Goal: Communication & Community: Answer question/provide support

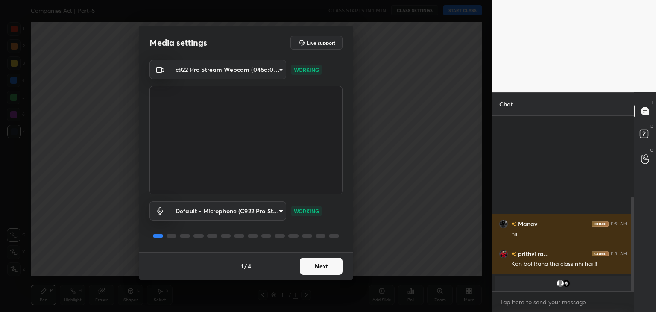
click at [638, 235] on div "T Messages (T) D Doubts (D) G Raise Hand (G)" at bounding box center [645, 202] width 22 height 220
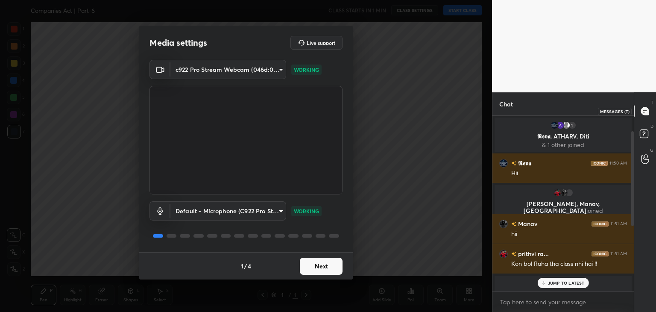
drag, startPoint x: 631, startPoint y: 237, endPoint x: 640, endPoint y: 118, distance: 119.6
click at [640, 118] on div "Chat 1 𝕽𝖊𝖛𝖆, ATHARV, Diti & 1 other joined 𝕽𝖊𝖛𝖆 11:50 AM Hii prithvi, Manav, NA…" at bounding box center [574, 202] width 164 height 220
click at [311, 267] on button "Next" at bounding box center [321, 266] width 43 height 17
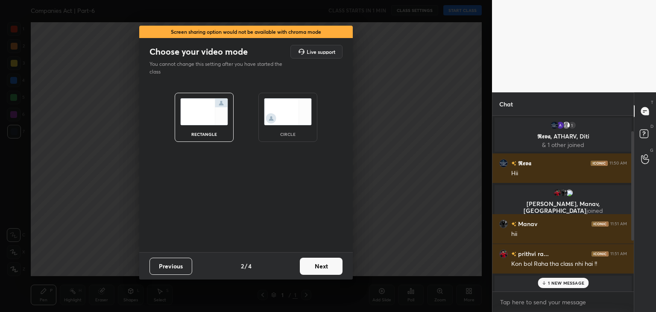
click at [311, 267] on button "Next" at bounding box center [321, 266] width 43 height 17
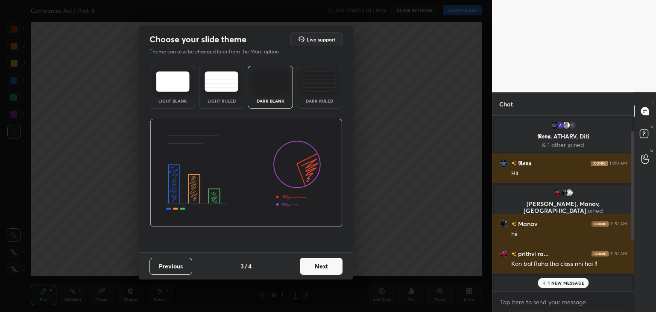
click at [316, 85] on img at bounding box center [320, 81] width 34 height 21
click at [321, 273] on button "Next" at bounding box center [321, 266] width 43 height 17
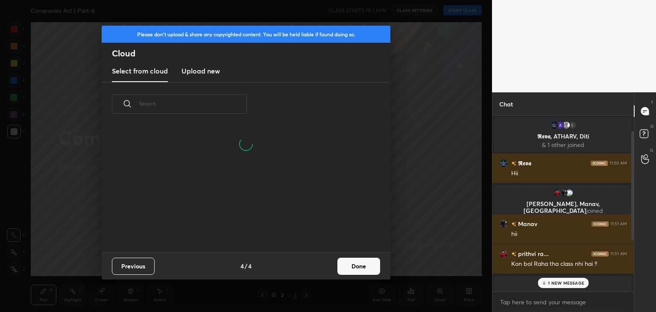
scroll to position [126, 274]
click at [201, 67] on h3 "Upload new" at bounding box center [201, 71] width 38 height 10
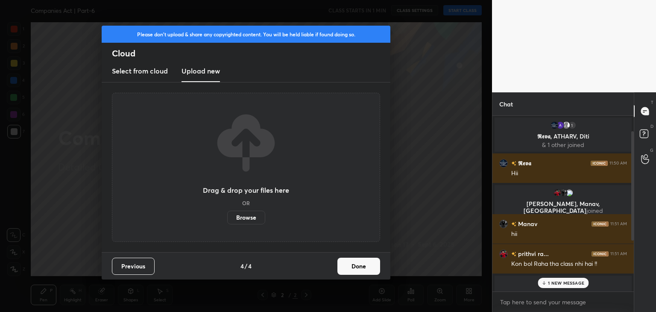
click at [244, 217] on label "Browse" at bounding box center [246, 218] width 38 height 14
click at [227, 217] on input "Browse" at bounding box center [227, 218] width 0 height 14
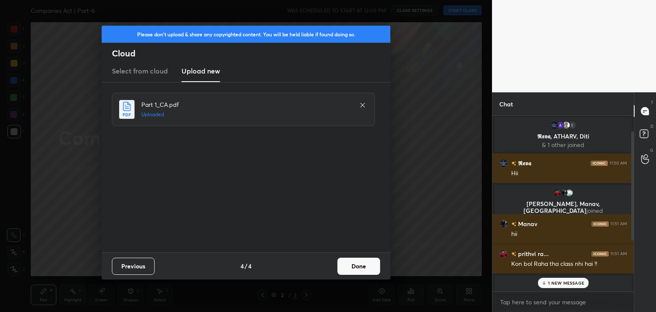
click at [359, 262] on button "Done" at bounding box center [359, 266] width 43 height 17
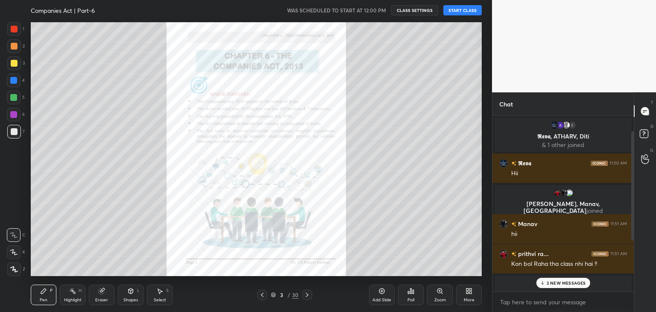
click at [309, 296] on icon at bounding box center [307, 294] width 7 height 7
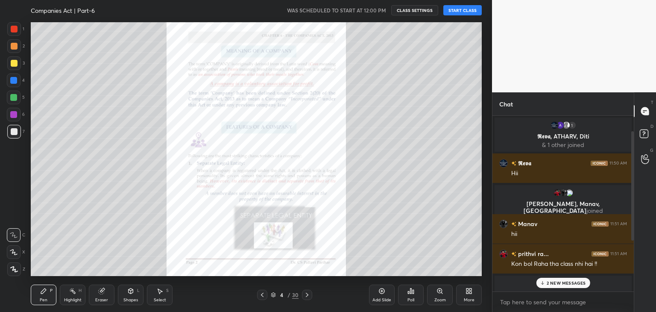
click at [309, 296] on icon at bounding box center [307, 294] width 7 height 7
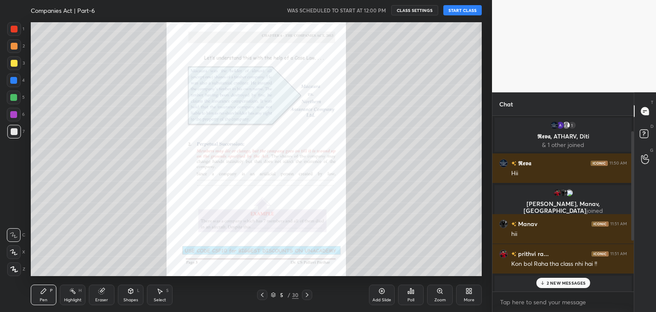
click at [309, 296] on icon at bounding box center [307, 294] width 7 height 7
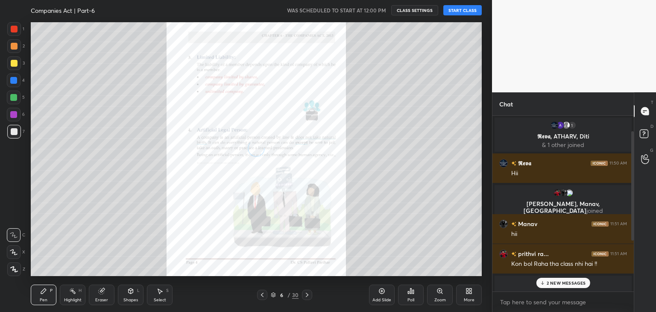
click at [307, 296] on icon at bounding box center [307, 295] width 3 height 4
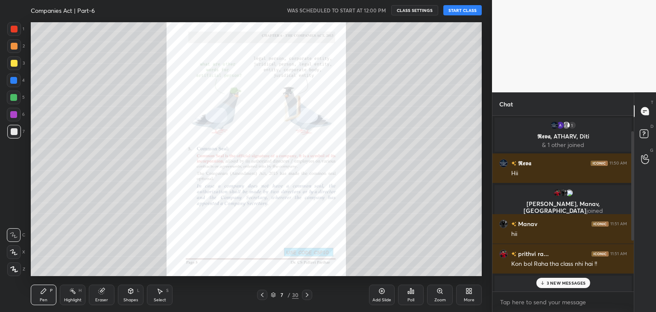
click at [306, 296] on icon at bounding box center [307, 294] width 7 height 7
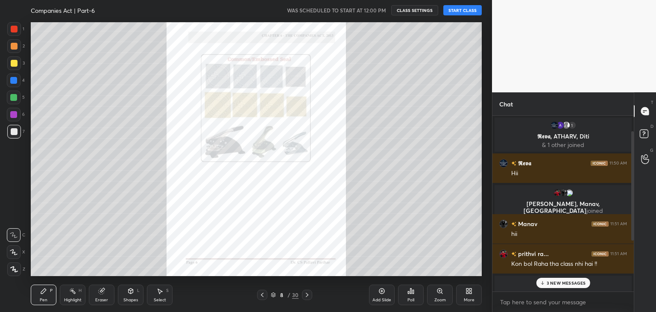
click at [306, 295] on icon at bounding box center [307, 294] width 7 height 7
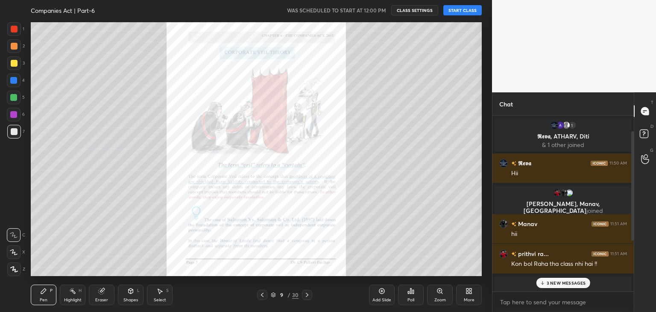
click at [306, 295] on icon at bounding box center [307, 294] width 7 height 7
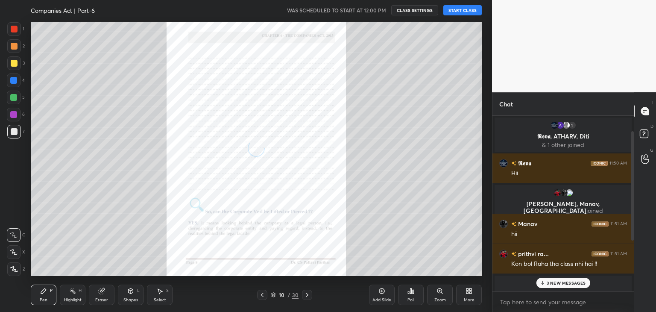
click at [307, 294] on icon at bounding box center [307, 295] width 3 height 4
click at [308, 294] on icon at bounding box center [307, 294] width 7 height 7
click at [308, 293] on icon at bounding box center [307, 294] width 7 height 7
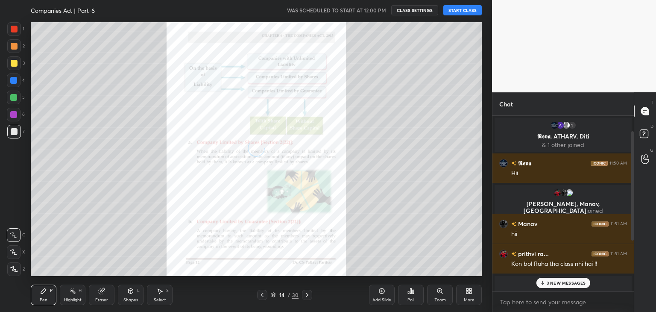
click at [308, 293] on icon at bounding box center [307, 294] width 7 height 7
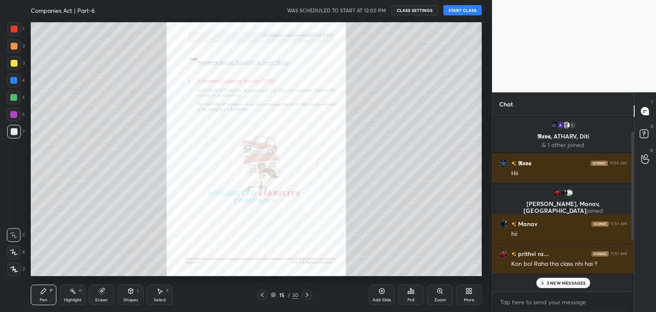
click at [308, 294] on icon at bounding box center [307, 294] width 7 height 7
click at [307, 294] on icon at bounding box center [307, 294] width 7 height 7
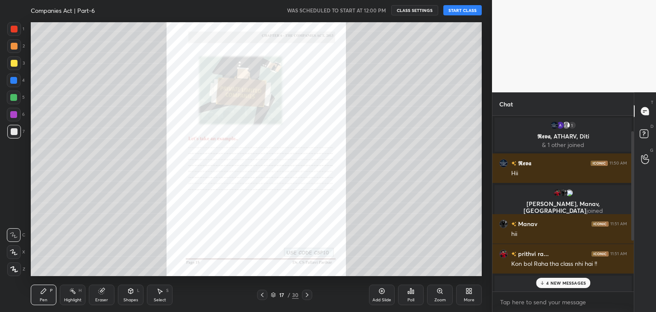
click at [307, 294] on icon at bounding box center [307, 295] width 3 height 4
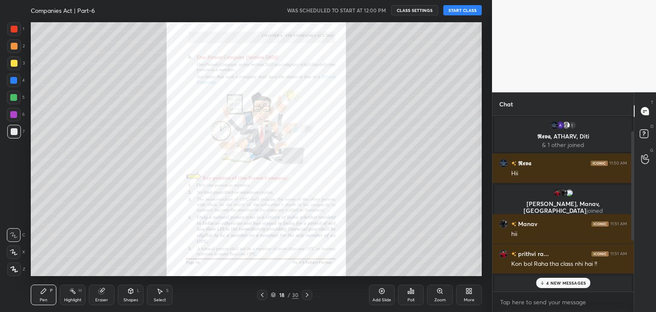
click at [309, 294] on icon at bounding box center [307, 294] width 7 height 7
click at [308, 294] on icon at bounding box center [307, 294] width 7 height 7
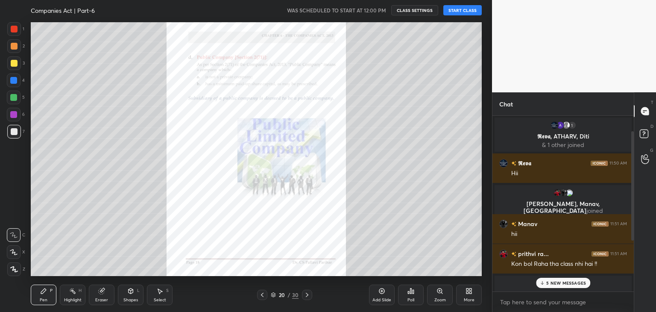
click at [309, 292] on icon at bounding box center [307, 294] width 7 height 7
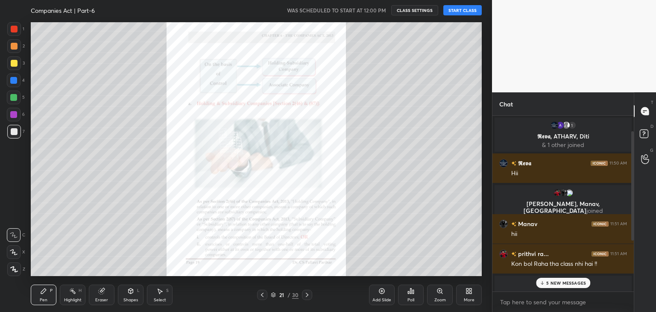
click at [15, 268] on icon at bounding box center [14, 269] width 8 height 6
click at [103, 296] on div "Eraser" at bounding box center [102, 295] width 26 height 21
click at [13, 206] on icon at bounding box center [14, 207] width 8 height 8
click at [43, 294] on icon at bounding box center [43, 291] width 7 height 7
click at [13, 62] on div at bounding box center [14, 63] width 7 height 7
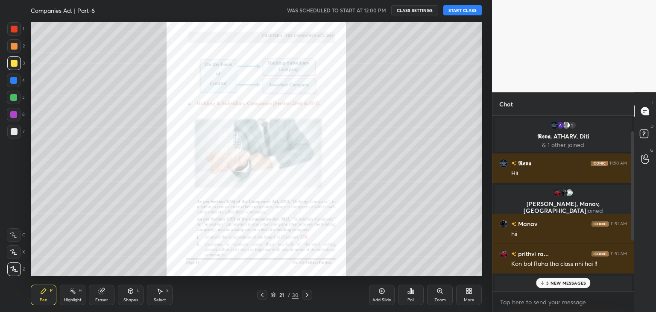
drag, startPoint x: 634, startPoint y: 179, endPoint x: 652, endPoint y: 303, distance: 125.2
click at [652, 303] on div "T Messages (T) D Doubts (D) G Raise Hand (G)" at bounding box center [645, 202] width 22 height 220
click at [559, 282] on p "5 NEW MESSAGES" at bounding box center [567, 282] width 40 height 5
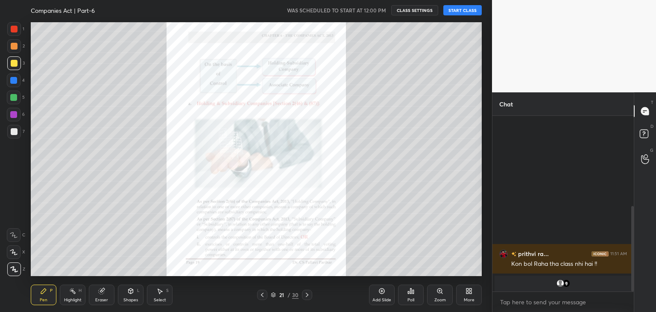
scroll to position [185, 0]
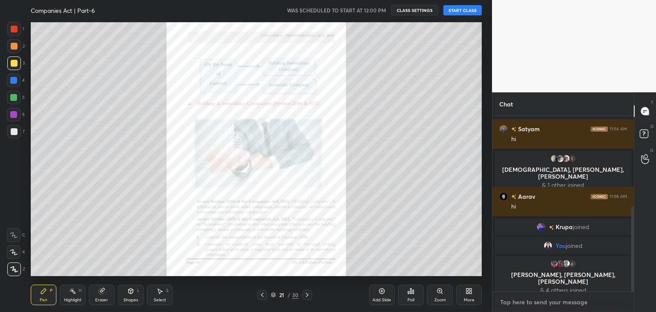
click at [525, 301] on textarea at bounding box center [564, 302] width 128 height 14
paste textarea "BUSINESSLAWS Tracker- https://docs.google.com/spreadsheets/d/1qTDupc7UPOoi9ClP9…"
type textarea "BUSINESSLAWS Tracker- https://docs.google.com/spreadsheets/d/1qTDupc7UPOoi9ClP9…"
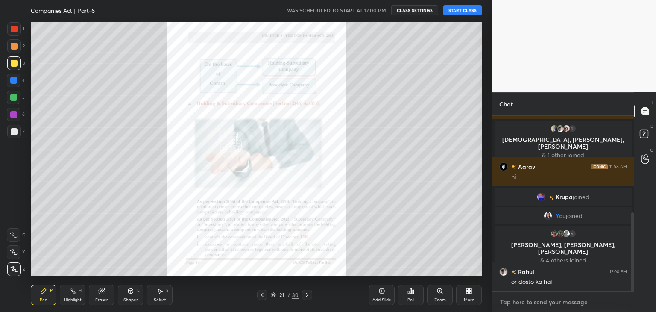
scroll to position [286, 0]
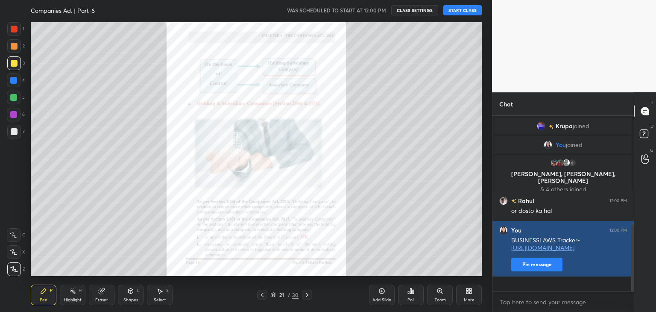
click at [534, 271] on button "Pin message" at bounding box center [536, 265] width 51 height 14
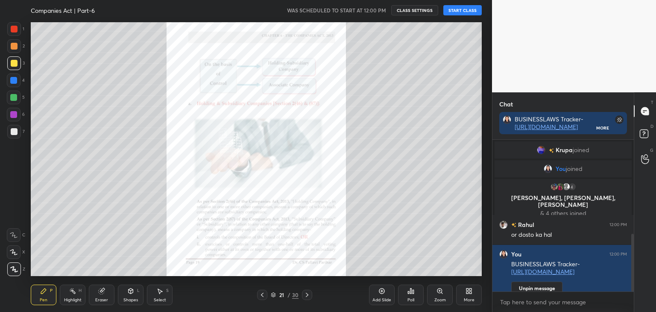
click at [451, 11] on button "START CLASS" at bounding box center [463, 10] width 38 height 10
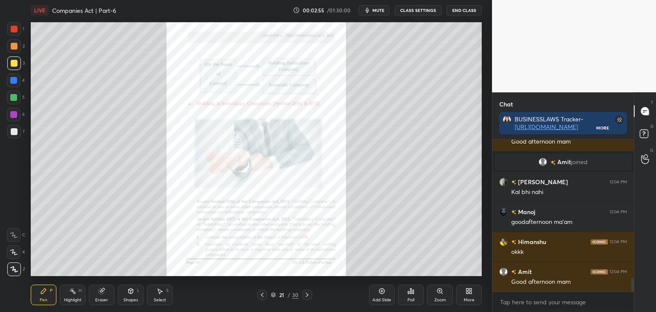
scroll to position [1544, 0]
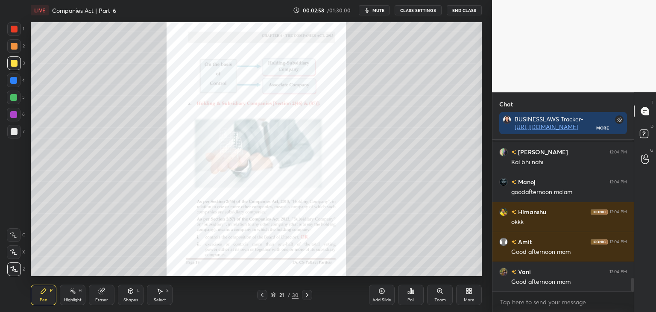
click at [13, 79] on div at bounding box center [13, 80] width 7 height 7
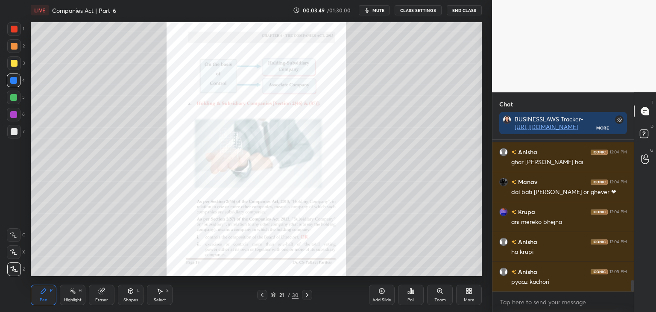
scroll to position [1854, 0]
click at [14, 32] on div at bounding box center [14, 29] width 7 height 7
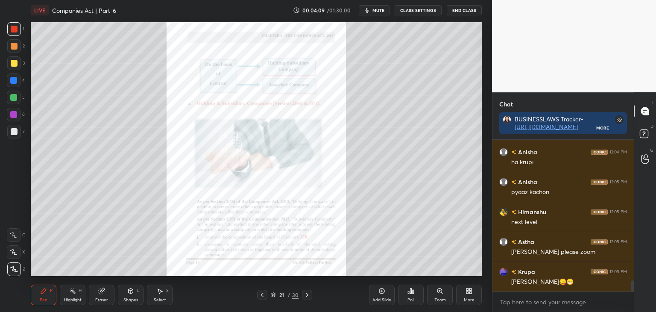
scroll to position [1944, 0]
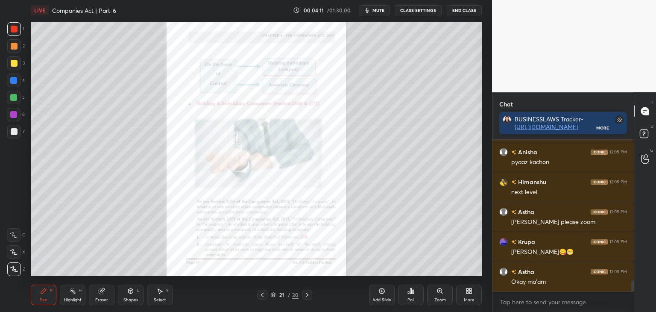
click at [15, 81] on div at bounding box center [13, 80] width 7 height 7
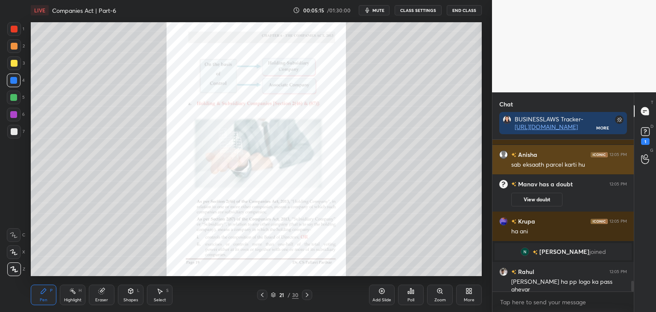
scroll to position [1995, 0]
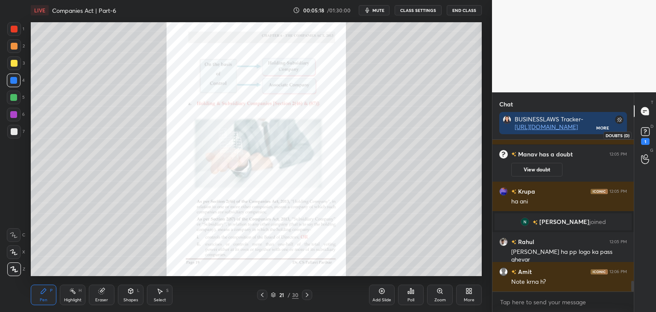
click at [644, 137] on icon at bounding box center [645, 131] width 13 height 13
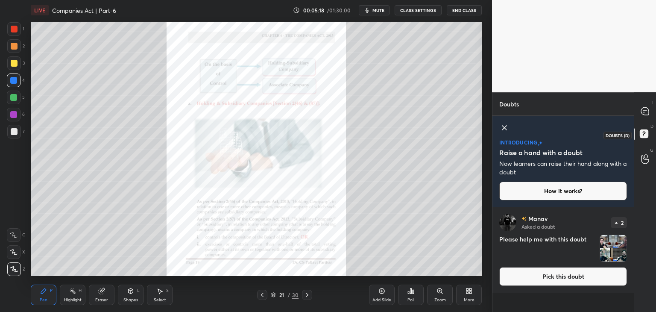
scroll to position [103, 139]
drag, startPoint x: 263, startPoint y: 294, endPoint x: 277, endPoint y: 292, distance: 14.3
click at [264, 294] on icon at bounding box center [262, 294] width 7 height 7
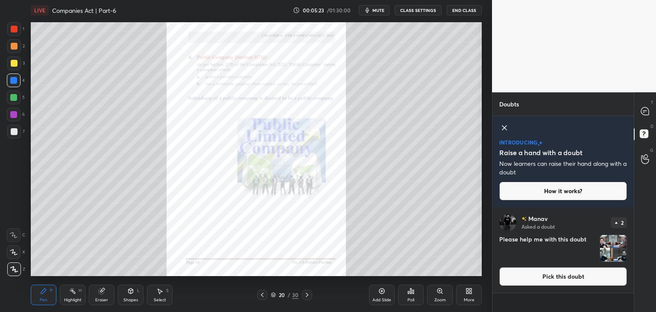
click at [529, 280] on button "Pick this doubt" at bounding box center [564, 276] width 128 height 19
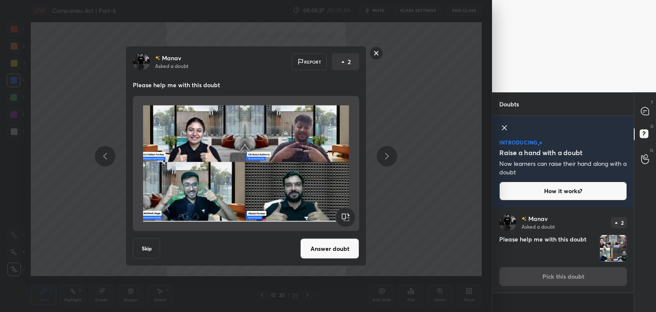
click at [326, 250] on button "Answer doubt" at bounding box center [329, 248] width 59 height 21
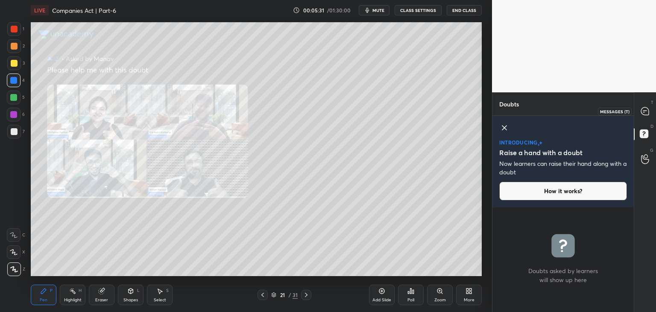
click at [648, 112] on icon at bounding box center [645, 111] width 8 height 8
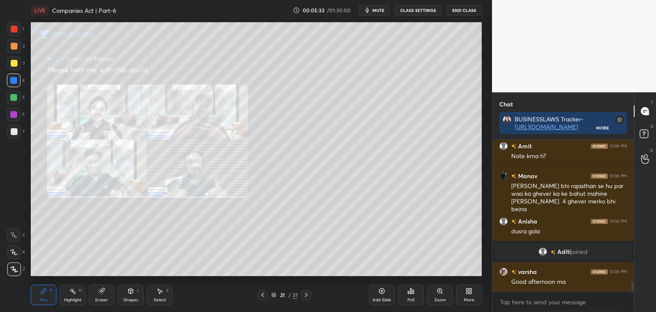
scroll to position [2309, 0]
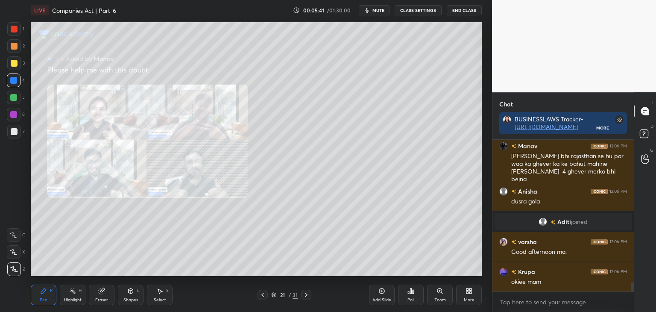
click at [307, 296] on icon at bounding box center [306, 294] width 7 height 7
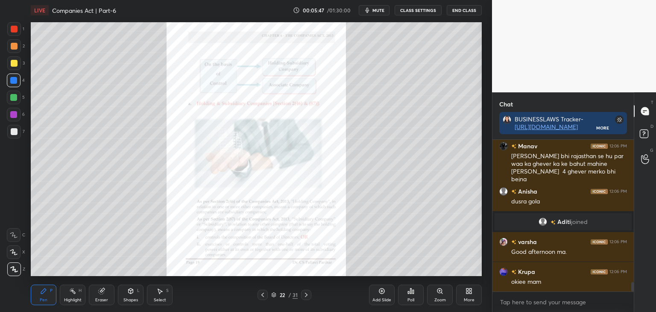
scroll to position [2339, 0]
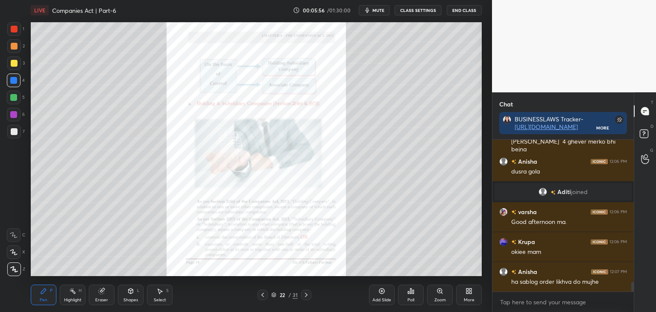
click at [17, 28] on div at bounding box center [14, 29] width 7 height 7
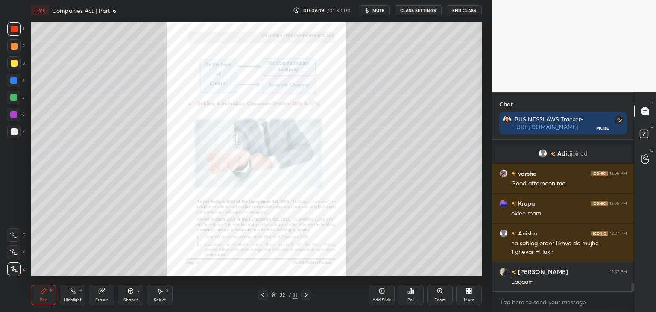
scroll to position [2415, 0]
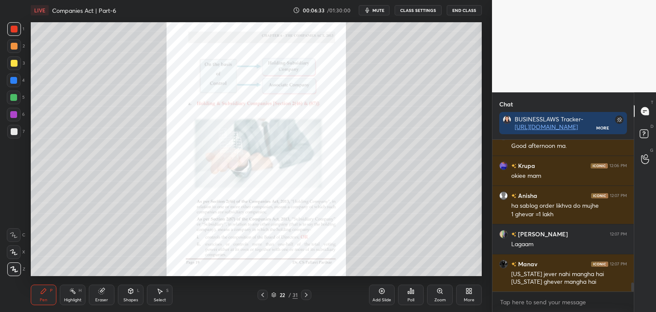
drag, startPoint x: 14, startPoint y: 113, endPoint x: 18, endPoint y: 112, distance: 4.9
click at [14, 112] on div at bounding box center [13, 114] width 7 height 7
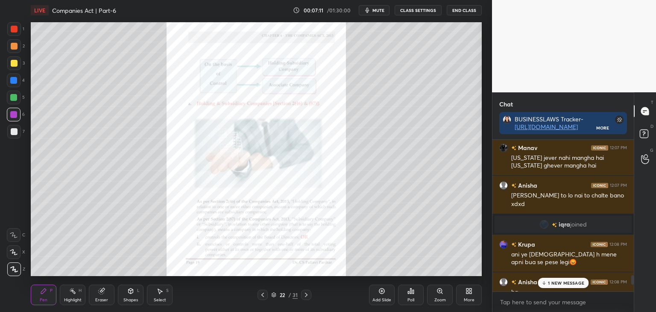
scroll to position [2299, 0]
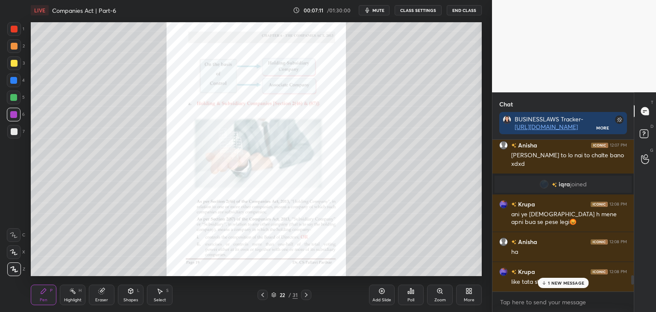
drag, startPoint x: 632, startPoint y: 286, endPoint x: 640, endPoint y: 304, distance: 19.9
click at [640, 304] on div "Chat BUSINESSLAWS Tracker- https://docs.google.com/spreadsheets/d/1qTDupc7UPOoi…" at bounding box center [574, 202] width 164 height 220
click at [441, 296] on div "Zoom" at bounding box center [440, 295] width 26 height 21
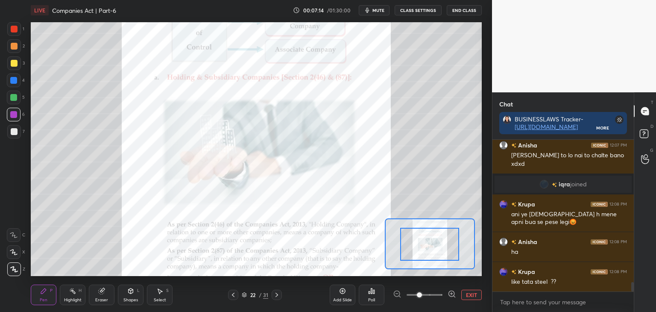
drag, startPoint x: 434, startPoint y: 246, endPoint x: 439, endPoint y: 246, distance: 4.7
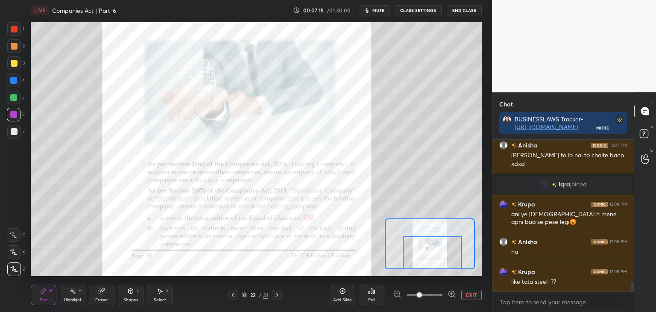
drag, startPoint x: 439, startPoint y: 247, endPoint x: 439, endPoint y: 257, distance: 9.8
click at [441, 257] on div at bounding box center [432, 252] width 59 height 33
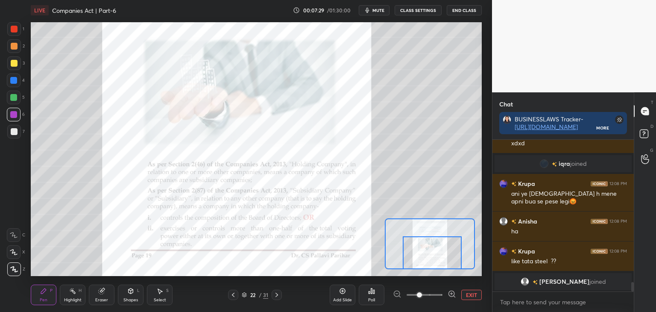
click at [13, 31] on div at bounding box center [14, 29] width 7 height 7
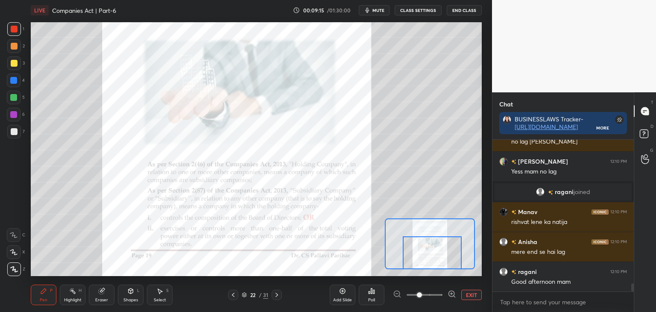
scroll to position [2665, 0]
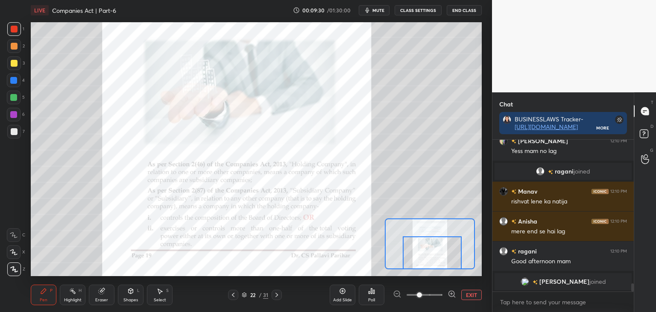
drag, startPoint x: 13, startPoint y: 82, endPoint x: 27, endPoint y: 90, distance: 16.6
click at [12, 82] on div at bounding box center [13, 80] width 7 height 7
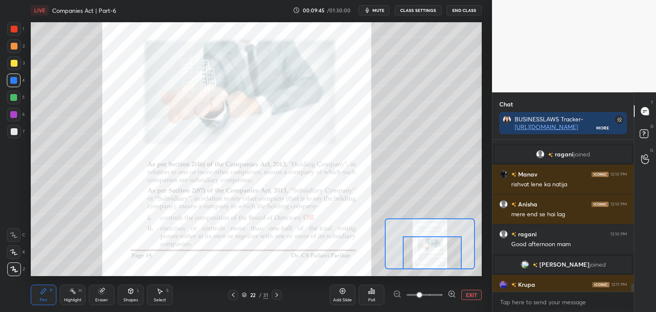
scroll to position [2677, 0]
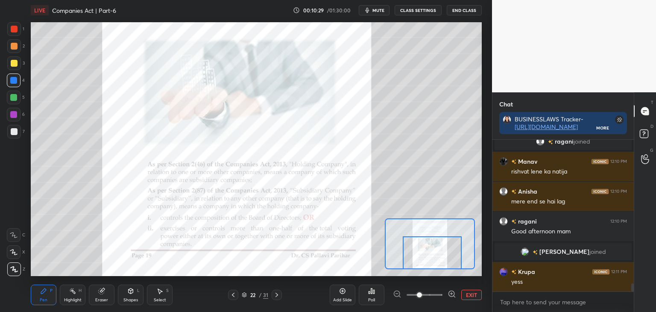
click at [472, 296] on button "EXIT" at bounding box center [471, 295] width 21 height 10
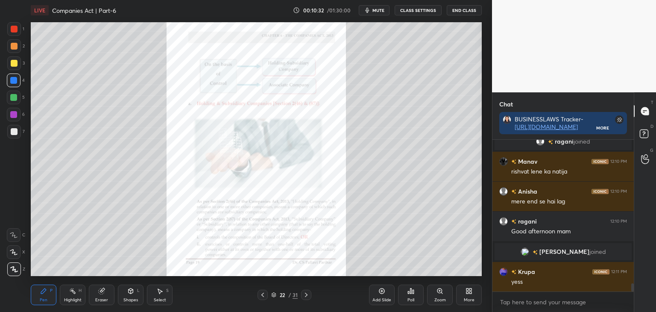
click at [381, 292] on icon at bounding box center [382, 291] width 7 height 7
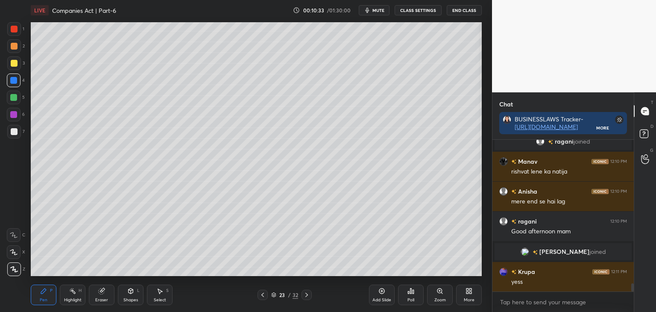
drag, startPoint x: 14, startPoint y: 63, endPoint x: 21, endPoint y: 67, distance: 8.6
click at [15, 64] on div at bounding box center [14, 63] width 7 height 7
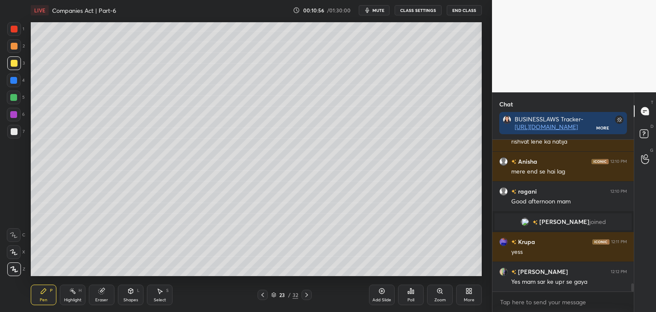
click at [14, 79] on div at bounding box center [13, 80] width 7 height 7
drag, startPoint x: 13, startPoint y: 130, endPoint x: 23, endPoint y: 126, distance: 10.7
click at [16, 130] on div at bounding box center [14, 131] width 7 height 7
click at [12, 115] on div at bounding box center [13, 114] width 7 height 7
click at [13, 131] on div at bounding box center [14, 131] width 7 height 7
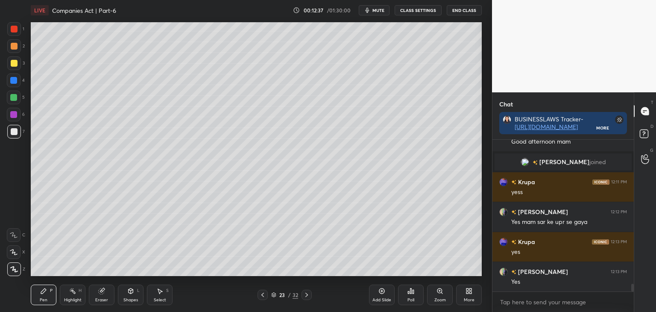
scroll to position [2797, 0]
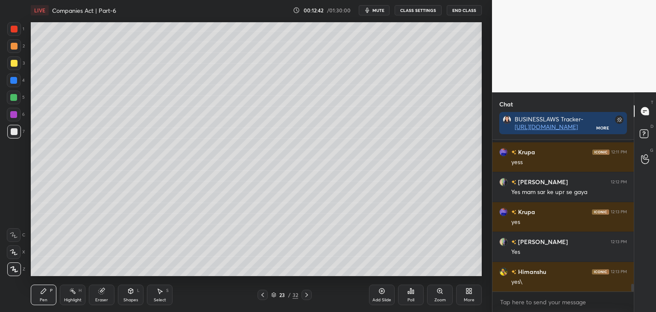
click at [14, 98] on div at bounding box center [13, 97] width 7 height 7
click at [13, 30] on div at bounding box center [14, 29] width 7 height 7
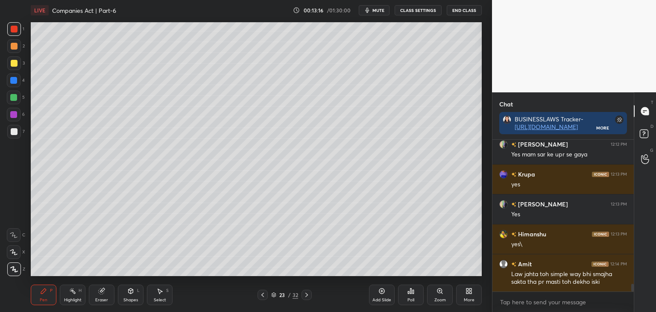
drag, startPoint x: 12, startPoint y: 97, endPoint x: 18, endPoint y: 97, distance: 6.4
click at [13, 97] on div at bounding box center [13, 97] width 7 height 7
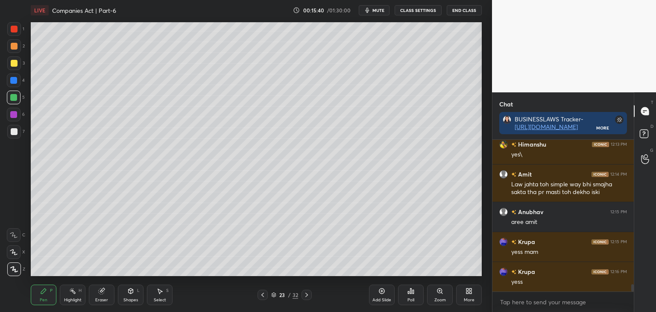
scroll to position [2954, 0]
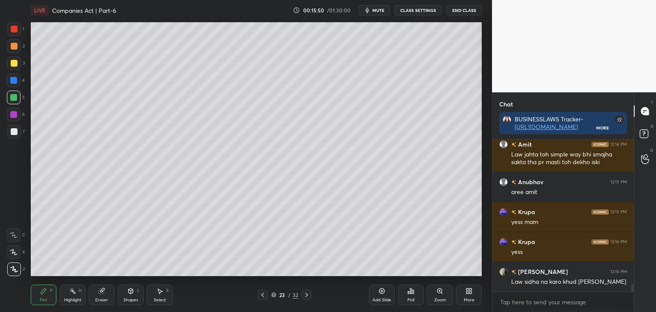
drag, startPoint x: 261, startPoint y: 294, endPoint x: 264, endPoint y: 291, distance: 4.5
click at [262, 294] on icon at bounding box center [262, 294] width 7 height 7
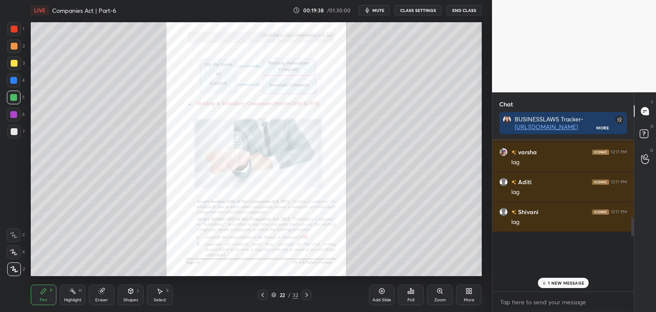
scroll to position [1415, 0]
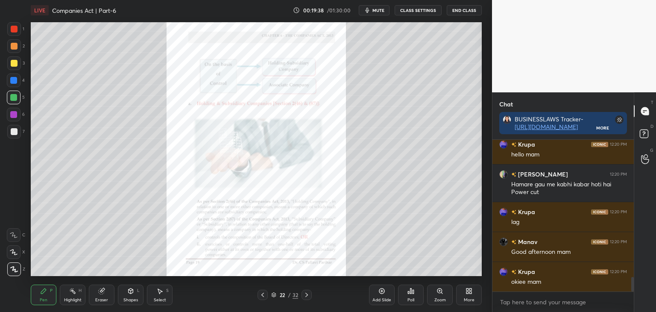
drag, startPoint x: 631, startPoint y: 281, endPoint x: 634, endPoint y: 332, distance: 50.9
click at [634, 0] on html "1 2 3 4 5 6 7 C X Z C X Z E E Erase all H H LIVE Companies Act | Part-6 00:19:3…" at bounding box center [328, 0] width 656 height 0
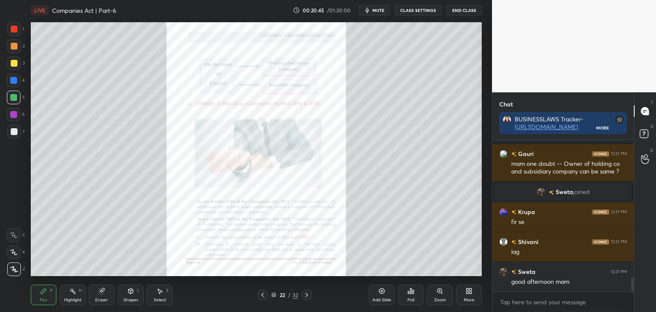
scroll to position [1507, 0]
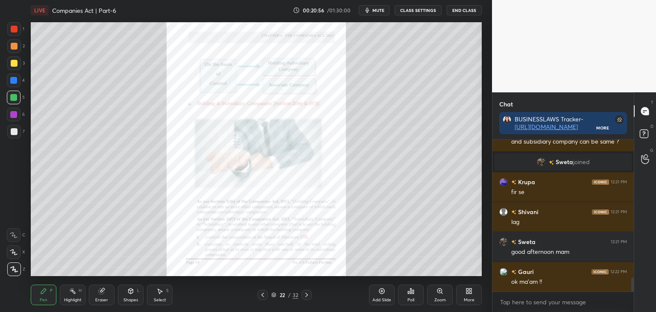
click at [443, 296] on div "Zoom" at bounding box center [440, 295] width 26 height 21
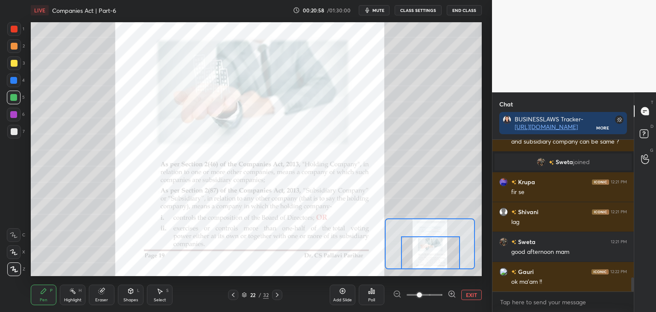
drag, startPoint x: 443, startPoint y: 248, endPoint x: 444, endPoint y: 260, distance: 12.5
click at [443, 262] on div at bounding box center [430, 252] width 59 height 33
click at [278, 295] on icon at bounding box center [277, 294] width 7 height 7
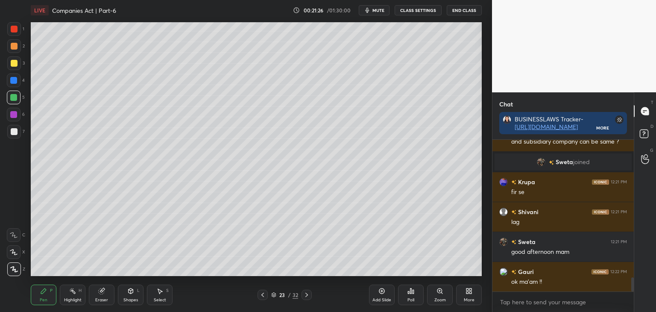
click at [13, 129] on div at bounding box center [14, 131] width 7 height 7
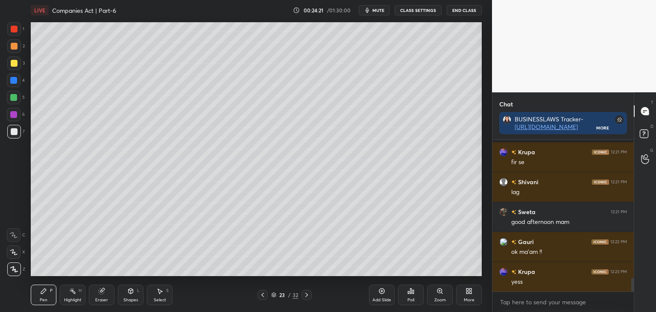
click at [634, 279] on div "Chat BUSINESSLAWS Tracker- [URL][DOMAIN_NAME] More Gauri 12:21 PM mam one doubt…" at bounding box center [574, 202] width 164 height 220
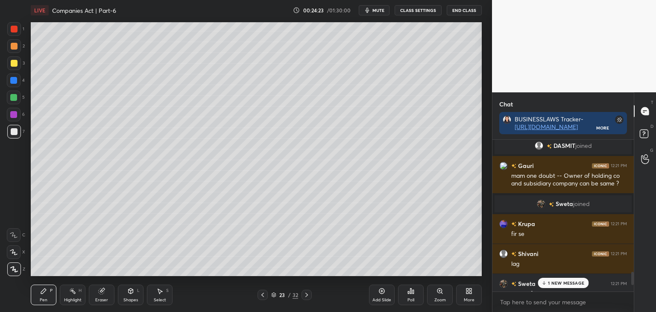
scroll to position [1460, 0]
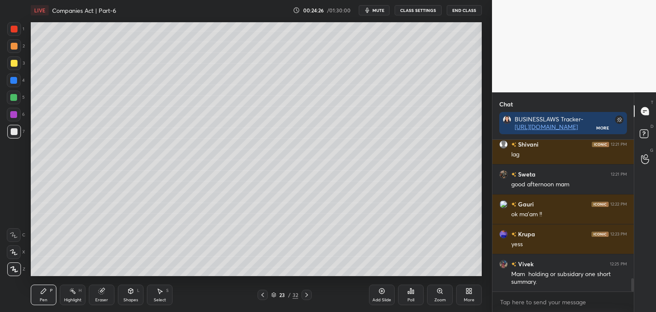
drag, startPoint x: 633, startPoint y: 284, endPoint x: 633, endPoint y: 296, distance: 12.4
click at [633, 296] on div "Krupa 12:21 PM fir se [PERSON_NAME] 12:21 PM lag [PERSON_NAME] 12:21 PM good af…" at bounding box center [563, 226] width 141 height 172
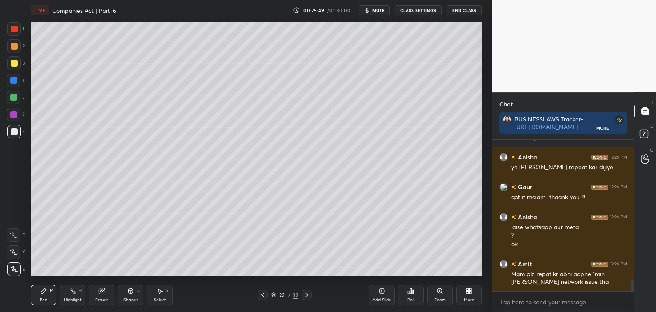
scroll to position [1749, 0]
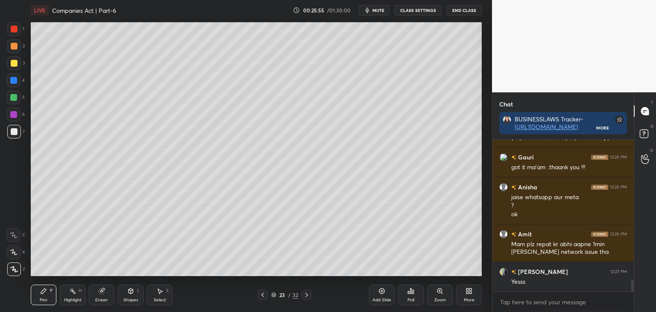
click at [263, 295] on icon at bounding box center [262, 294] width 7 height 7
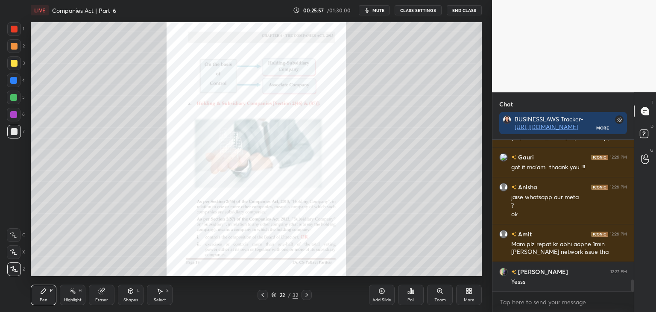
click at [443, 296] on div "Zoom" at bounding box center [440, 295] width 26 height 21
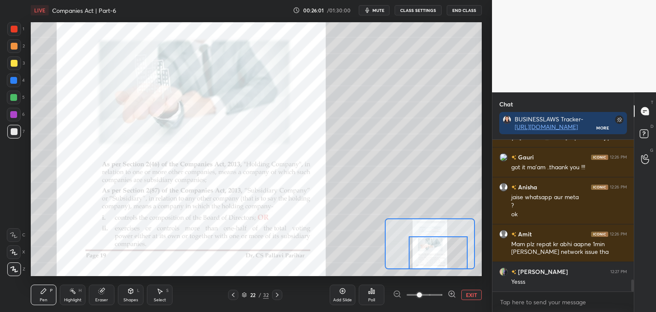
drag, startPoint x: 446, startPoint y: 252, endPoint x: 453, endPoint y: 263, distance: 13.4
click at [454, 264] on div at bounding box center [438, 252] width 59 height 33
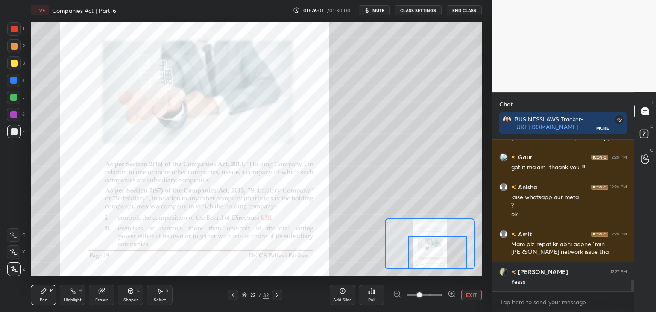
scroll to position [1778, 0]
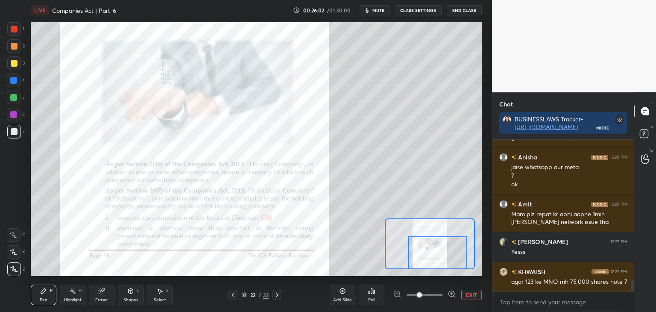
click at [12, 79] on div at bounding box center [13, 80] width 7 height 7
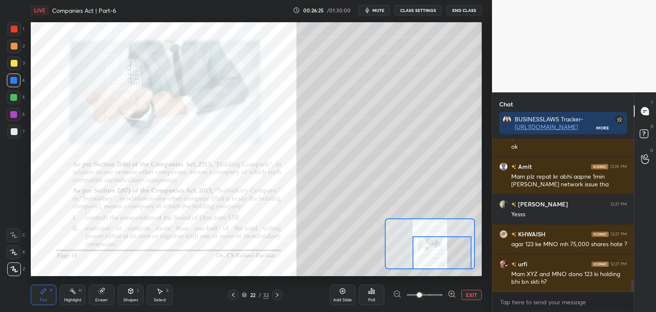
drag, startPoint x: 426, startPoint y: 258, endPoint x: 430, endPoint y: 259, distance: 4.8
click at [430, 259] on div at bounding box center [442, 252] width 59 height 33
click at [14, 64] on div at bounding box center [14, 63] width 7 height 7
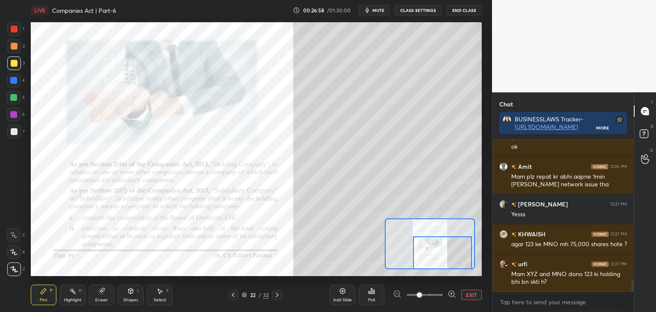
scroll to position [1846, 0]
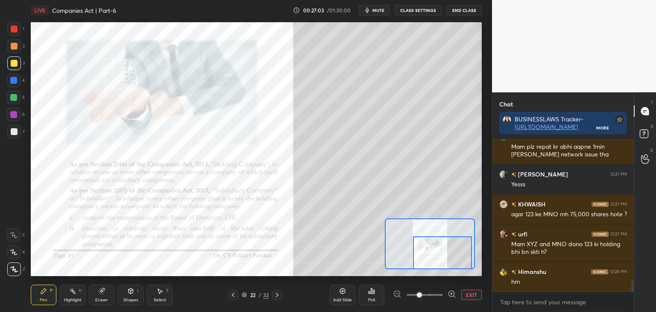
drag, startPoint x: 14, startPoint y: 80, endPoint x: 22, endPoint y: 86, distance: 10.4
click at [14, 81] on div at bounding box center [13, 80] width 7 height 7
click at [475, 294] on button "EXIT" at bounding box center [471, 295] width 21 height 10
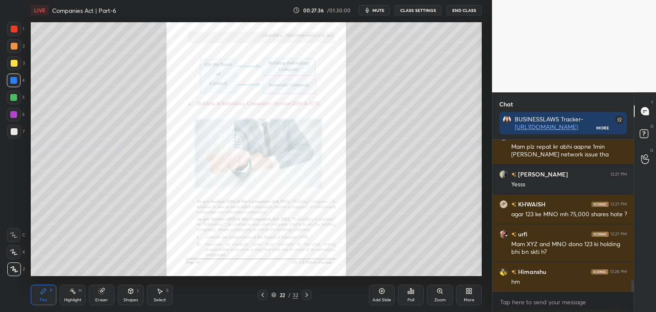
click at [306, 296] on icon at bounding box center [306, 294] width 7 height 7
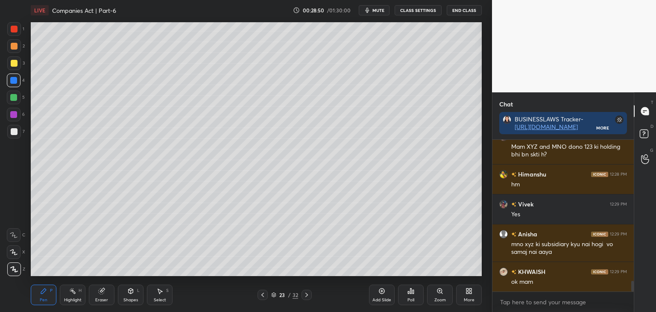
scroll to position [1981, 0]
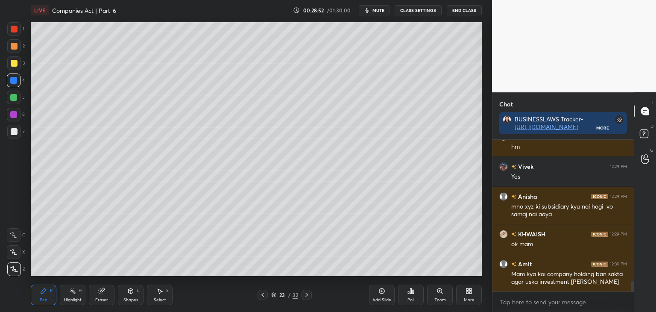
click at [633, 285] on div "Chat BUSINESSLAWS Tracker- [URL][DOMAIN_NAME] More [PERSON_NAME] 12:27 PM Mam X…" at bounding box center [574, 202] width 164 height 220
drag, startPoint x: 632, startPoint y: 286, endPoint x: 633, endPoint y: 291, distance: 5.1
click at [633, 291] on div "[PERSON_NAME] 12:27 PM Mam XYZ and MNO dono 123 ki holding bhi bn skti h? [PERS…" at bounding box center [563, 226] width 141 height 172
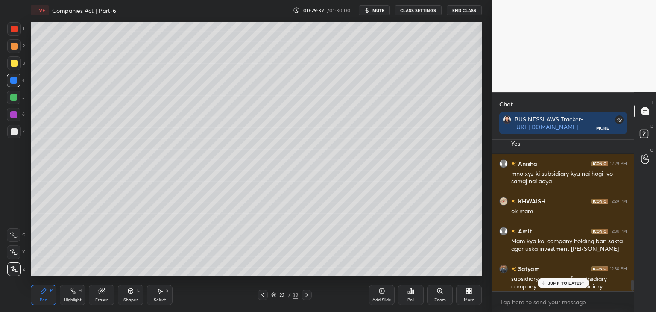
scroll to position [2026, 0]
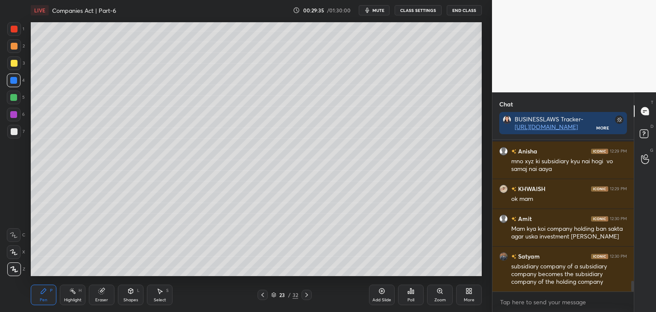
click at [632, 288] on div at bounding box center [633, 286] width 3 height 11
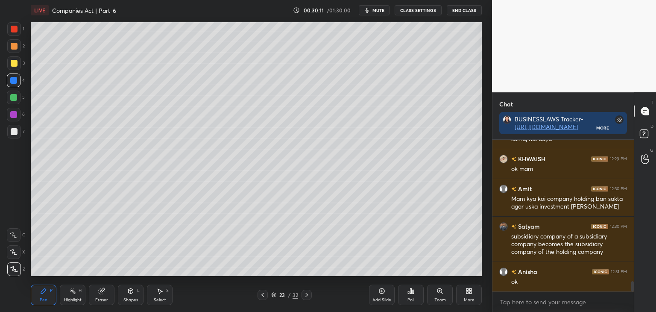
scroll to position [2086, 0]
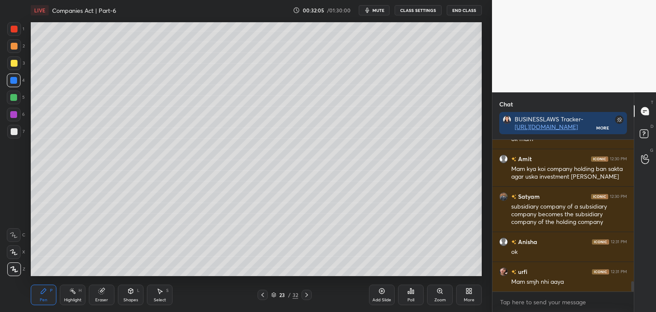
click at [311, 293] on div at bounding box center [307, 295] width 10 height 10
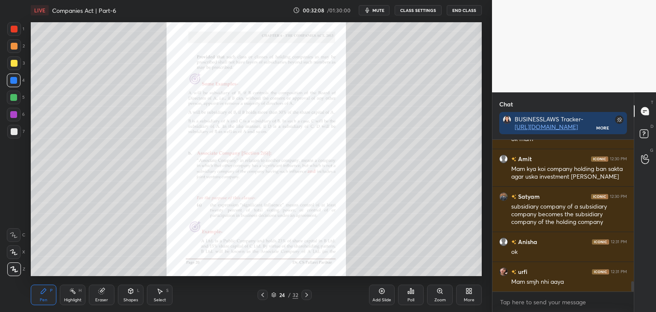
click at [441, 297] on div "Zoom" at bounding box center [440, 295] width 26 height 21
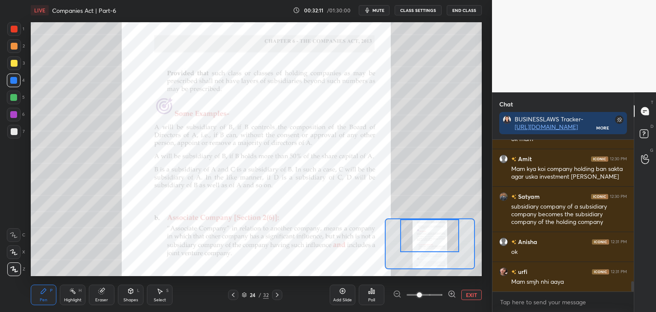
drag, startPoint x: 449, startPoint y: 251, endPoint x: 449, endPoint y: 244, distance: 7.7
click at [449, 244] on div at bounding box center [429, 235] width 59 height 33
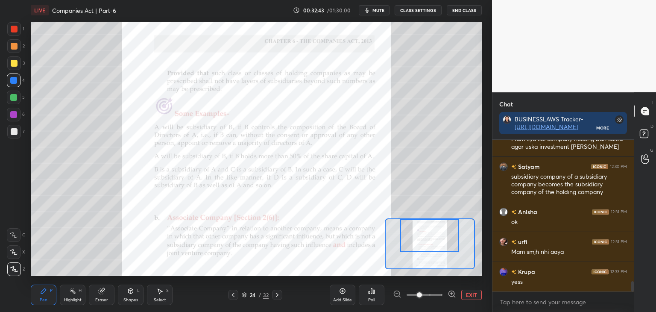
click at [473, 296] on button "EXIT" at bounding box center [471, 295] width 21 height 10
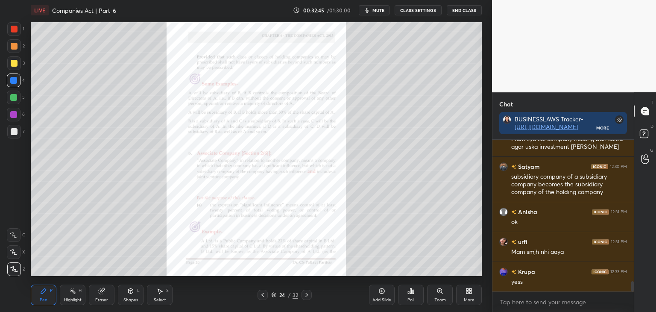
click at [15, 63] on div at bounding box center [14, 63] width 7 height 7
click at [14, 98] on div at bounding box center [13, 97] width 7 height 7
drag, startPoint x: 13, startPoint y: 115, endPoint x: 21, endPoint y: 115, distance: 7.3
click at [15, 115] on div at bounding box center [13, 114] width 7 height 7
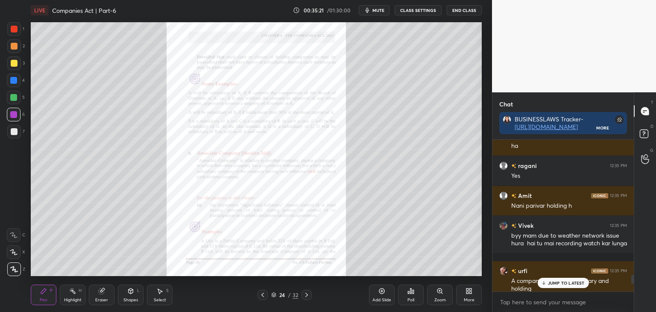
scroll to position [2477, 0]
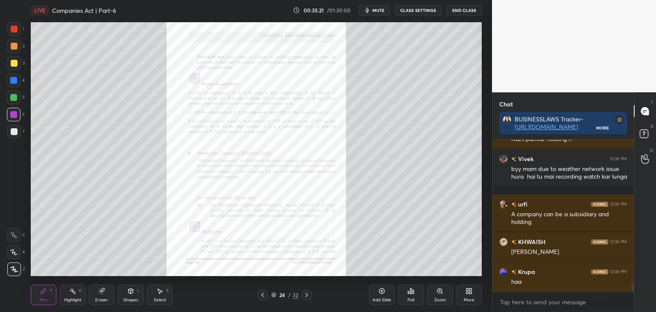
drag, startPoint x: 633, startPoint y: 287, endPoint x: 636, endPoint y: 300, distance: 12.9
click at [637, 300] on div "Chat BUSINESSLAWS Tracker- [URL][DOMAIN_NAME] More ragani 12:35 PM Yes Amit 12:…" at bounding box center [574, 202] width 164 height 220
click at [441, 295] on div "Zoom" at bounding box center [440, 295] width 26 height 21
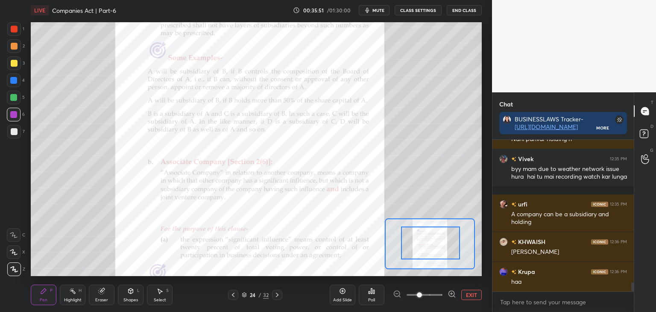
click at [448, 249] on div at bounding box center [430, 242] width 59 height 33
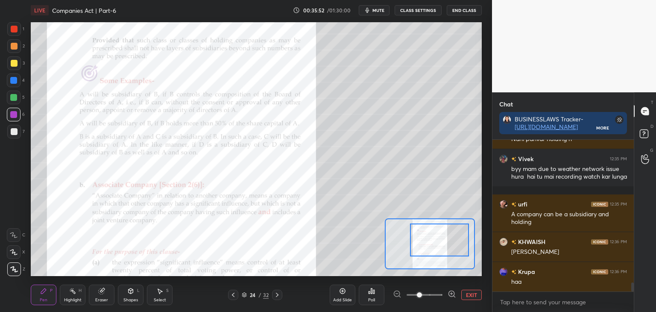
drag, startPoint x: 444, startPoint y: 251, endPoint x: 451, endPoint y: 249, distance: 7.2
click at [451, 249] on div at bounding box center [439, 239] width 59 height 33
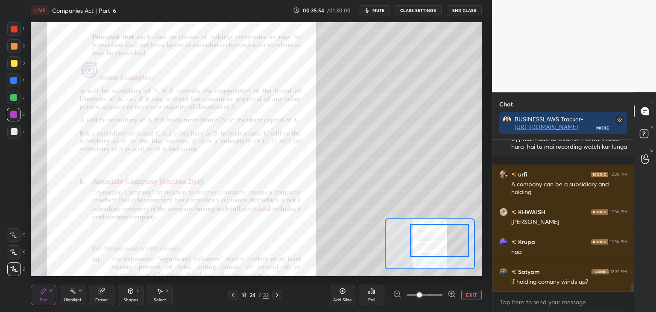
click at [13, 29] on div at bounding box center [14, 29] width 7 height 7
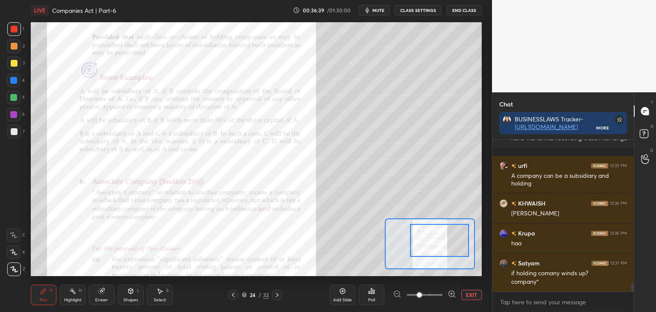
scroll to position [2545, 0]
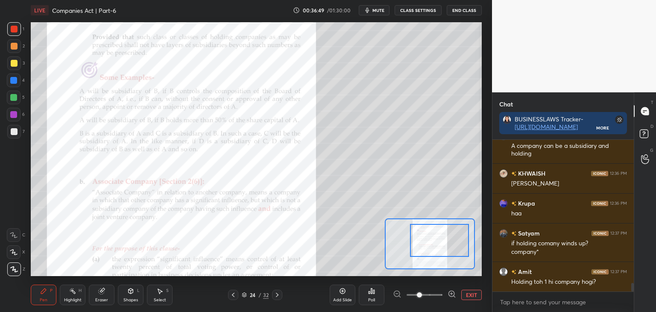
drag, startPoint x: 12, startPoint y: 97, endPoint x: 29, endPoint y: 98, distance: 16.3
click at [14, 97] on div at bounding box center [13, 97] width 7 height 7
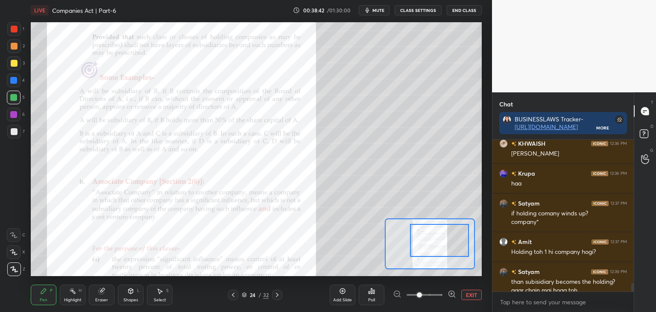
scroll to position [2583, 0]
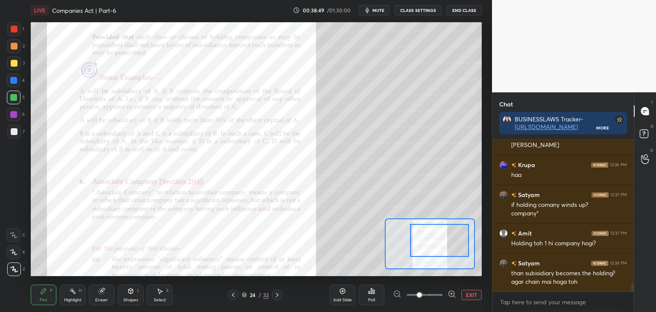
click at [473, 297] on button "EXIT" at bounding box center [471, 295] width 21 height 10
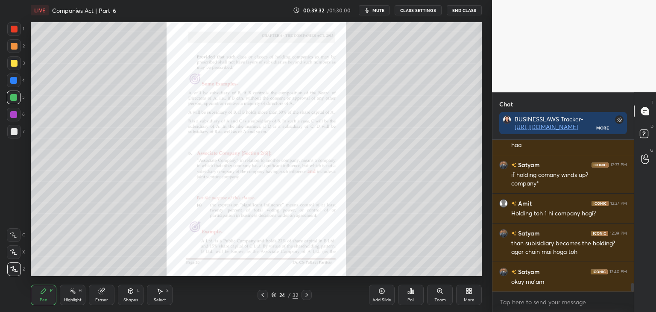
scroll to position [2651, 0]
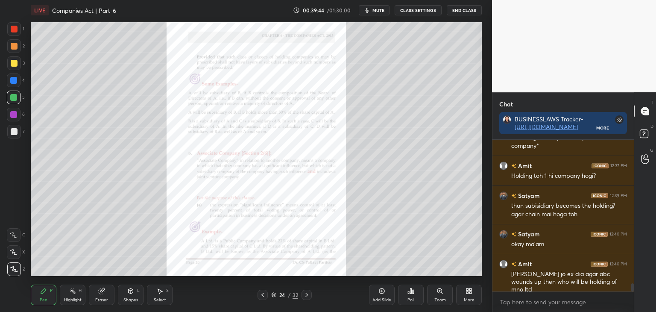
click at [261, 293] on icon at bounding box center [262, 294] width 7 height 7
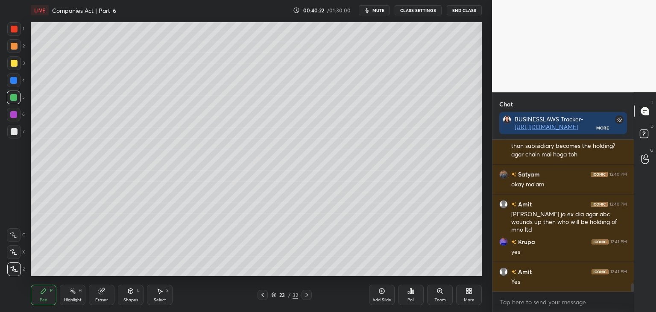
scroll to position [2741, 0]
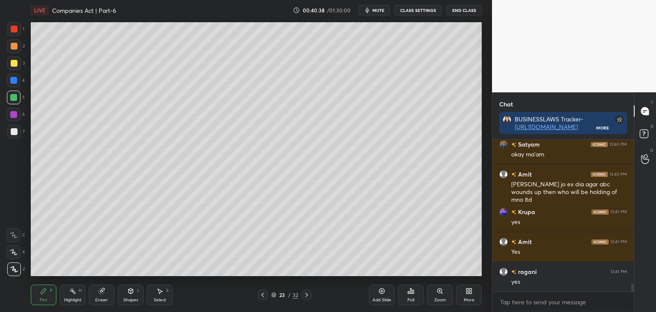
click at [306, 294] on icon at bounding box center [306, 294] width 7 height 7
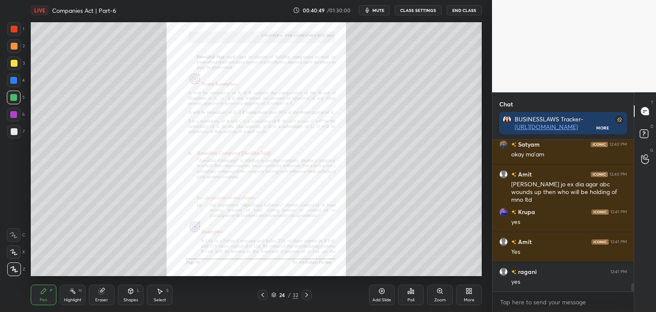
click at [260, 295] on icon at bounding box center [262, 294] width 7 height 7
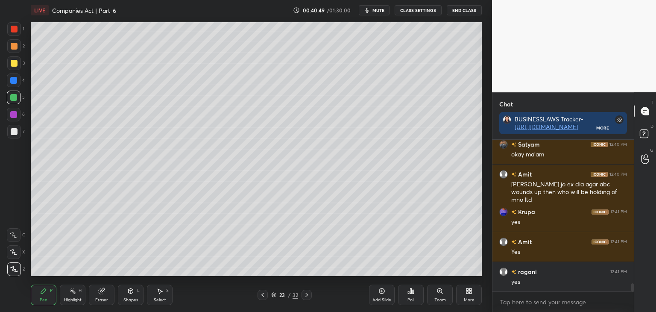
click at [262, 295] on icon at bounding box center [263, 295] width 3 height 4
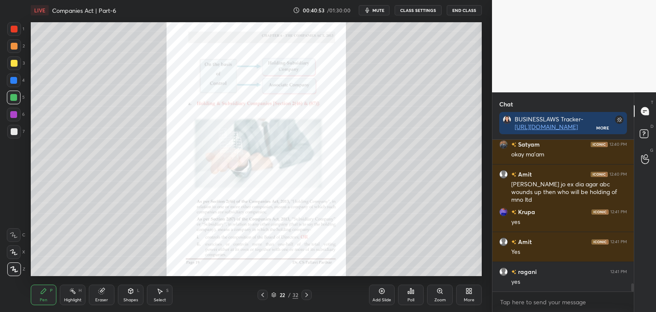
drag, startPoint x: 15, startPoint y: 28, endPoint x: 17, endPoint y: 40, distance: 12.2
click at [15, 28] on div at bounding box center [14, 29] width 7 height 7
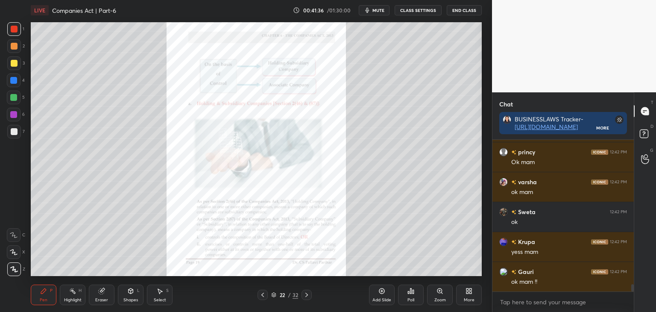
scroll to position [3090, 0]
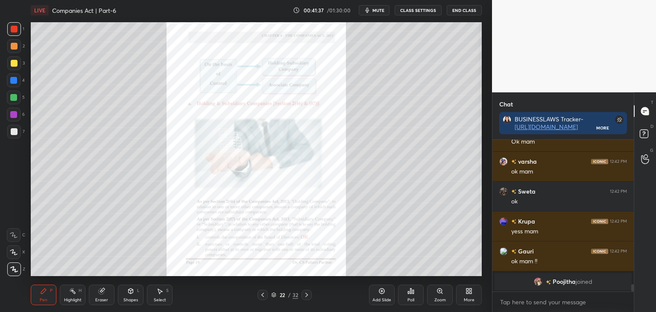
click at [306, 294] on icon at bounding box center [306, 294] width 7 height 7
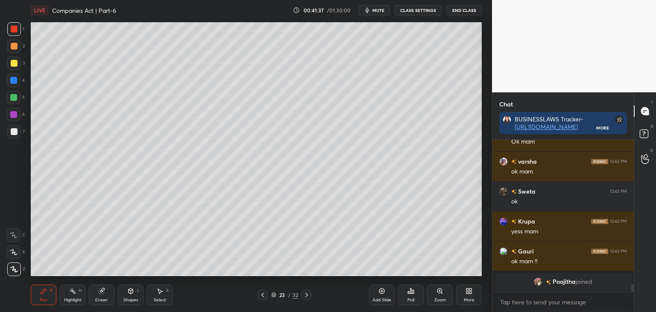
click at [309, 294] on icon at bounding box center [306, 294] width 7 height 7
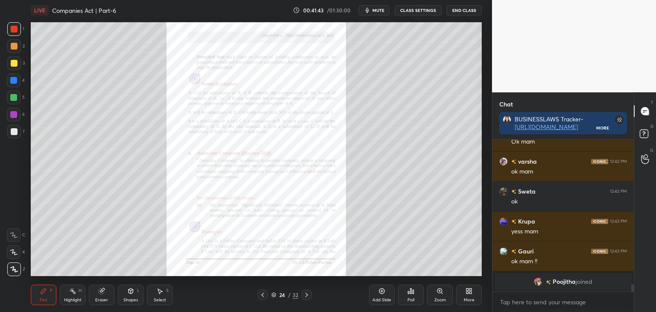
click at [444, 298] on div "Zoom" at bounding box center [441, 300] width 12 height 4
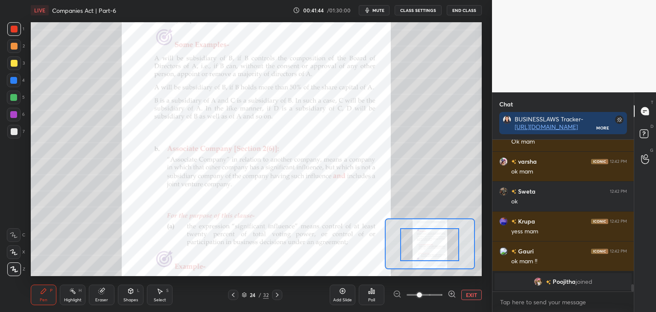
drag, startPoint x: 435, startPoint y: 253, endPoint x: 442, endPoint y: 253, distance: 6.4
click at [441, 253] on div at bounding box center [429, 244] width 59 height 33
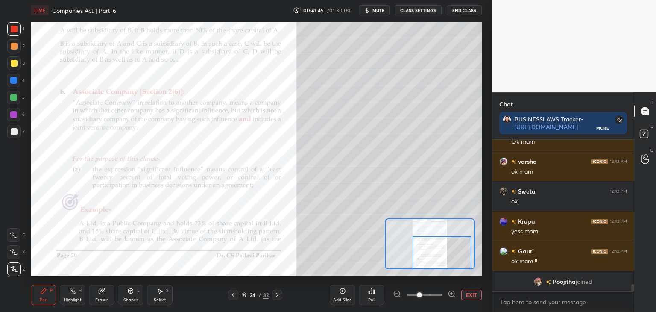
drag, startPoint x: 439, startPoint y: 253, endPoint x: 441, endPoint y: 262, distance: 8.8
click at [441, 262] on div at bounding box center [442, 252] width 59 height 33
click at [14, 79] on div at bounding box center [13, 80] width 7 height 7
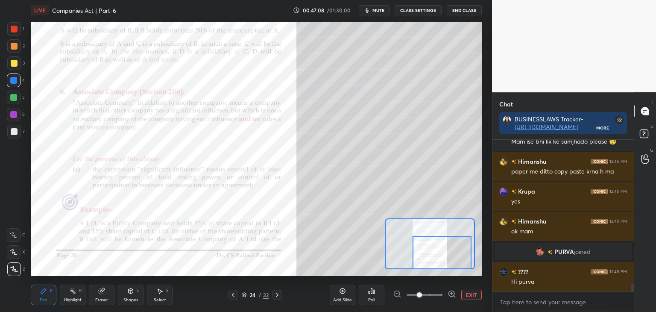
scroll to position [2828, 0]
click at [472, 296] on button "EXIT" at bounding box center [471, 295] width 21 height 10
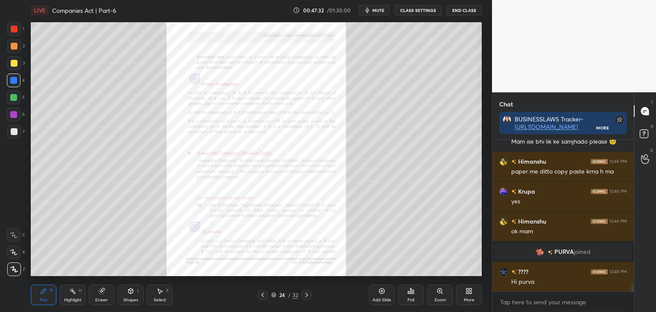
click at [12, 65] on div at bounding box center [14, 63] width 7 height 7
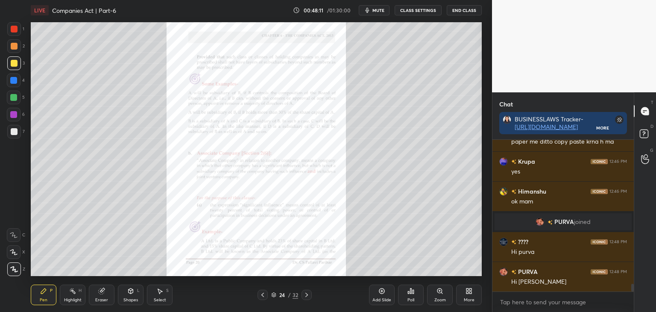
scroll to position [2888, 0]
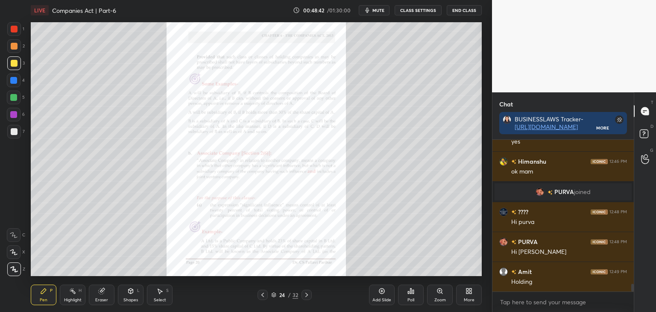
click at [384, 291] on icon at bounding box center [382, 291] width 7 height 7
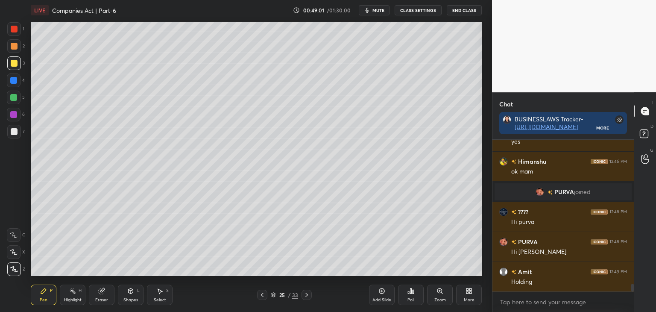
click at [15, 113] on div at bounding box center [13, 114] width 7 height 7
drag, startPoint x: 13, startPoint y: 130, endPoint x: 29, endPoint y: 128, distance: 15.5
click at [14, 130] on div at bounding box center [14, 131] width 7 height 7
drag, startPoint x: 14, startPoint y: 97, endPoint x: 20, endPoint y: 97, distance: 6.0
click at [14, 97] on div at bounding box center [13, 97] width 7 height 7
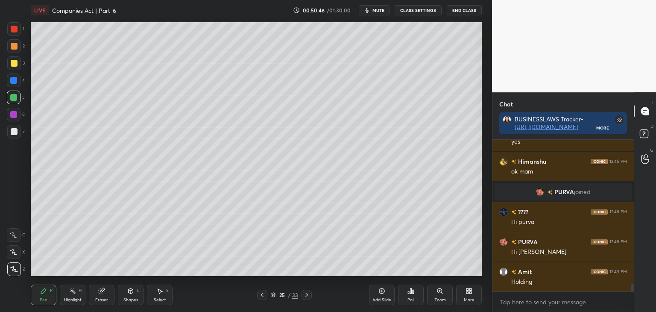
scroll to position [2918, 0]
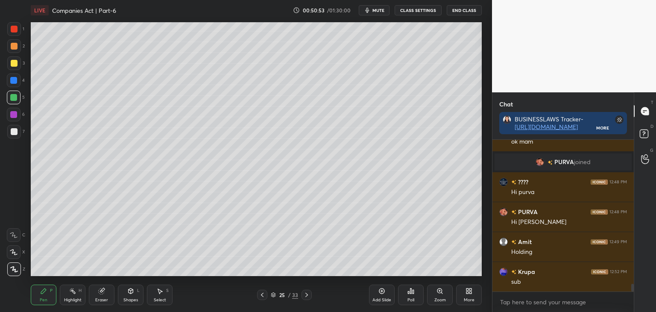
click at [263, 292] on icon at bounding box center [262, 294] width 7 height 7
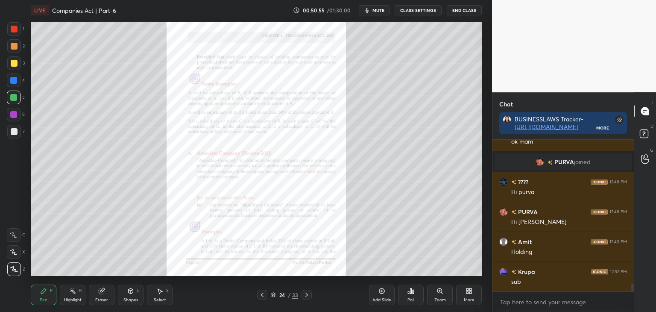
click at [443, 294] on div "Zoom" at bounding box center [440, 295] width 26 height 21
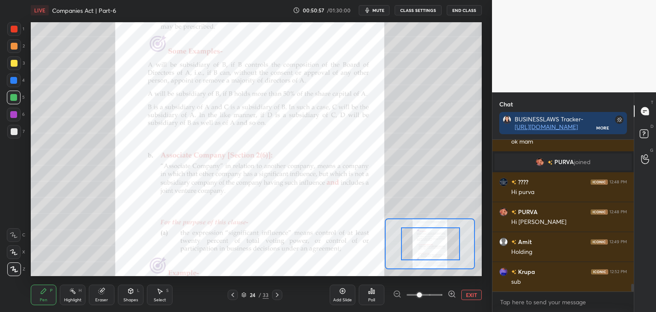
drag, startPoint x: 438, startPoint y: 251, endPoint x: 445, endPoint y: 252, distance: 6.9
click at [445, 252] on div at bounding box center [430, 243] width 59 height 33
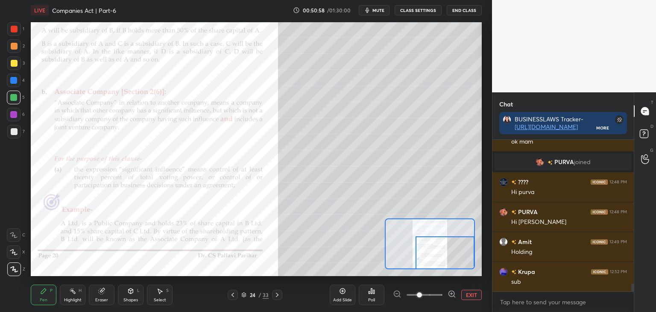
drag, startPoint x: 445, startPoint y: 253, endPoint x: 447, endPoint y: 262, distance: 9.1
click at [447, 262] on div at bounding box center [445, 252] width 59 height 33
click at [14, 83] on div at bounding box center [13, 80] width 7 height 7
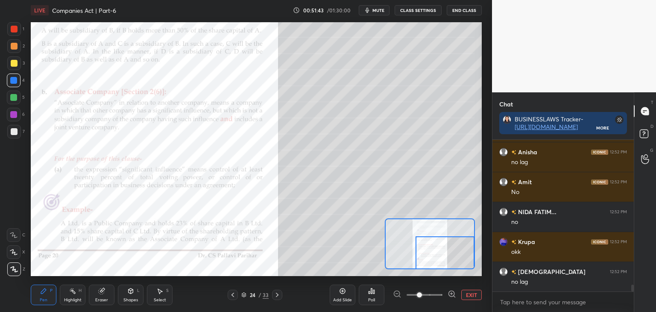
scroll to position [3165, 0]
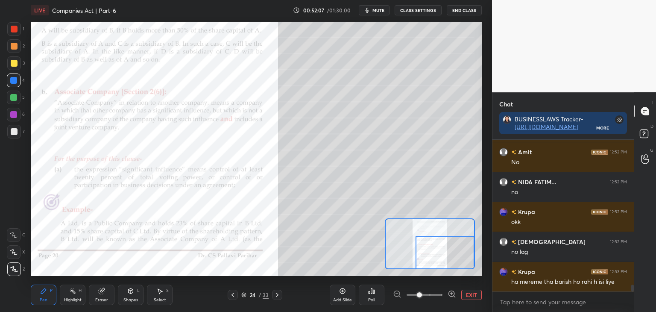
click at [280, 296] on icon at bounding box center [277, 294] width 7 height 7
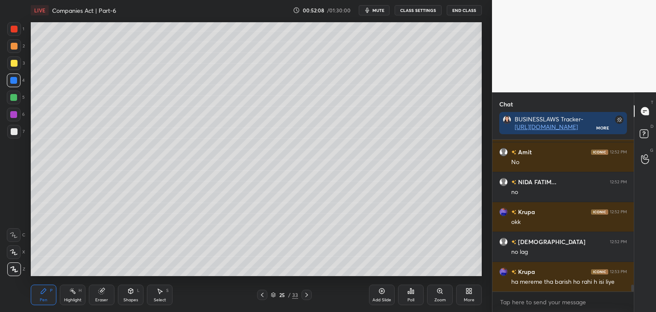
click at [308, 298] on icon at bounding box center [306, 294] width 7 height 7
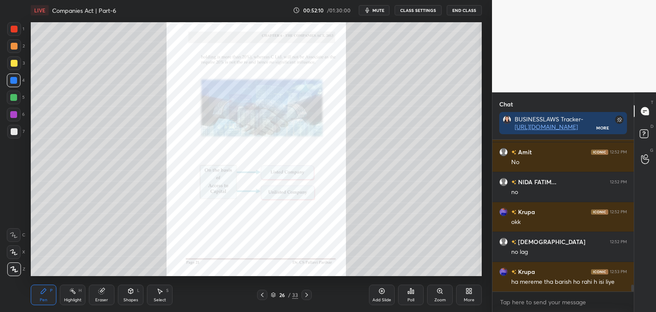
click at [441, 295] on div "Zoom" at bounding box center [440, 295] width 26 height 21
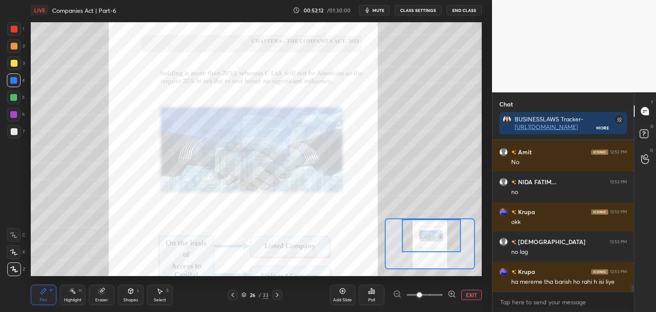
drag, startPoint x: 451, startPoint y: 257, endPoint x: 453, endPoint y: 248, distance: 9.1
click at [453, 248] on div at bounding box center [431, 235] width 59 height 33
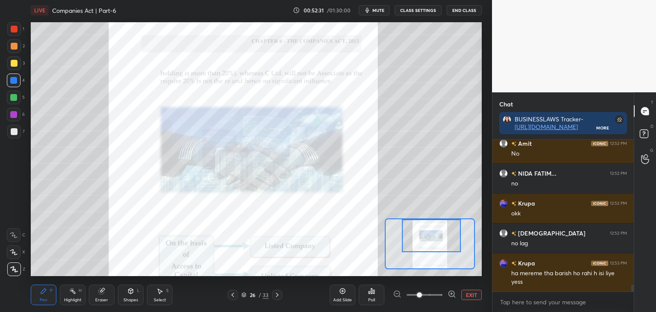
click at [233, 297] on icon at bounding box center [232, 294] width 7 height 7
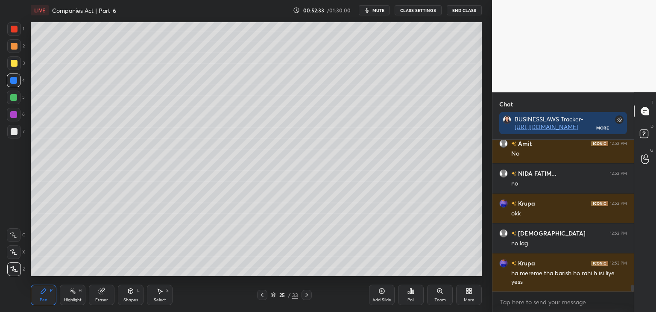
click at [261, 295] on icon at bounding box center [262, 294] width 7 height 7
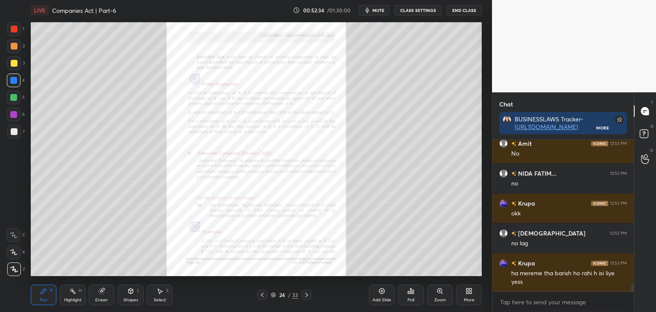
click at [263, 294] on icon at bounding box center [262, 294] width 7 height 7
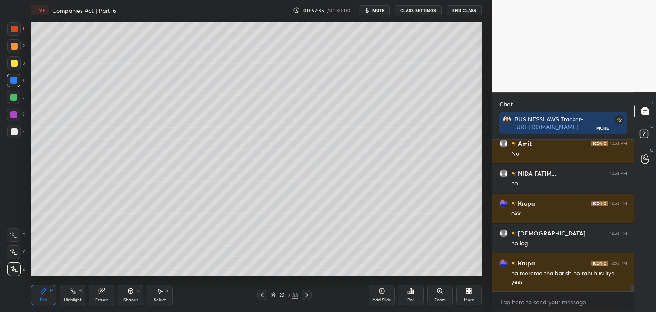
click at [264, 295] on icon at bounding box center [262, 294] width 7 height 7
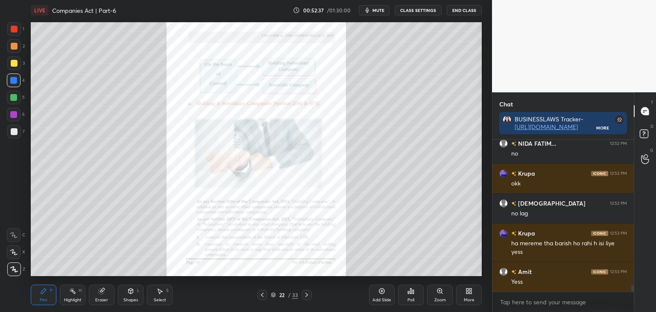
scroll to position [3234, 0]
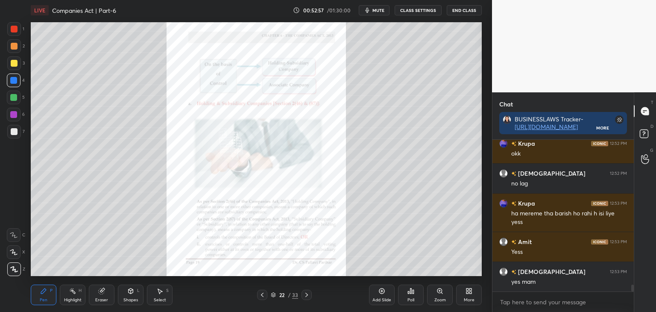
click at [308, 296] on icon at bounding box center [306, 294] width 7 height 7
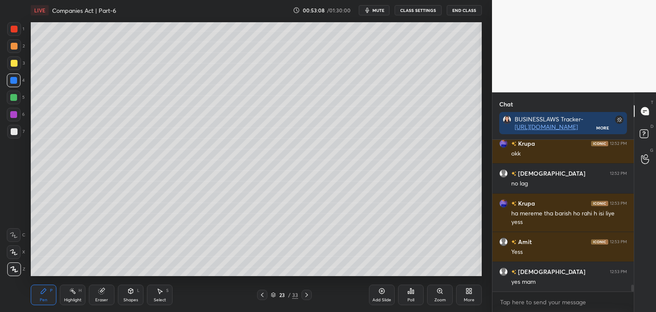
click at [308, 296] on icon at bounding box center [306, 294] width 7 height 7
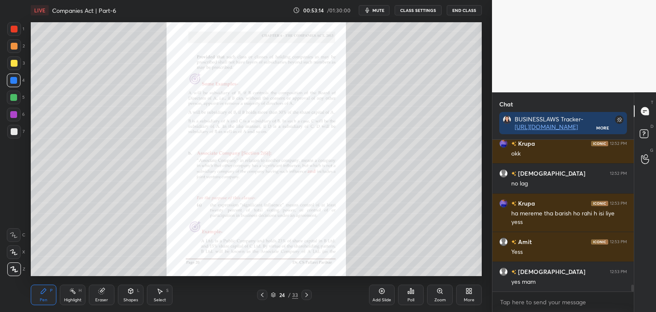
click at [306, 295] on icon at bounding box center [306, 294] width 7 height 7
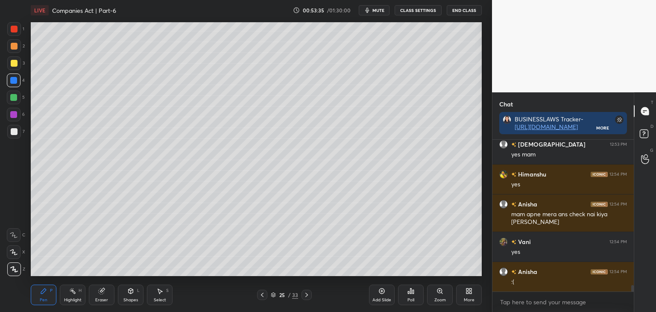
scroll to position [3370, 0]
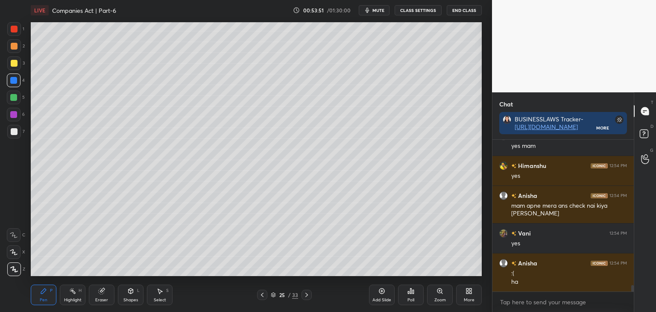
click at [305, 293] on icon at bounding box center [306, 294] width 7 height 7
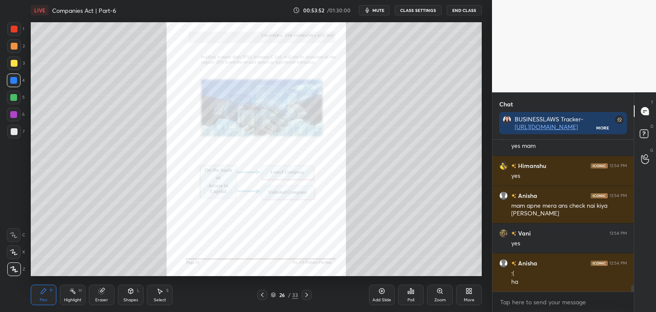
scroll to position [3400, 0]
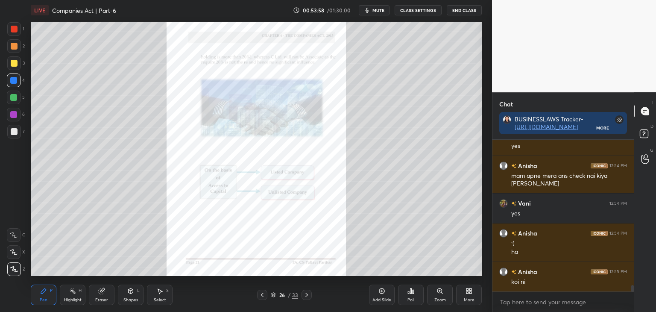
click at [441, 296] on div "Zoom" at bounding box center [440, 295] width 26 height 21
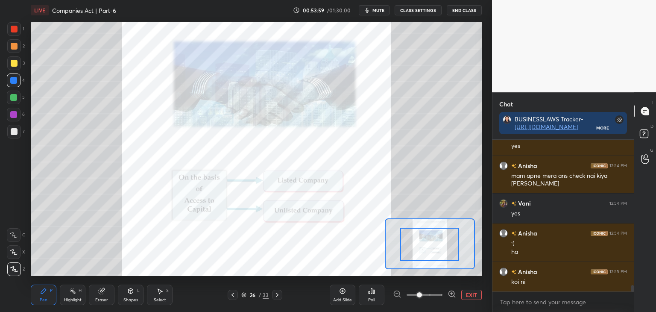
drag, startPoint x: 439, startPoint y: 248, endPoint x: 447, endPoint y: 249, distance: 7.7
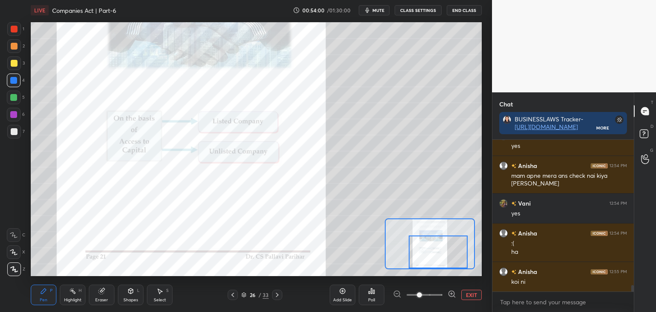
drag, startPoint x: 443, startPoint y: 249, endPoint x: 450, endPoint y: 255, distance: 9.1
click at [450, 256] on div at bounding box center [438, 251] width 59 height 33
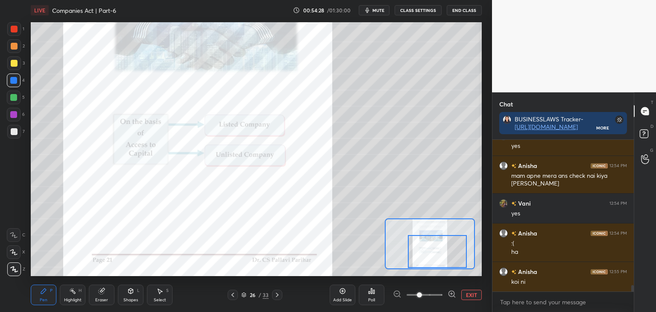
click at [14, 28] on div at bounding box center [14, 29] width 7 height 7
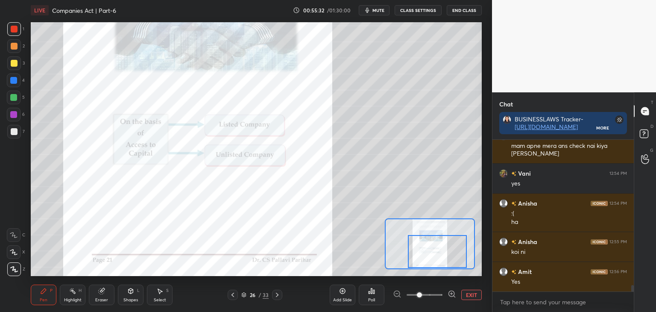
scroll to position [3459, 0]
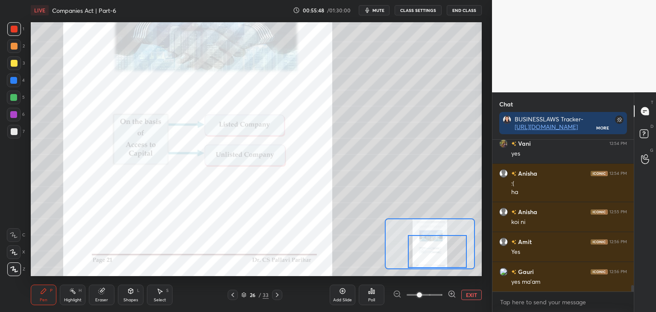
click at [471, 294] on button "EXIT" at bounding box center [471, 295] width 21 height 10
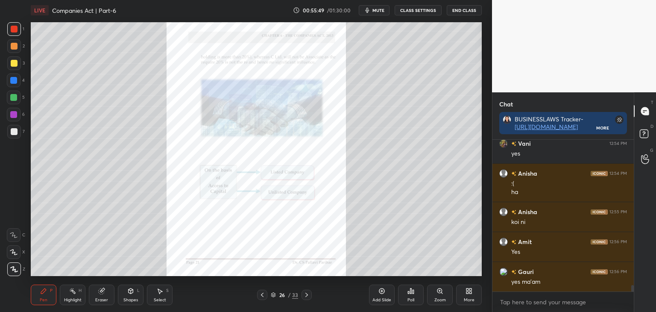
click at [12, 79] on div at bounding box center [13, 80] width 7 height 7
click at [14, 62] on div at bounding box center [14, 63] width 7 height 7
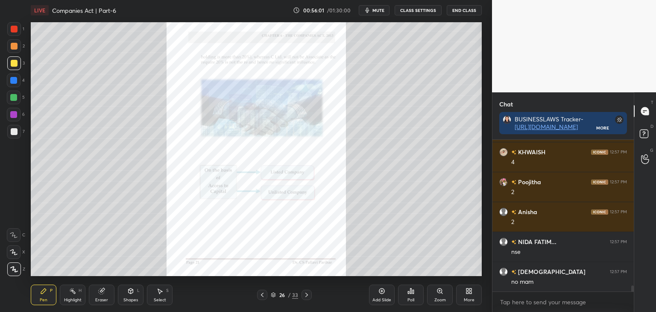
scroll to position [3639, 0]
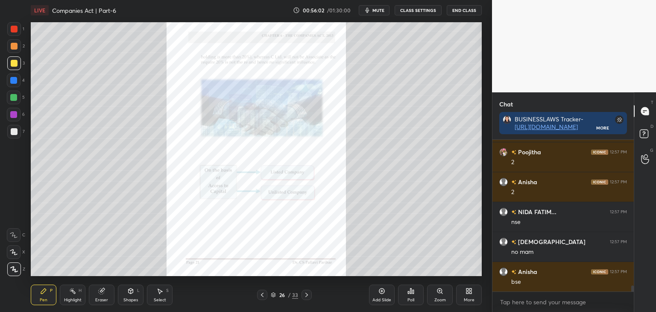
click at [14, 114] on div at bounding box center [13, 114] width 7 height 7
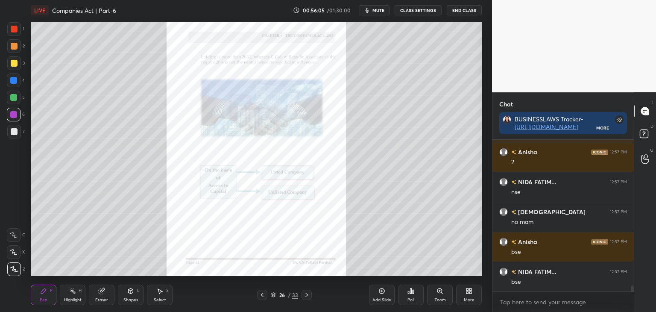
scroll to position [3729, 0]
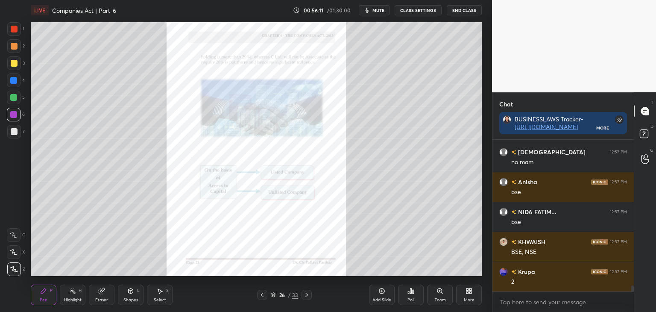
drag, startPoint x: 13, startPoint y: 131, endPoint x: 26, endPoint y: 138, distance: 14.9
click at [13, 131] on div at bounding box center [14, 131] width 7 height 7
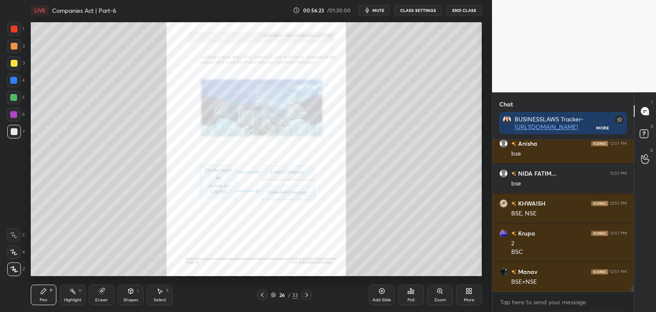
scroll to position [3797, 0]
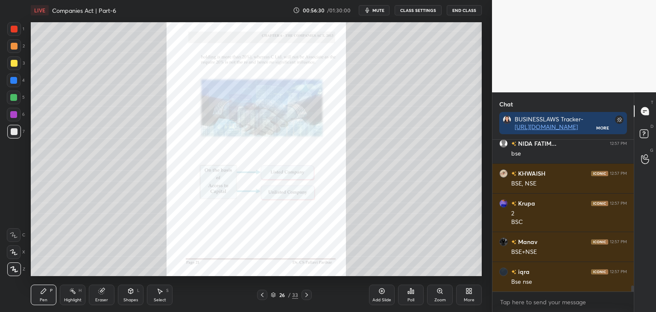
click at [14, 64] on div at bounding box center [14, 63] width 7 height 7
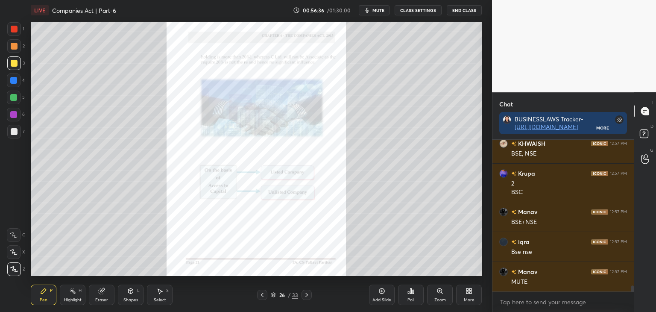
click at [105, 291] on div "Eraser" at bounding box center [102, 295] width 26 height 21
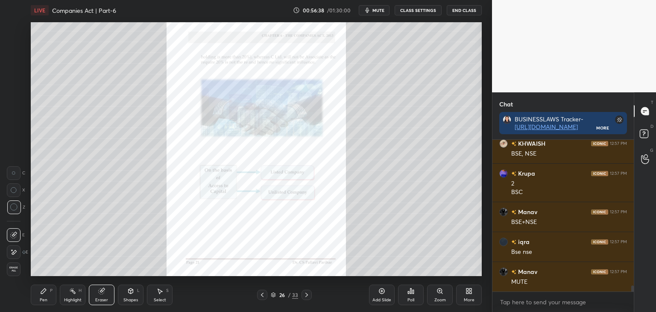
click at [43, 293] on icon at bounding box center [43, 290] width 5 height 5
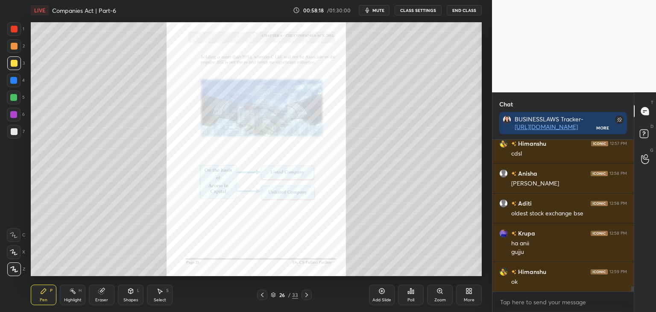
scroll to position [4045, 0]
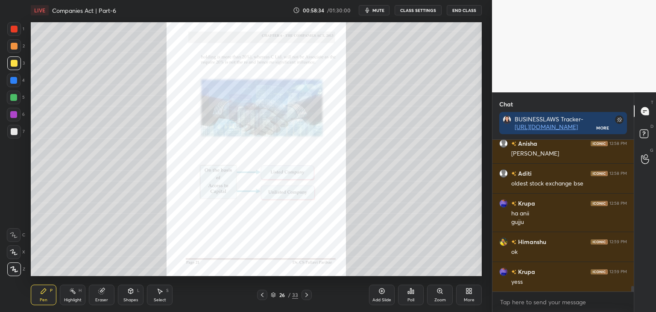
click at [13, 97] on div at bounding box center [13, 97] width 7 height 7
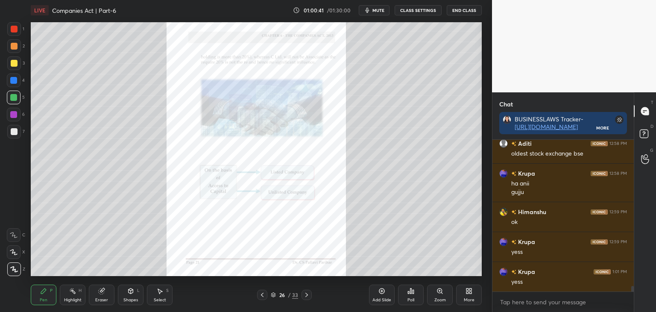
scroll to position [4105, 0]
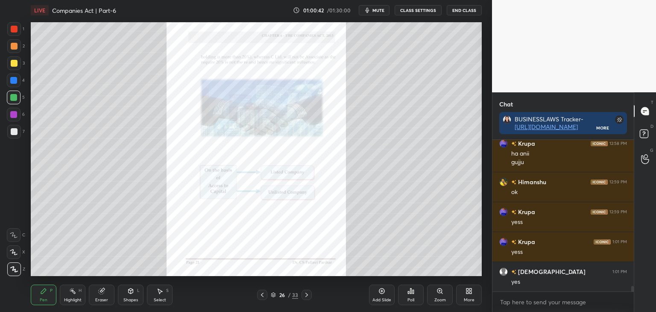
click at [305, 294] on icon at bounding box center [306, 294] width 7 height 7
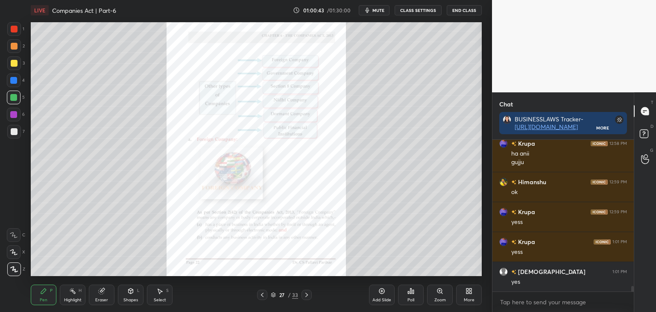
scroll to position [3, 3]
drag, startPoint x: 15, startPoint y: 79, endPoint x: 29, endPoint y: 79, distance: 14.5
click at [15, 79] on div at bounding box center [13, 80] width 7 height 7
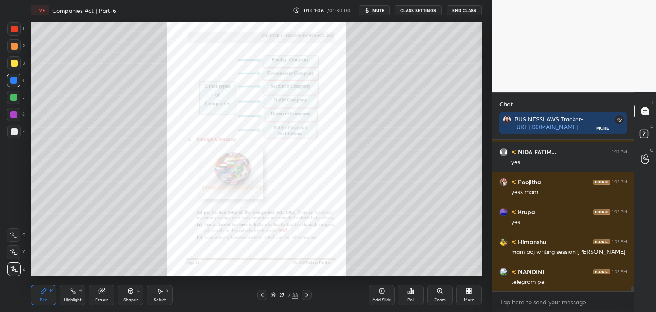
scroll to position [4374, 0]
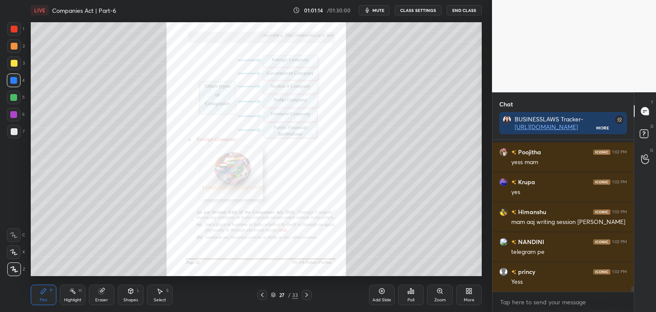
click at [14, 65] on div at bounding box center [14, 63] width 7 height 7
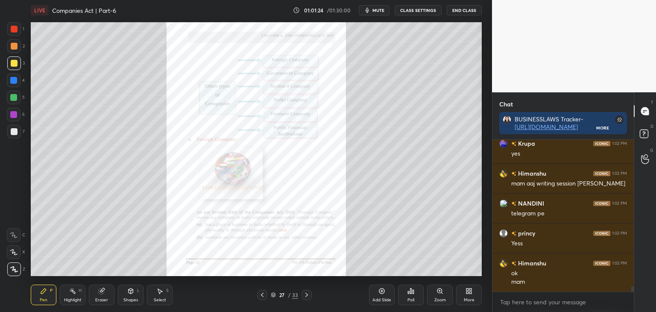
scroll to position [4442, 0]
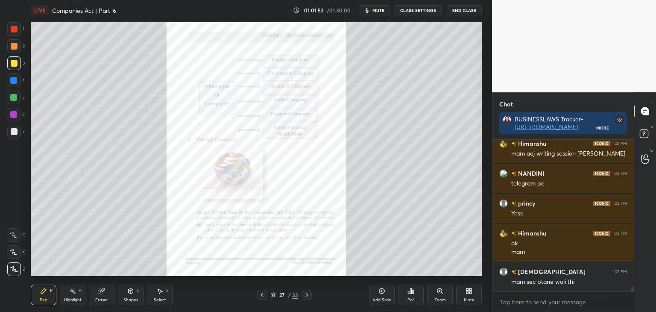
click at [446, 296] on div "Zoom" at bounding box center [440, 295] width 26 height 21
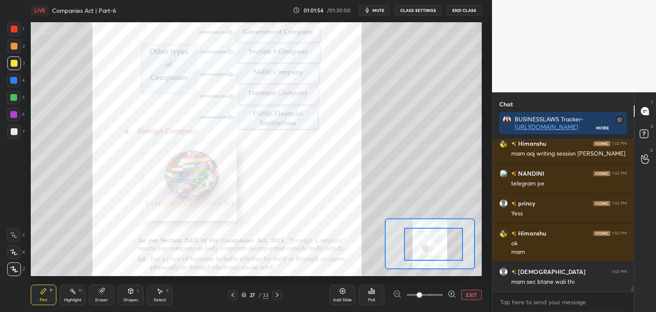
drag, startPoint x: 441, startPoint y: 248, endPoint x: 446, endPoint y: 249, distance: 4.3
click at [447, 249] on div at bounding box center [433, 244] width 59 height 33
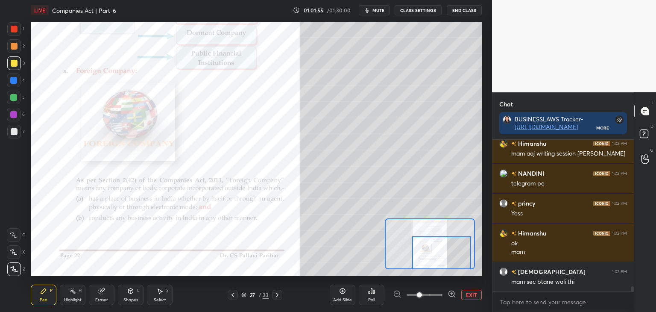
drag, startPoint x: 444, startPoint y: 249, endPoint x: 448, endPoint y: 258, distance: 10.3
click at [448, 258] on div at bounding box center [441, 252] width 59 height 33
drag, startPoint x: 13, startPoint y: 81, endPoint x: 18, endPoint y: 81, distance: 4.7
click at [14, 81] on div at bounding box center [13, 80] width 7 height 7
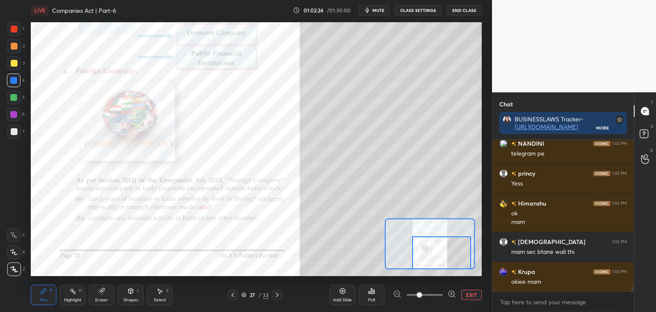
scroll to position [4502, 0]
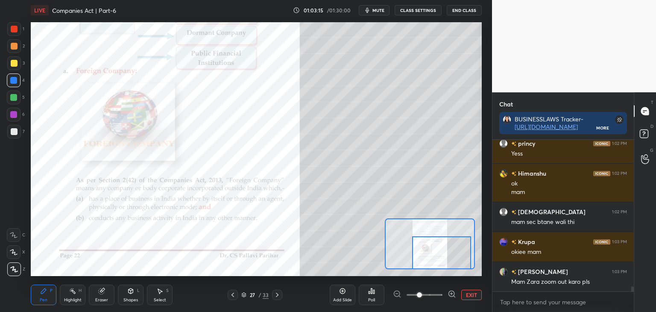
click at [473, 295] on button "EXIT" at bounding box center [471, 295] width 21 height 10
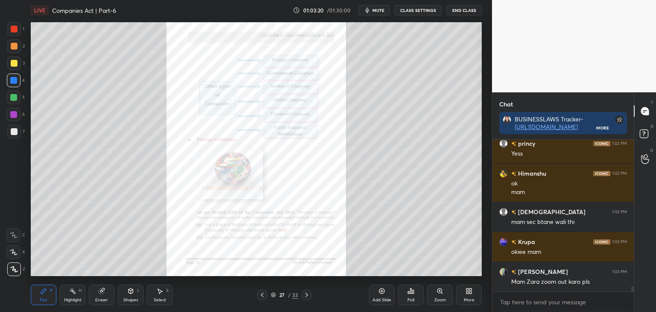
drag, startPoint x: 14, startPoint y: 62, endPoint x: 22, endPoint y: 64, distance: 8.7
click at [15, 62] on div at bounding box center [14, 63] width 7 height 7
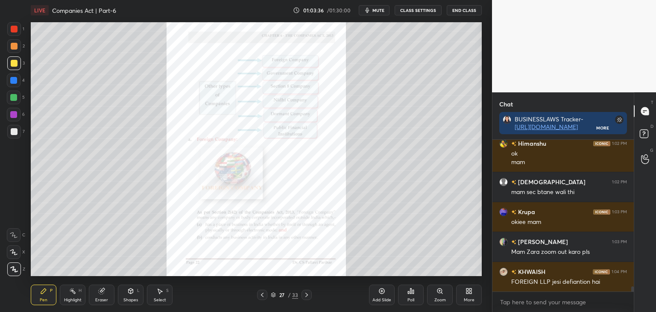
click at [12, 97] on div at bounding box center [13, 97] width 7 height 7
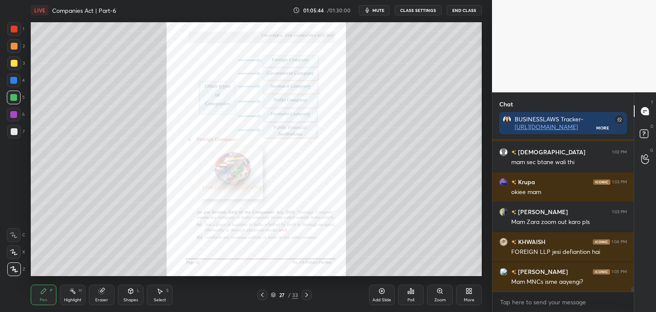
click at [14, 114] on div at bounding box center [13, 114] width 7 height 7
click at [15, 131] on div at bounding box center [14, 131] width 7 height 7
click at [308, 296] on icon at bounding box center [306, 294] width 7 height 7
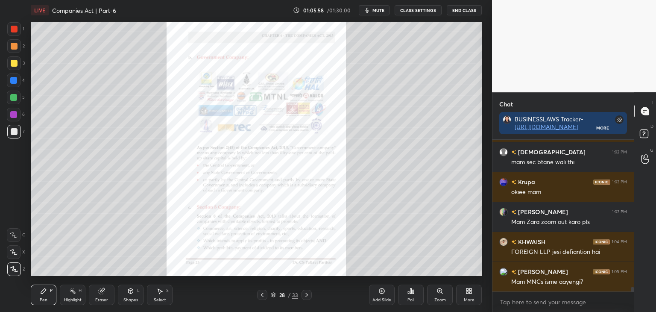
click at [443, 298] on div "Zoom" at bounding box center [441, 300] width 12 height 4
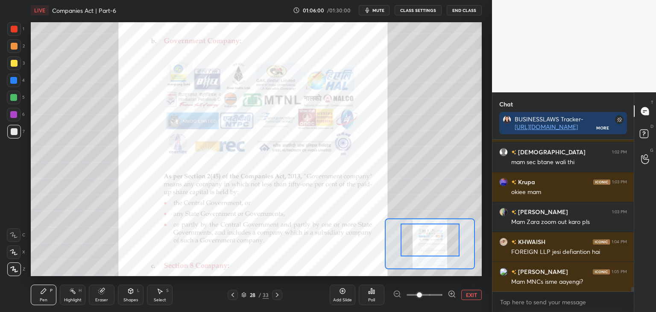
drag, startPoint x: 443, startPoint y: 251, endPoint x: 442, endPoint y: 246, distance: 4.7
click at [443, 246] on div at bounding box center [430, 239] width 59 height 33
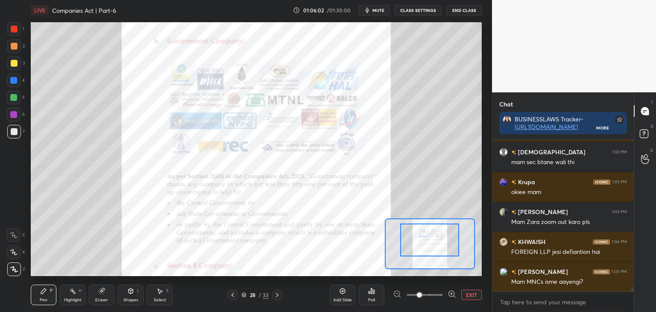
click at [13, 80] on div at bounding box center [13, 80] width 7 height 7
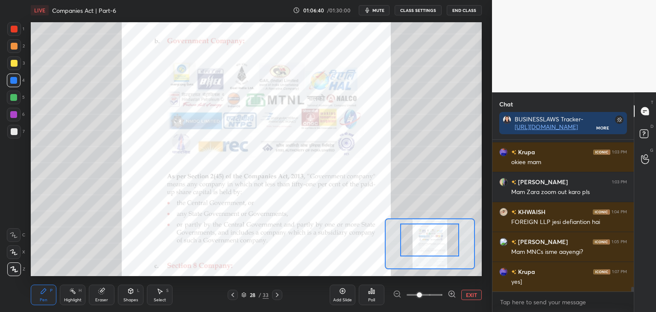
scroll to position [4600, 0]
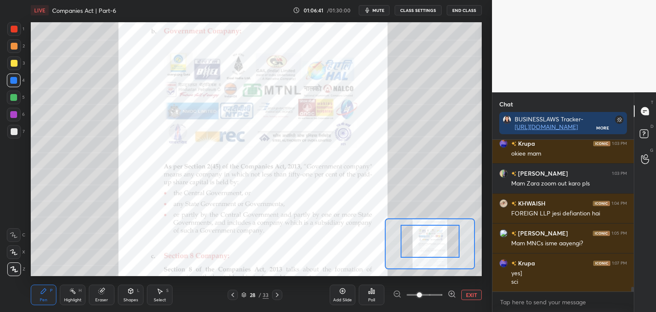
click at [440, 243] on div at bounding box center [430, 241] width 59 height 33
click at [105, 298] on div "Eraser" at bounding box center [101, 300] width 13 height 4
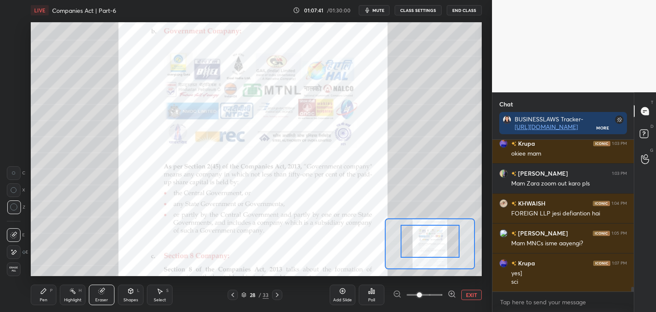
click at [45, 293] on icon at bounding box center [43, 291] width 7 height 7
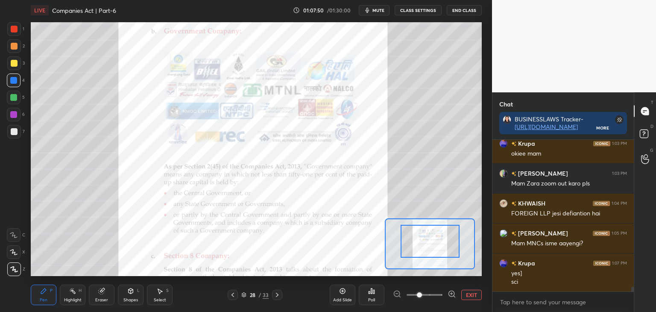
click at [472, 296] on button "EXIT" at bounding box center [471, 295] width 21 height 10
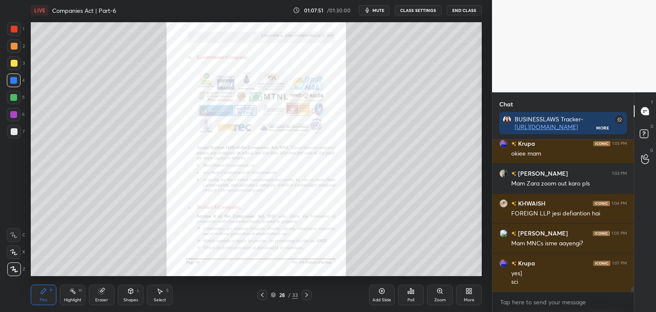
drag, startPoint x: 11, startPoint y: 62, endPoint x: 29, endPoint y: 59, distance: 18.8
click at [12, 62] on div at bounding box center [14, 63] width 7 height 7
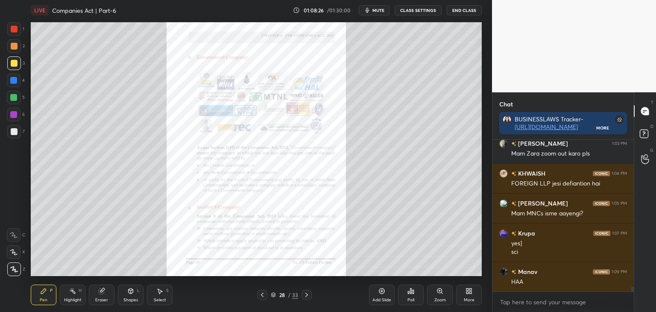
scroll to position [4660, 0]
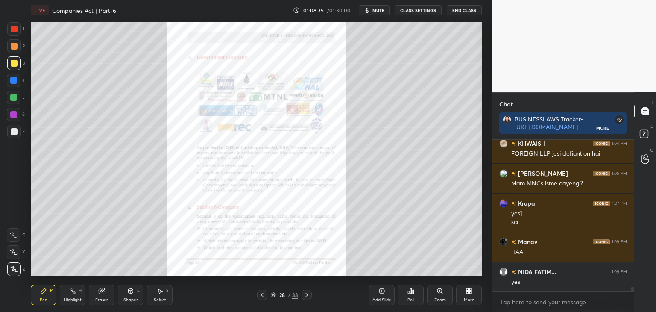
click at [105, 296] on div "Eraser" at bounding box center [102, 295] width 26 height 21
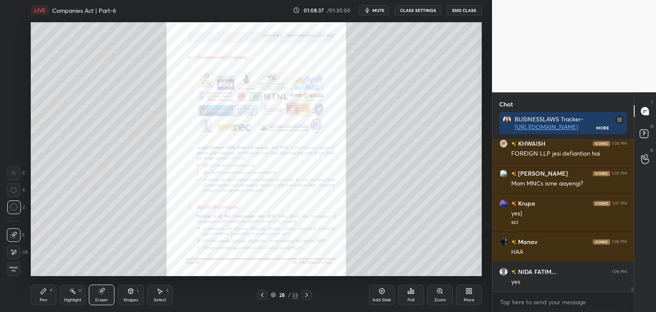
drag, startPoint x: 43, startPoint y: 296, endPoint x: 47, endPoint y: 281, distance: 15.0
click at [44, 294] on div "Pen P" at bounding box center [44, 295] width 26 height 21
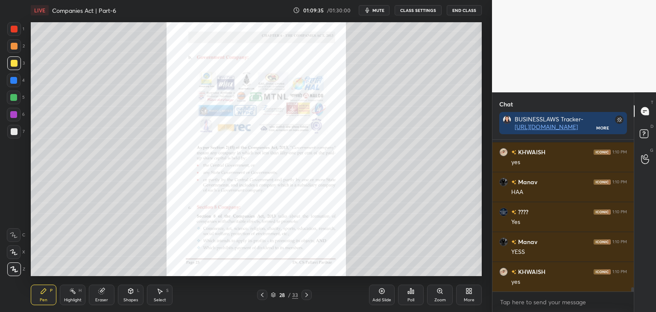
scroll to position [5237, 0]
click at [441, 300] on div "Zoom" at bounding box center [441, 300] width 12 height 4
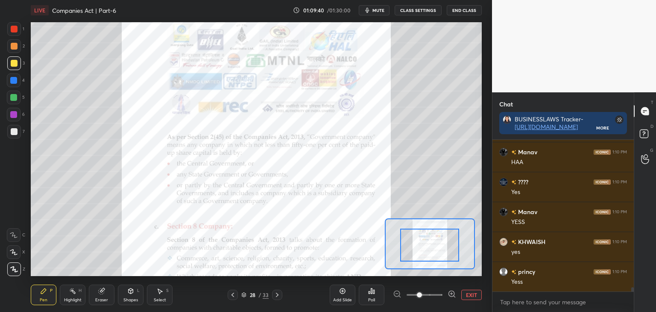
drag, startPoint x: 436, startPoint y: 245, endPoint x: 436, endPoint y: 250, distance: 4.7
drag, startPoint x: 437, startPoint y: 247, endPoint x: 437, endPoint y: 253, distance: 6.0
click at [437, 253] on div at bounding box center [429, 245] width 59 height 33
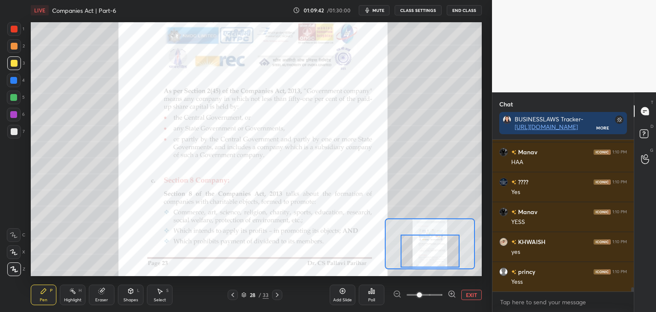
drag, startPoint x: 12, startPoint y: 79, endPoint x: 26, endPoint y: 79, distance: 13.7
click at [12, 79] on div at bounding box center [13, 80] width 7 height 7
click at [473, 295] on button "EXIT" at bounding box center [471, 295] width 21 height 10
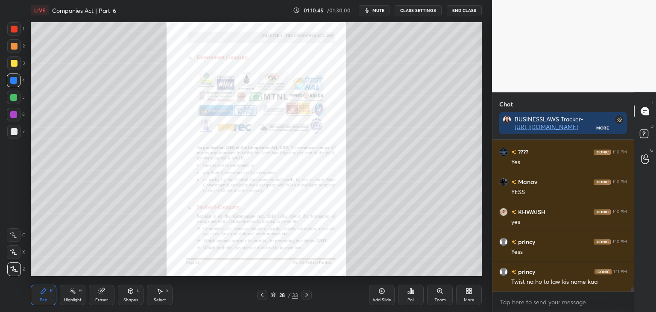
click at [14, 116] on div at bounding box center [13, 114] width 7 height 7
drag, startPoint x: 103, startPoint y: 295, endPoint x: 107, endPoint y: 294, distance: 4.3
click at [106, 295] on div "Eraser" at bounding box center [102, 295] width 26 height 21
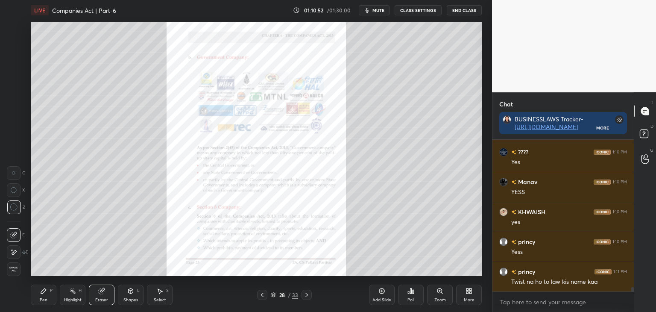
drag, startPoint x: 41, startPoint y: 294, endPoint x: 49, endPoint y: 293, distance: 7.9
click at [42, 294] on icon at bounding box center [43, 291] width 7 height 7
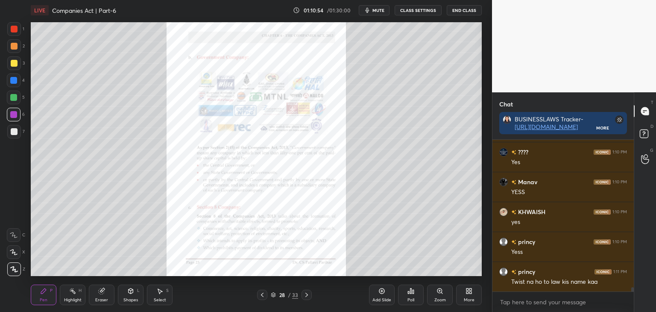
drag, startPoint x: 13, startPoint y: 76, endPoint x: 27, endPoint y: 79, distance: 14.9
click at [14, 76] on div at bounding box center [14, 80] width 14 height 14
click at [16, 130] on div at bounding box center [14, 131] width 7 height 7
drag, startPoint x: 14, startPoint y: 45, endPoint x: 26, endPoint y: 43, distance: 12.1
click at [15, 45] on div at bounding box center [14, 46] width 7 height 7
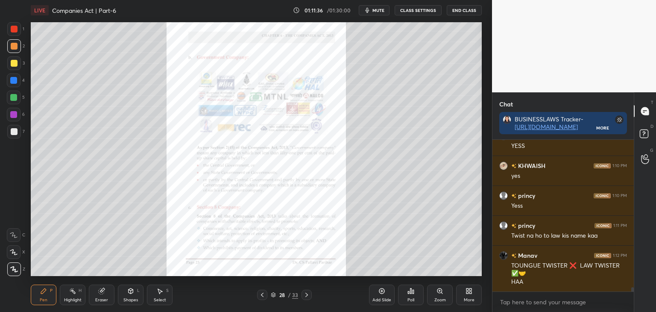
scroll to position [5343, 0]
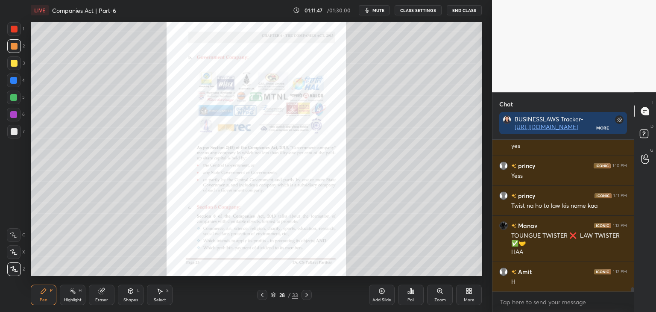
drag, startPoint x: 14, startPoint y: 77, endPoint x: 28, endPoint y: 86, distance: 16.5
click at [15, 78] on div at bounding box center [13, 80] width 7 height 7
click at [260, 294] on icon at bounding box center [262, 294] width 7 height 7
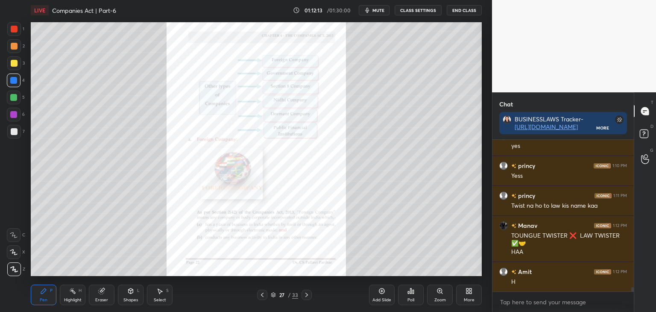
click at [261, 293] on icon at bounding box center [262, 294] width 7 height 7
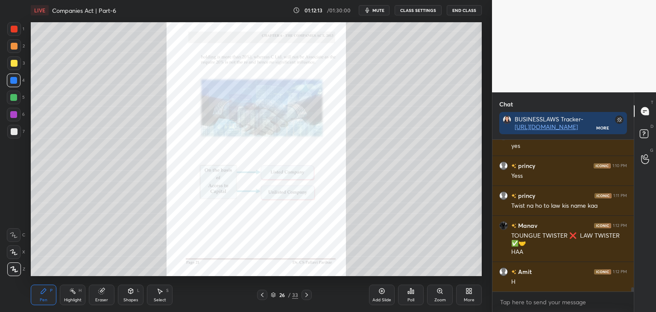
click at [262, 293] on icon at bounding box center [262, 294] width 7 height 7
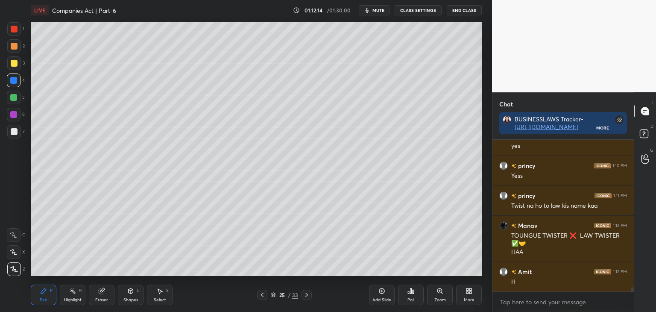
click at [262, 293] on icon at bounding box center [262, 294] width 7 height 7
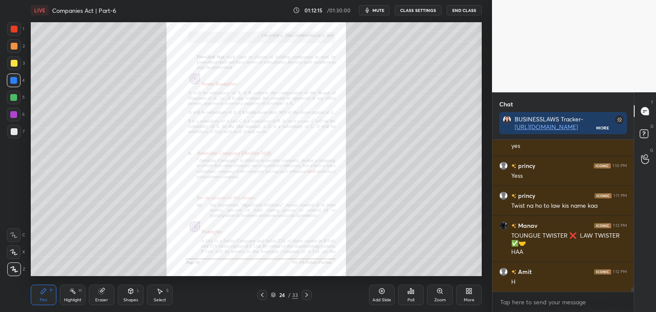
click at [261, 291] on div at bounding box center [262, 295] width 10 height 10
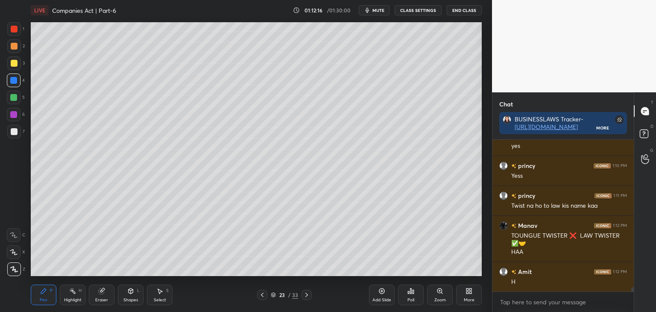
scroll to position [5373, 0]
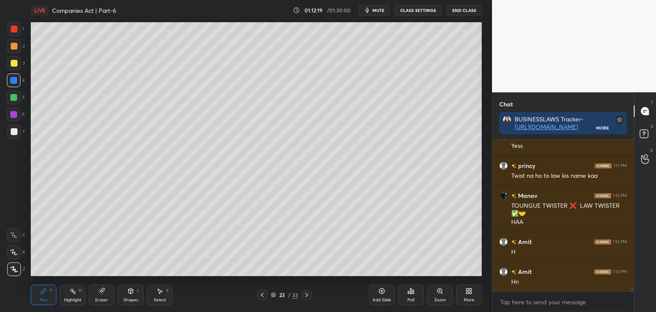
click at [262, 297] on icon at bounding box center [262, 294] width 7 height 7
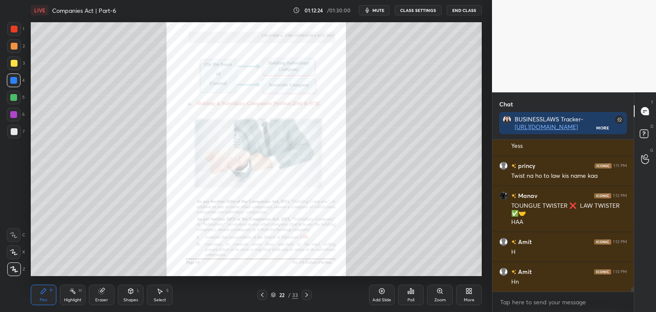
click at [309, 296] on icon at bounding box center [306, 294] width 7 height 7
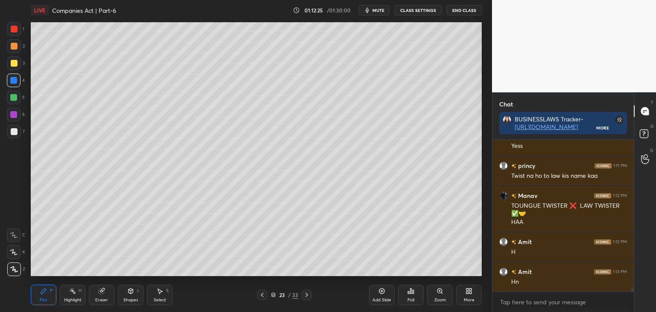
click at [308, 297] on icon at bounding box center [306, 294] width 7 height 7
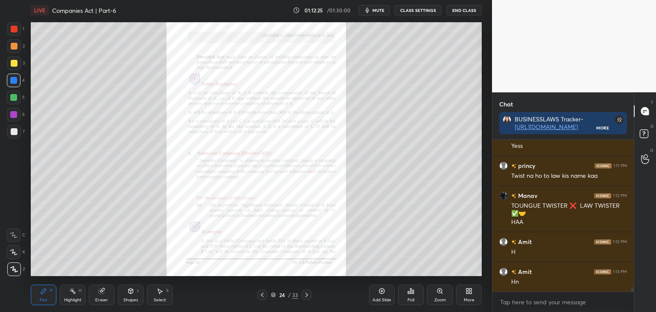
click at [308, 297] on icon at bounding box center [306, 294] width 7 height 7
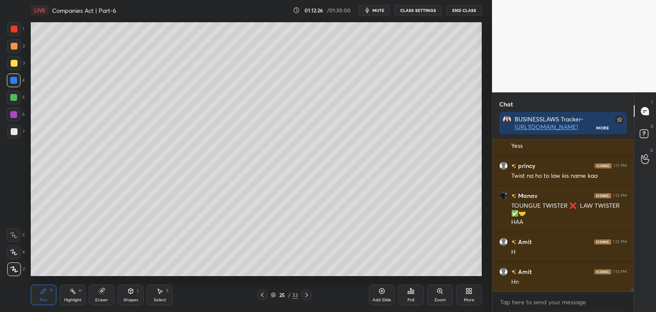
click at [308, 297] on icon at bounding box center [306, 294] width 7 height 7
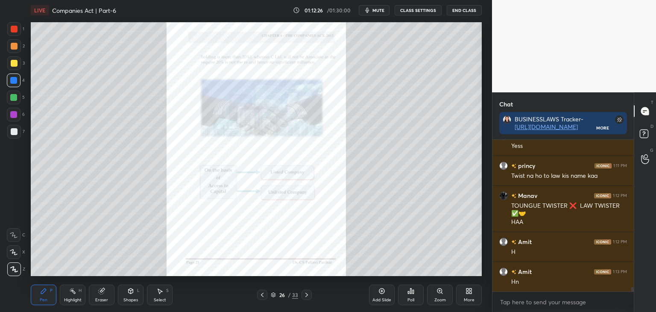
click at [308, 297] on icon at bounding box center [306, 294] width 7 height 7
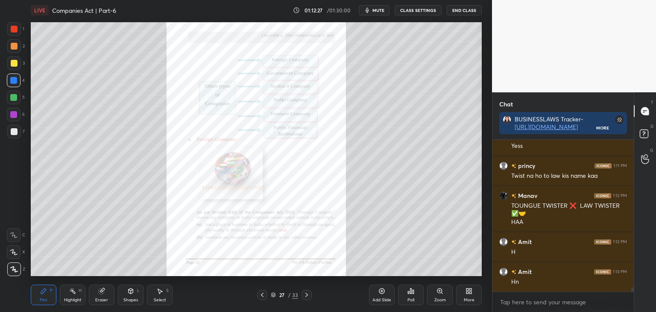
click at [308, 297] on icon at bounding box center [306, 294] width 7 height 7
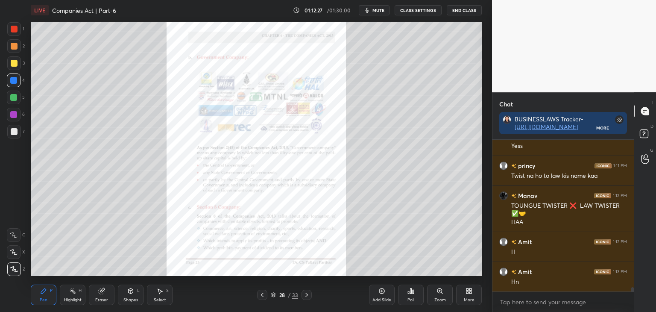
click at [308, 297] on icon at bounding box center [306, 294] width 7 height 7
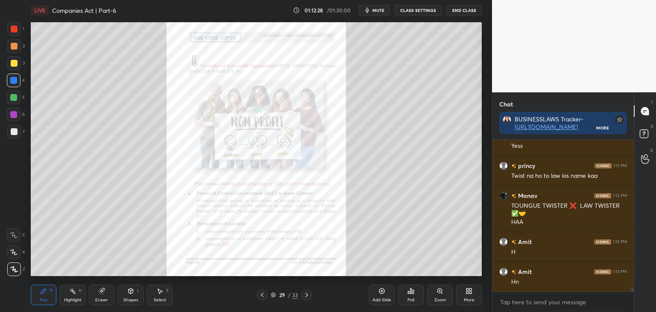
drag, startPoint x: 262, startPoint y: 294, endPoint x: 273, endPoint y: 291, distance: 11.8
click at [264, 294] on icon at bounding box center [262, 294] width 7 height 7
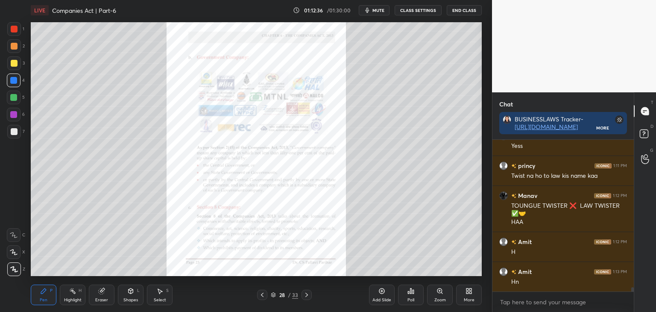
drag, startPoint x: 12, startPoint y: 131, endPoint x: 29, endPoint y: 135, distance: 16.8
click at [13, 131] on div at bounding box center [14, 131] width 7 height 7
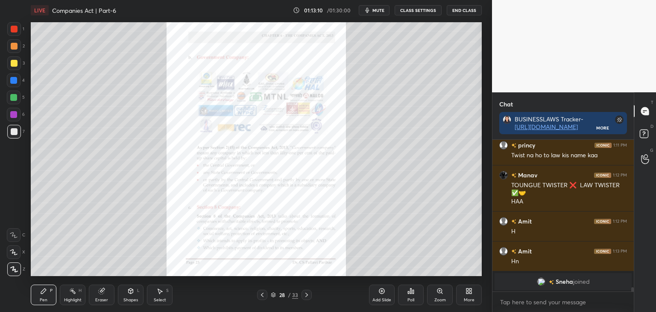
click at [15, 78] on div at bounding box center [13, 80] width 7 height 7
click at [13, 62] on div at bounding box center [14, 63] width 7 height 7
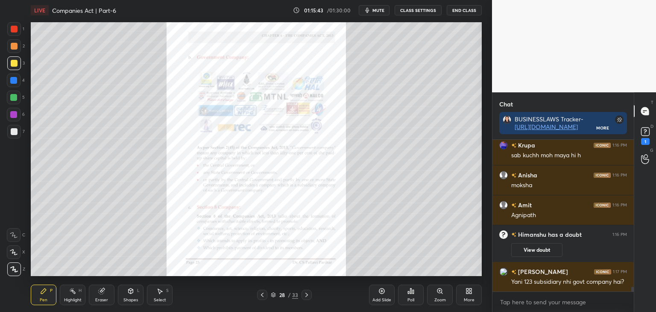
scroll to position [4767, 0]
click at [14, 29] on div at bounding box center [14, 29] width 7 height 7
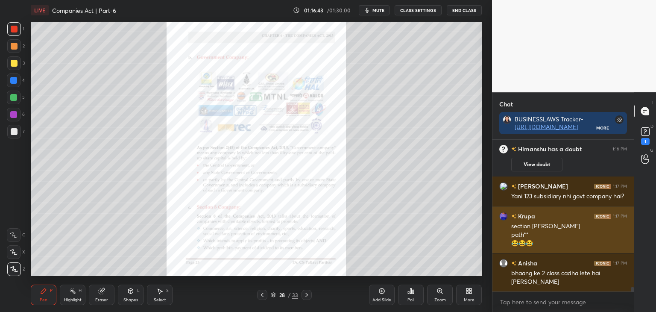
scroll to position [4882, 0]
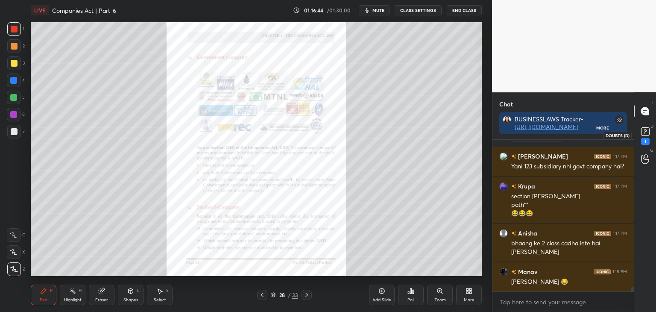
click at [648, 134] on rect at bounding box center [645, 132] width 8 height 8
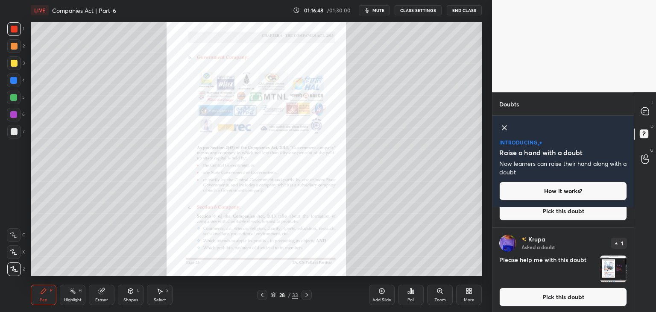
scroll to position [67, 0]
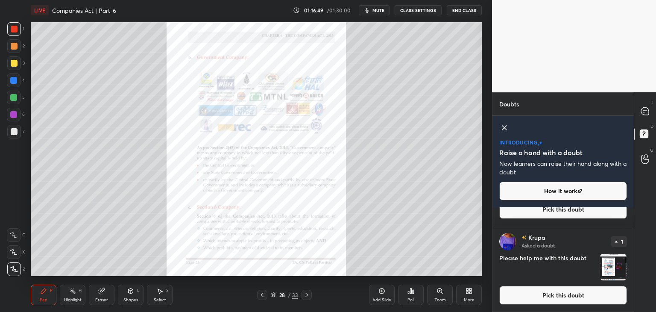
click at [579, 297] on button "Pick this doubt" at bounding box center [564, 295] width 128 height 19
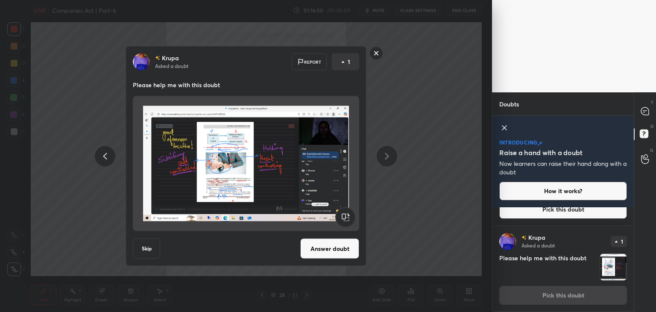
scroll to position [67, 0]
click at [331, 250] on button "Answer doubt" at bounding box center [329, 248] width 59 height 21
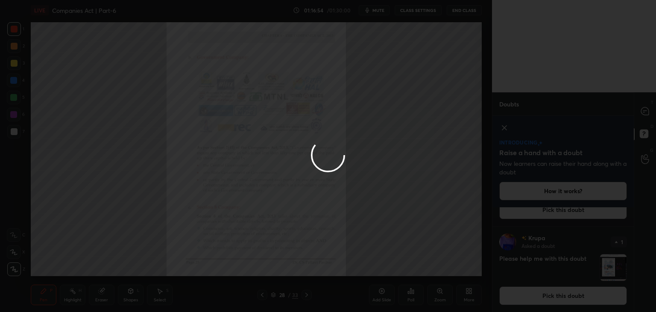
scroll to position [0, 0]
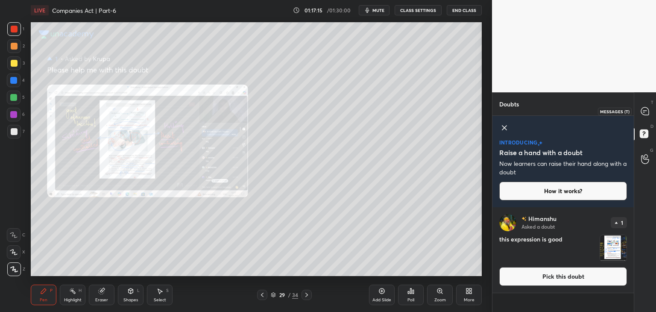
drag, startPoint x: 646, startPoint y: 111, endPoint x: 647, endPoint y: 117, distance: 5.6
click at [646, 112] on icon at bounding box center [645, 111] width 8 height 8
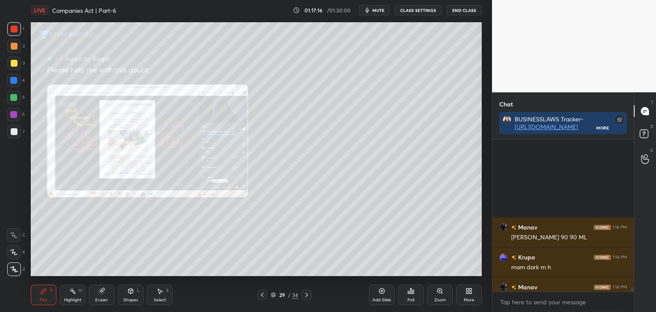
scroll to position [5283, 0]
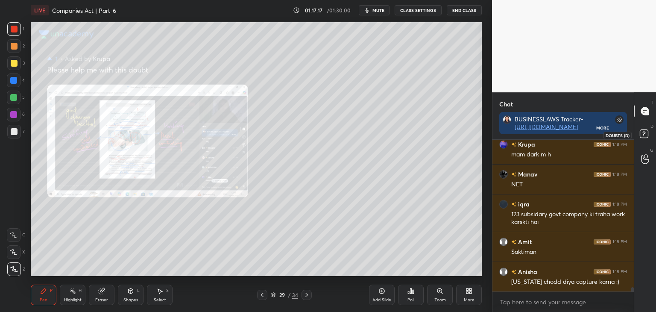
click at [652, 127] on icon at bounding box center [645, 134] width 15 height 15
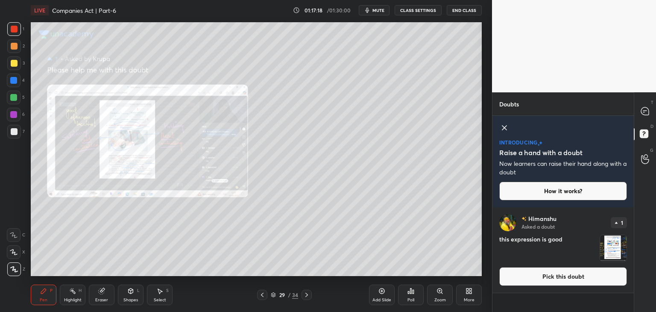
click at [568, 276] on button "Pick this doubt" at bounding box center [564, 276] width 128 height 19
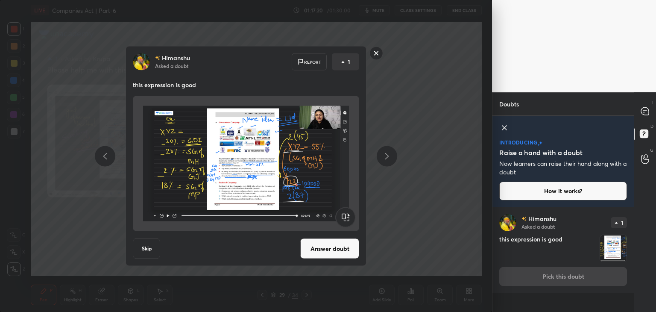
click at [319, 248] on button "Answer doubt" at bounding box center [329, 248] width 59 height 21
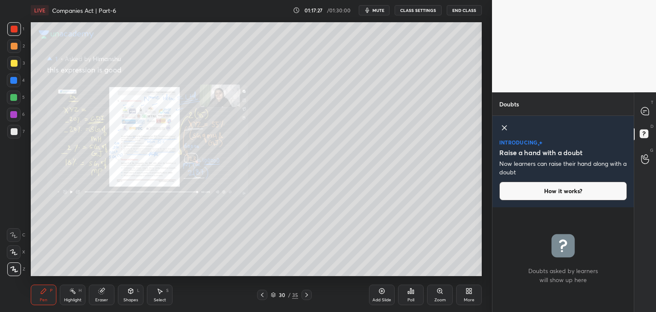
click at [440, 296] on div "Zoom" at bounding box center [440, 295] width 26 height 21
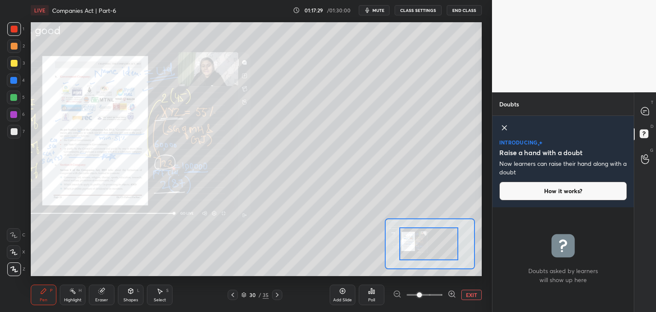
drag, startPoint x: 438, startPoint y: 248, endPoint x: 450, endPoint y: 244, distance: 11.8
click at [647, 115] on icon at bounding box center [645, 111] width 8 height 8
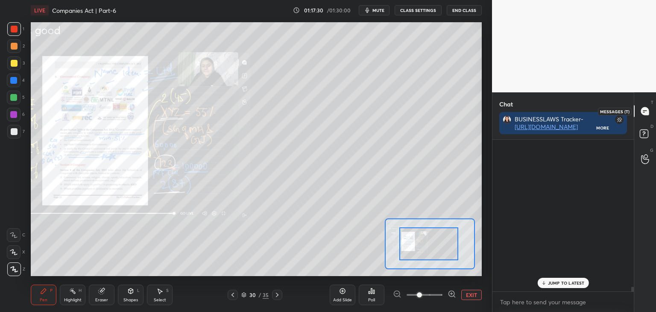
scroll to position [149, 139]
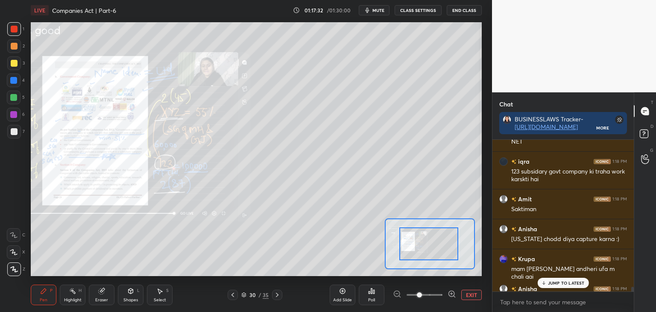
click at [561, 285] on div "Krupa 1:18 PM mam dark m h [PERSON_NAME] 1:18 PM NET iqra 1:18 PM 123 subsidary…" at bounding box center [563, 216] width 141 height 152
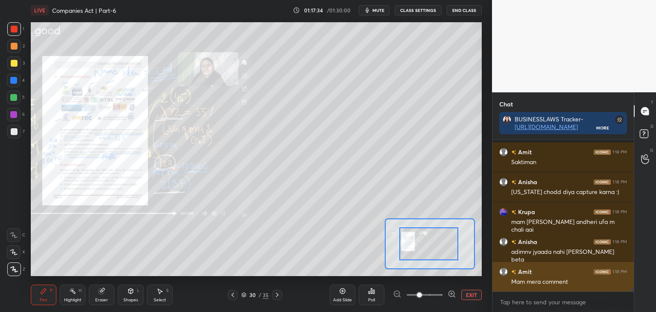
scroll to position [5374, 0]
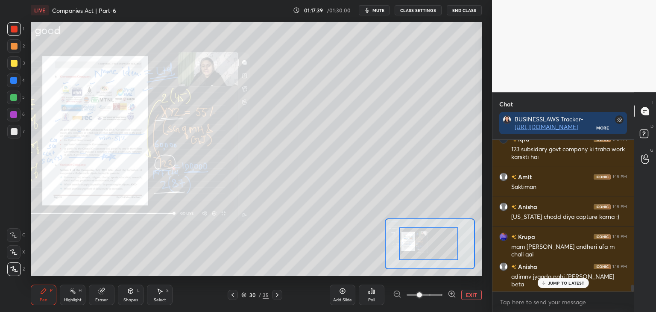
click at [632, 285] on div at bounding box center [633, 288] width 3 height 7
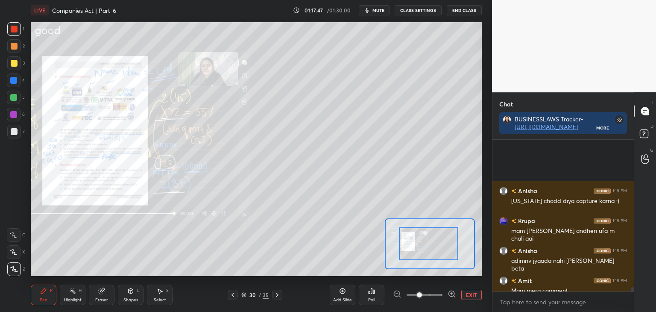
scroll to position [5403, 0]
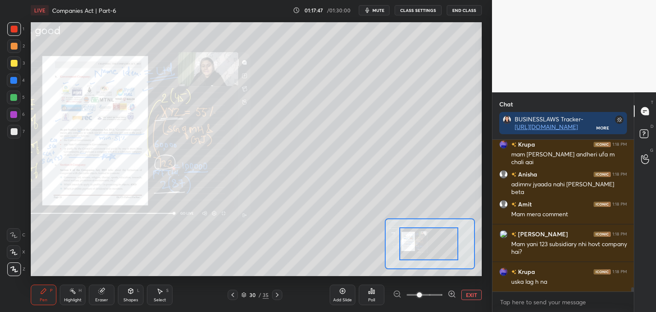
drag, startPoint x: 633, startPoint y: 288, endPoint x: 639, endPoint y: 291, distance: 6.5
click at [635, 296] on div "Chat BUSINESSLAWS Tracker- [URL][DOMAIN_NAME] More [PERSON_NAME] 1:18 PM [US_ST…" at bounding box center [574, 202] width 164 height 220
click at [234, 294] on icon at bounding box center [232, 294] width 7 height 7
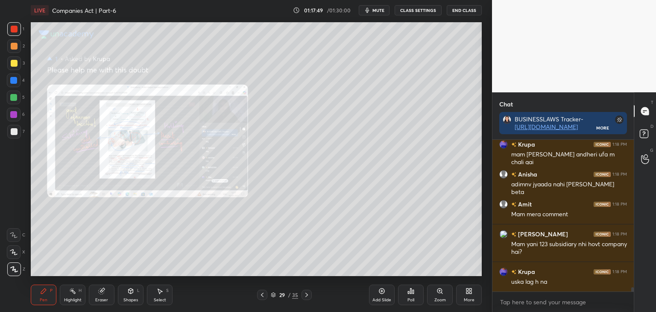
click at [263, 297] on icon at bounding box center [262, 295] width 3 height 4
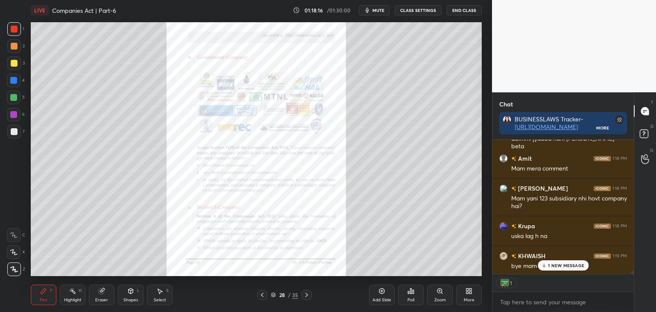
scroll to position [5450, 0]
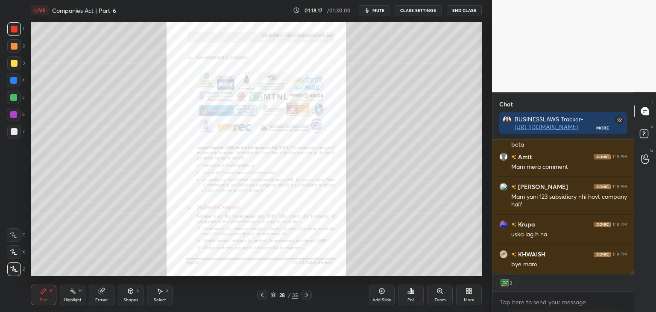
drag, startPoint x: 633, startPoint y: 289, endPoint x: 639, endPoint y: 296, distance: 9.1
click at [639, 295] on div "Chat BUSINESSLAWS Tracker- [URL][DOMAIN_NAME] More Krupa 1:18 PM mam kisi andhe…" at bounding box center [574, 202] width 164 height 220
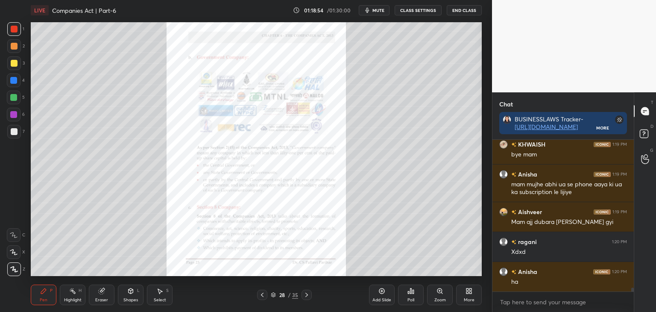
scroll to position [5590, 0]
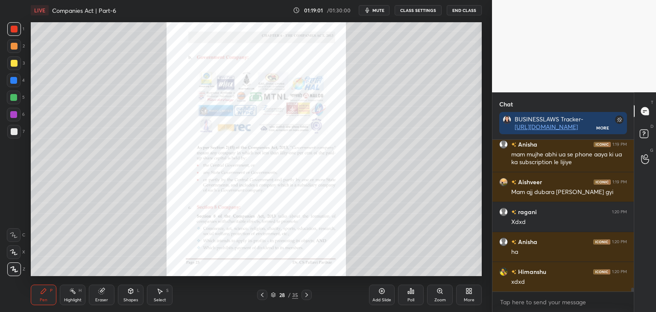
click at [261, 296] on icon at bounding box center [262, 294] width 7 height 7
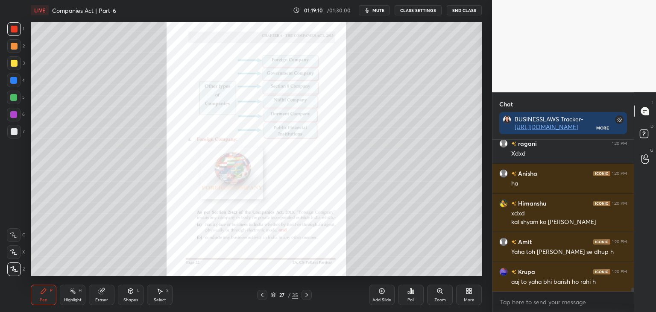
scroll to position [5688, 0]
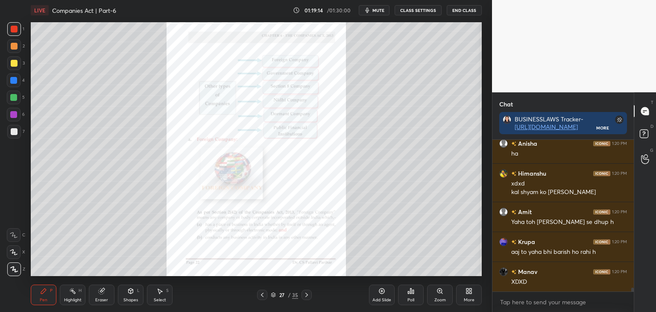
click at [307, 295] on icon at bounding box center [307, 295] width 3 height 4
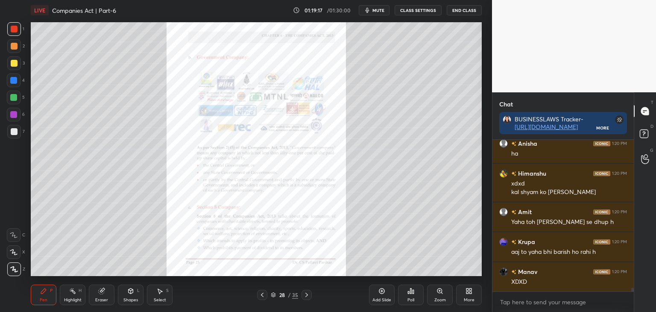
click at [308, 296] on icon at bounding box center [306, 294] width 7 height 7
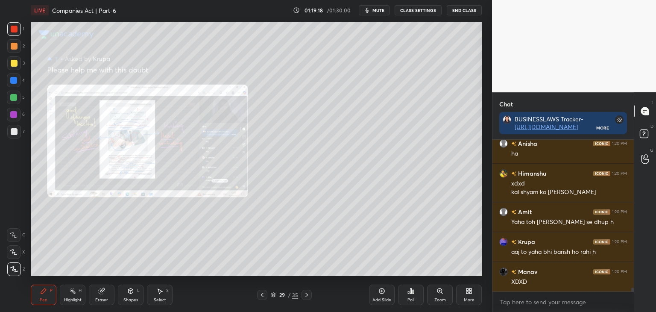
click at [307, 296] on icon at bounding box center [306, 294] width 7 height 7
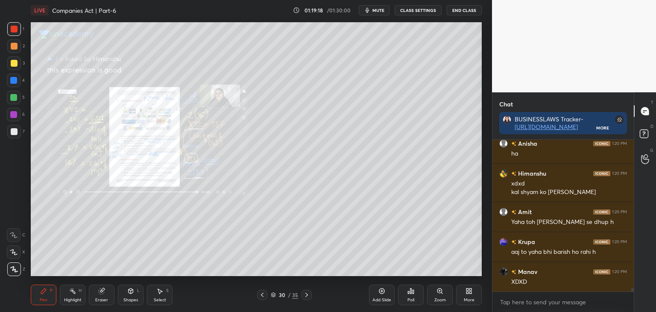
scroll to position [5718, 0]
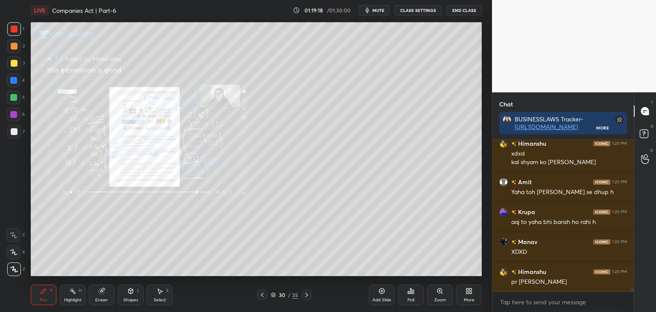
click at [307, 296] on icon at bounding box center [306, 294] width 7 height 7
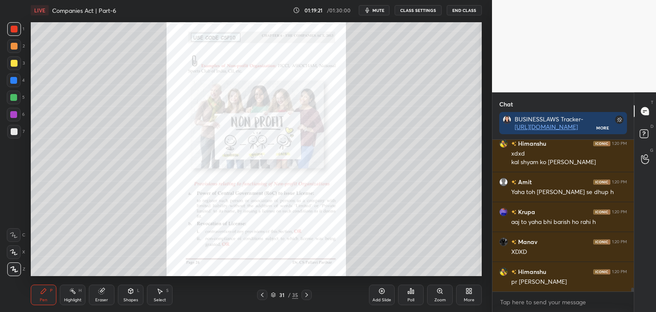
click at [307, 296] on icon at bounding box center [306, 294] width 7 height 7
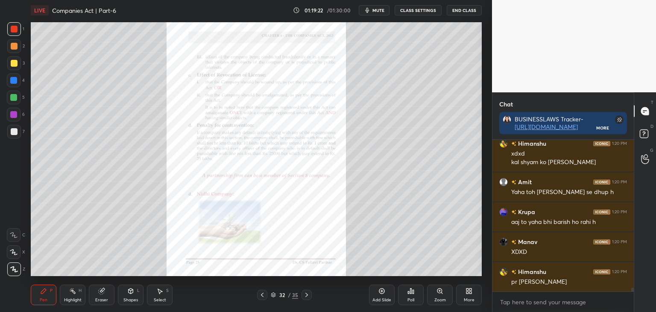
click at [262, 296] on icon at bounding box center [262, 294] width 7 height 7
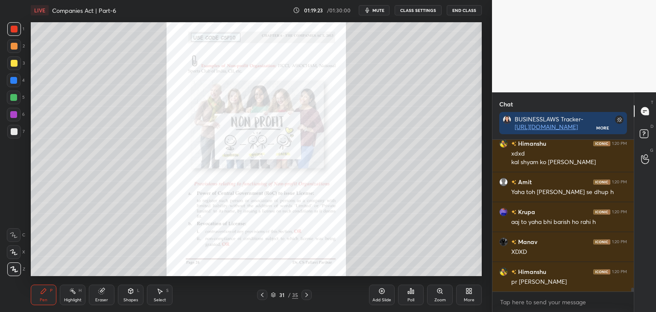
click at [263, 294] on icon at bounding box center [262, 294] width 7 height 7
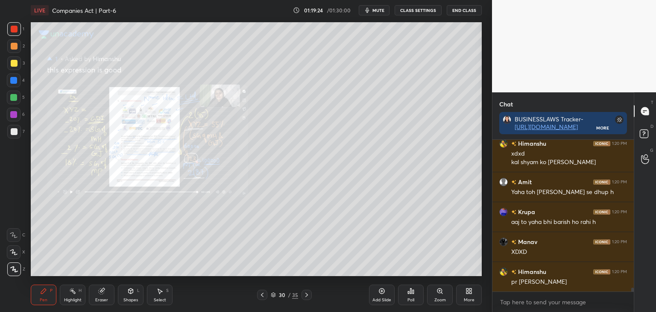
click at [263, 295] on icon at bounding box center [262, 294] width 7 height 7
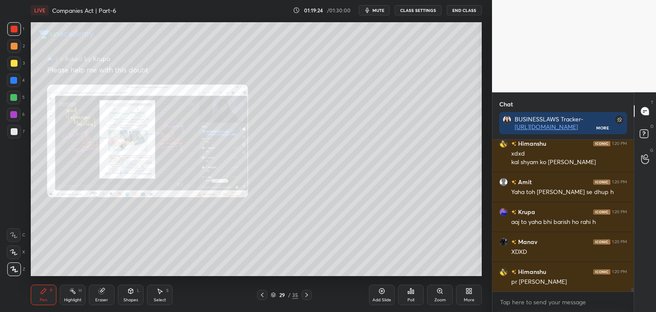
drag, startPoint x: 262, startPoint y: 294, endPoint x: 266, endPoint y: 292, distance: 4.8
click at [262, 294] on icon at bounding box center [262, 294] width 7 height 7
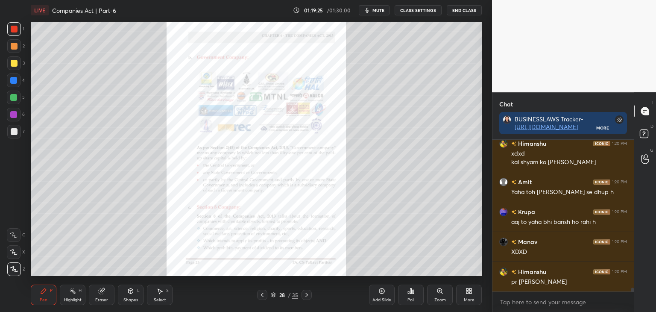
click at [383, 294] on icon at bounding box center [382, 291] width 7 height 7
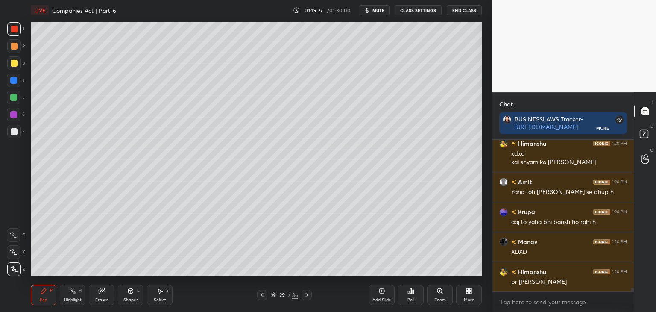
click at [13, 62] on div at bounding box center [14, 63] width 7 height 7
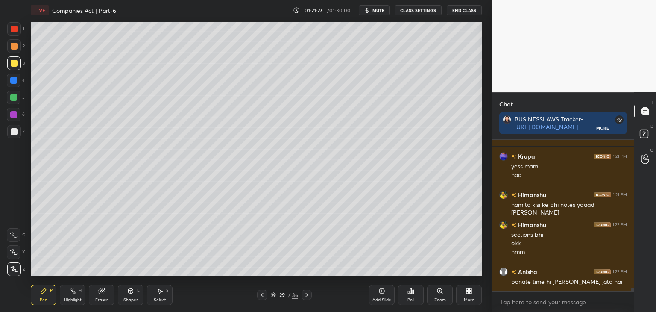
scroll to position [6097, 0]
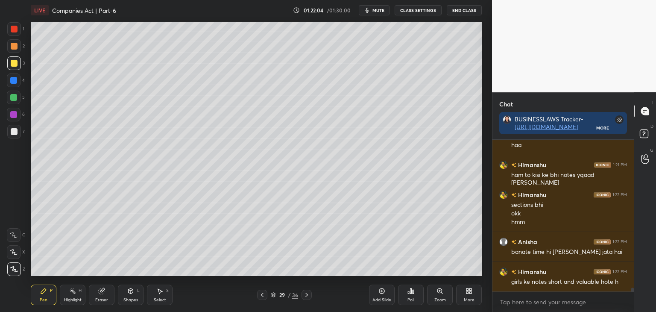
click at [101, 294] on icon at bounding box center [102, 291] width 6 height 6
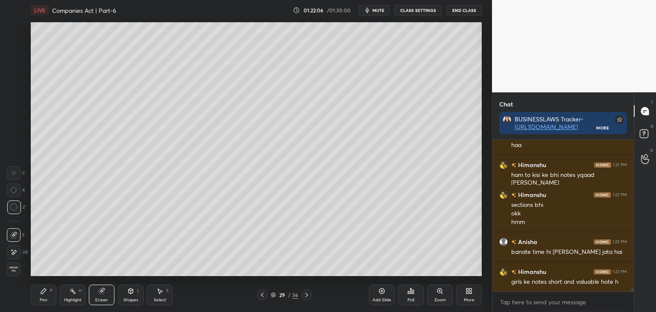
drag, startPoint x: 45, startPoint y: 297, endPoint x: 49, endPoint y: 297, distance: 4.4
click at [48, 297] on div "Pen P" at bounding box center [44, 295] width 26 height 21
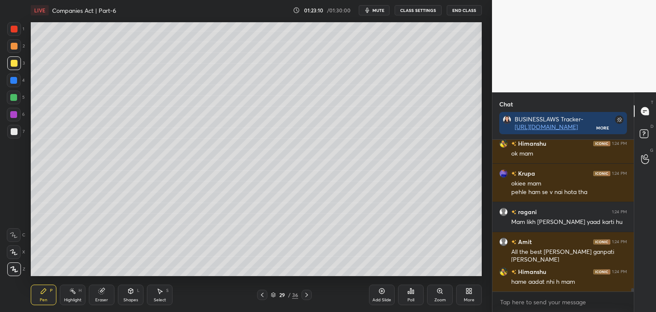
scroll to position [6368, 0]
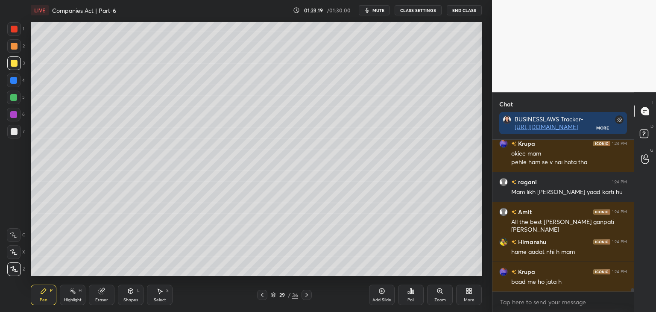
drag, startPoint x: 12, startPoint y: 117, endPoint x: 25, endPoint y: 125, distance: 15.5
click at [12, 118] on div at bounding box center [14, 115] width 14 height 14
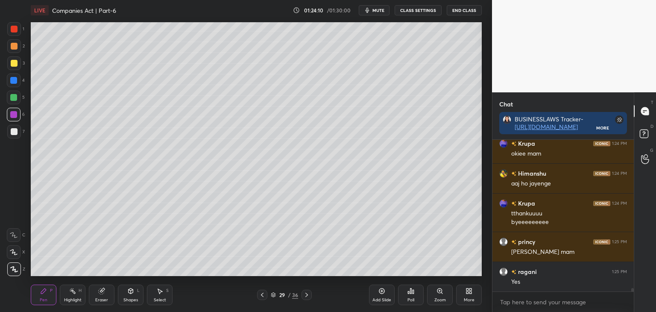
scroll to position [6616, 0]
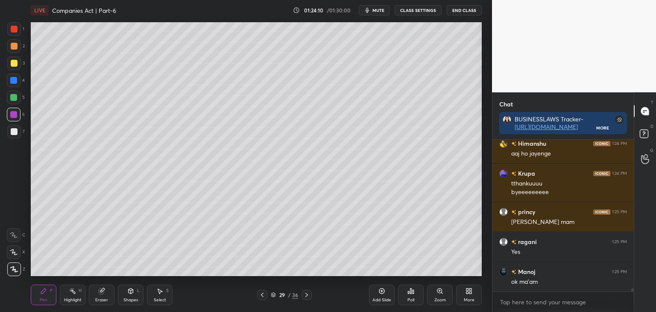
click at [262, 297] on icon at bounding box center [262, 294] width 7 height 7
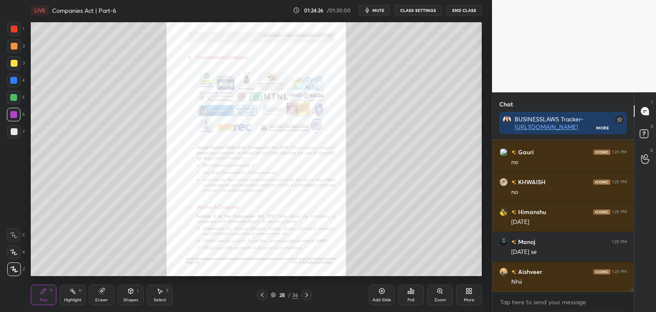
scroll to position [6855, 0]
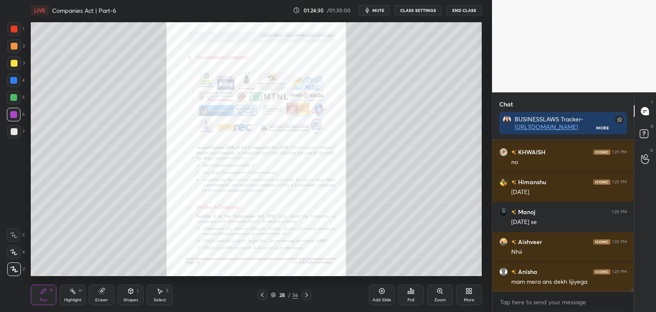
click at [308, 293] on icon at bounding box center [306, 294] width 7 height 7
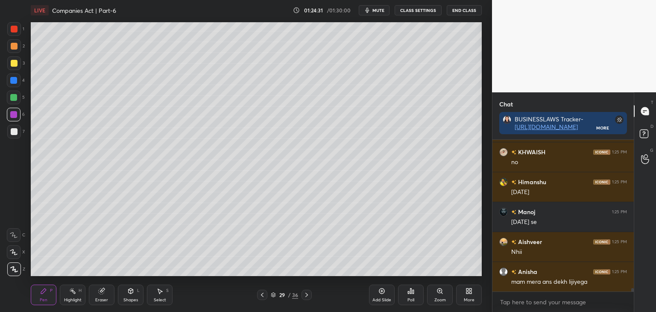
click at [308, 294] on icon at bounding box center [306, 294] width 7 height 7
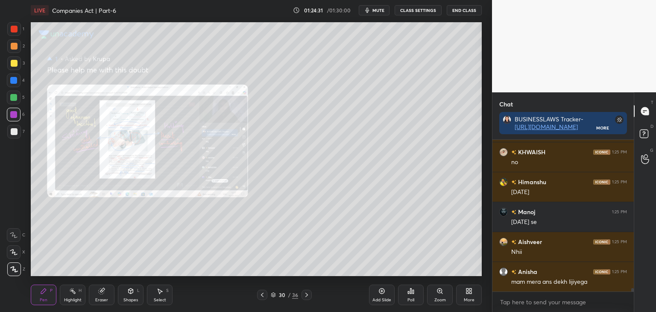
click at [308, 295] on icon at bounding box center [306, 294] width 7 height 7
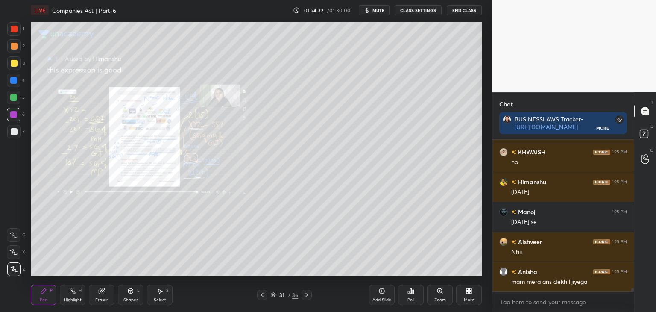
click at [308, 296] on icon at bounding box center [306, 294] width 7 height 7
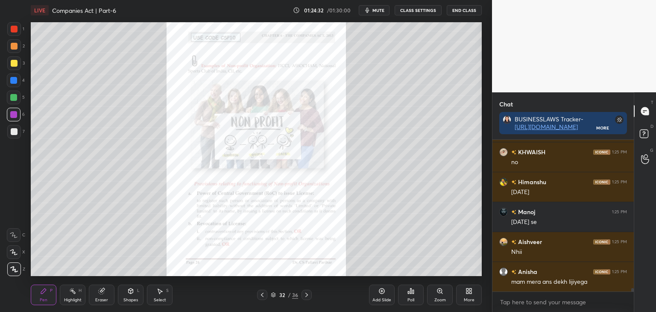
click at [308, 296] on icon at bounding box center [306, 294] width 7 height 7
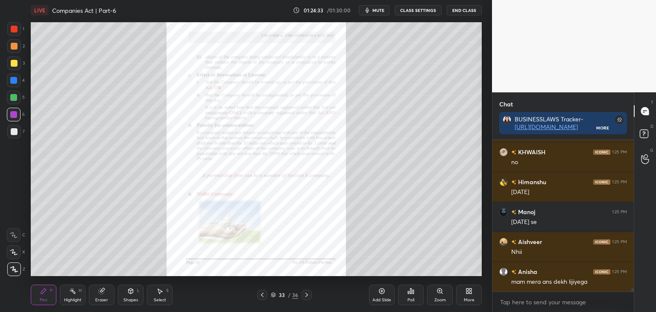
click at [308, 296] on icon at bounding box center [306, 294] width 7 height 7
click at [309, 295] on icon at bounding box center [306, 294] width 7 height 7
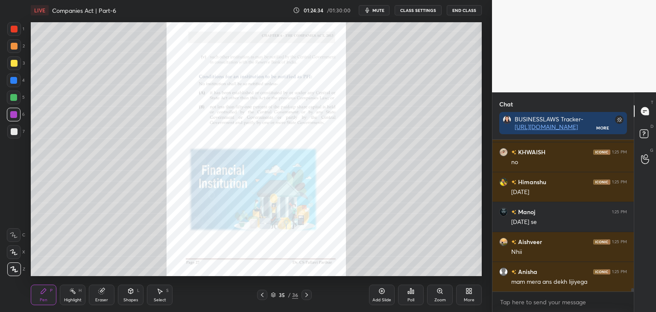
scroll to position [6863, 0]
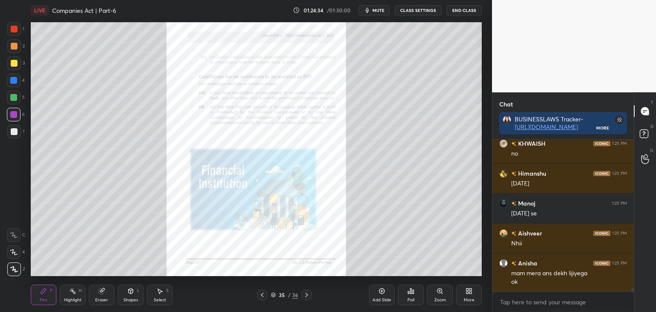
click at [309, 296] on icon at bounding box center [306, 294] width 7 height 7
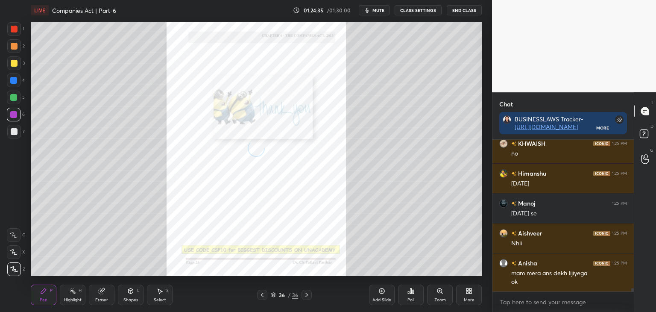
scroll to position [6893, 0]
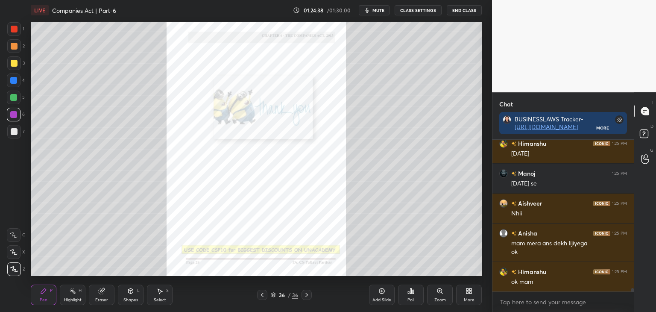
click at [265, 296] on icon at bounding box center [262, 294] width 7 height 7
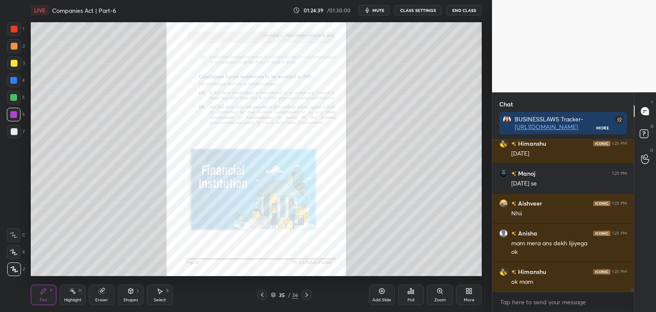
click at [265, 296] on icon at bounding box center [262, 294] width 7 height 7
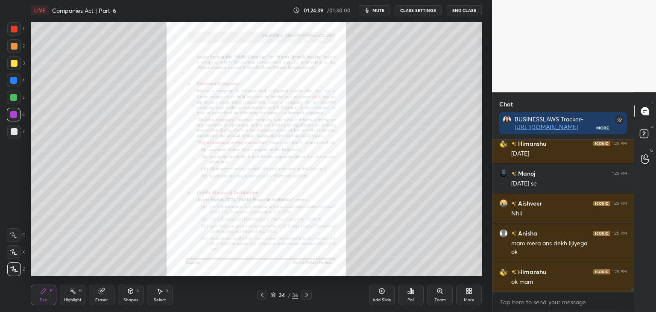
click at [265, 296] on icon at bounding box center [262, 294] width 7 height 7
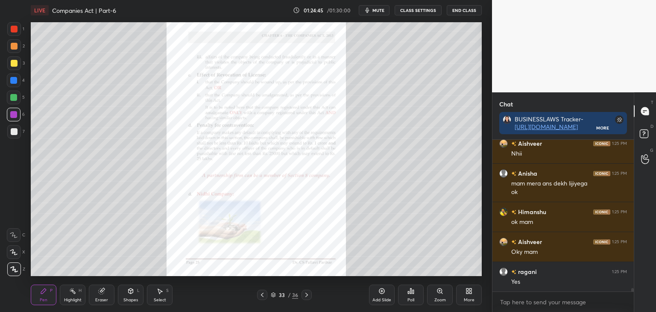
scroll to position [6983, 0]
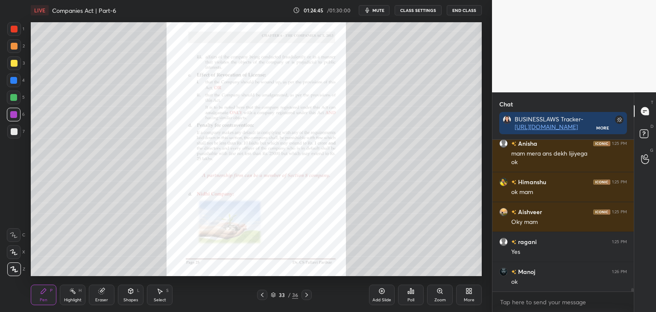
click at [262, 295] on icon at bounding box center [262, 294] width 7 height 7
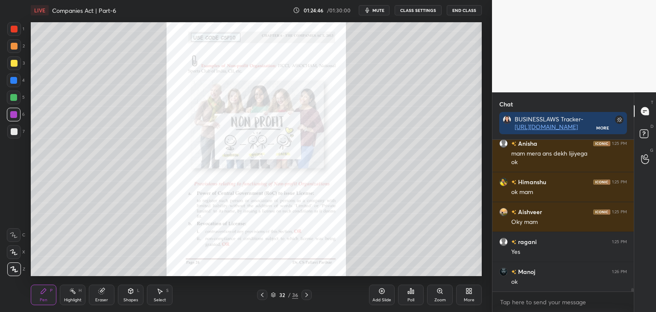
click at [262, 296] on icon at bounding box center [262, 294] width 7 height 7
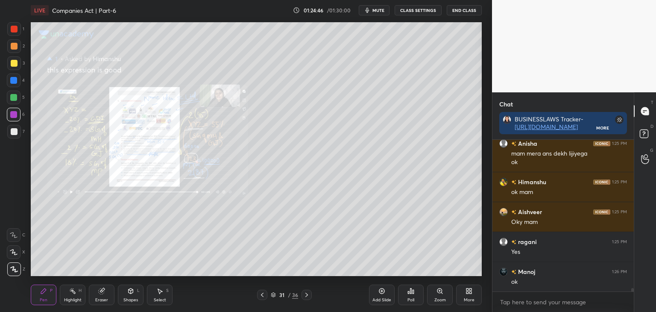
click at [263, 296] on icon at bounding box center [262, 294] width 7 height 7
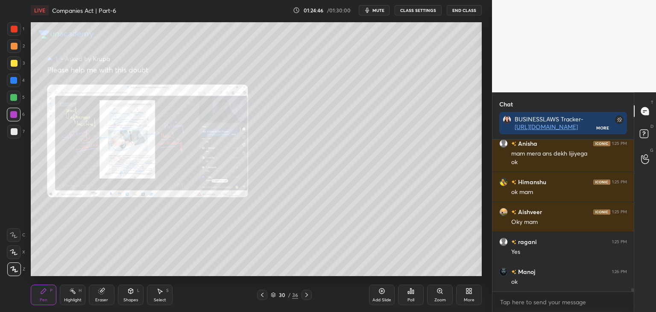
click at [263, 296] on icon at bounding box center [262, 294] width 7 height 7
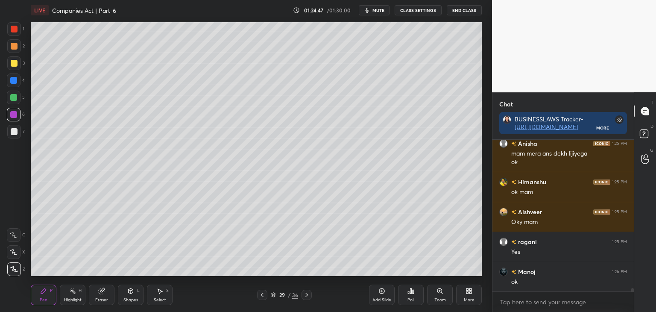
click at [263, 296] on icon at bounding box center [262, 294] width 7 height 7
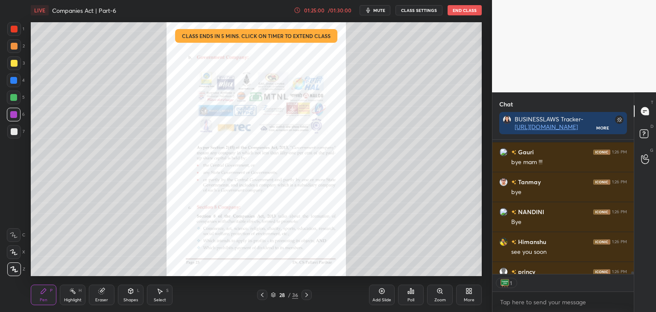
scroll to position [7449, 0]
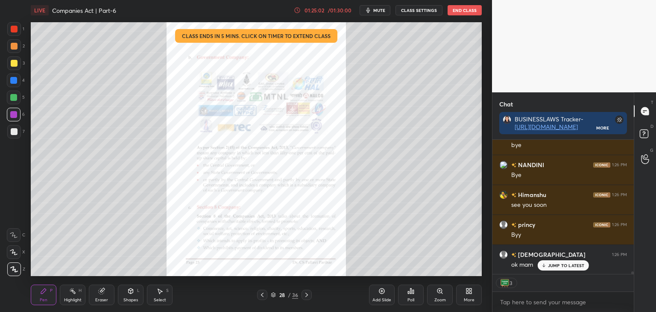
click at [457, 10] on button "End Class" at bounding box center [465, 10] width 34 height 10
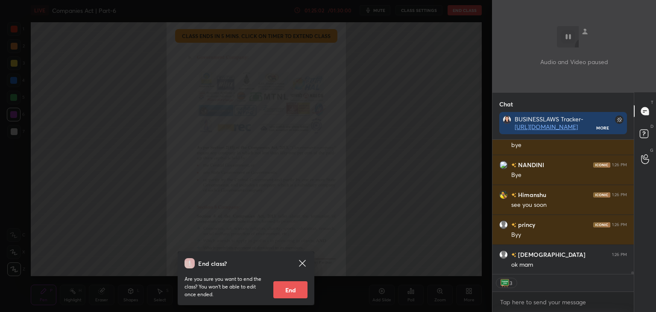
scroll to position [7479, 0]
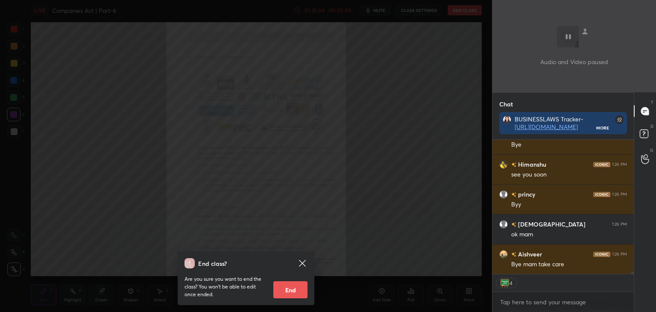
click at [295, 288] on button "End" at bounding box center [290, 289] width 34 height 17
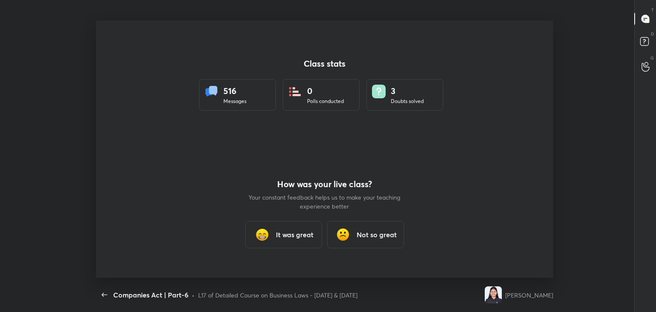
scroll to position [0, 0]
click at [269, 229] on img at bounding box center [262, 234] width 17 height 17
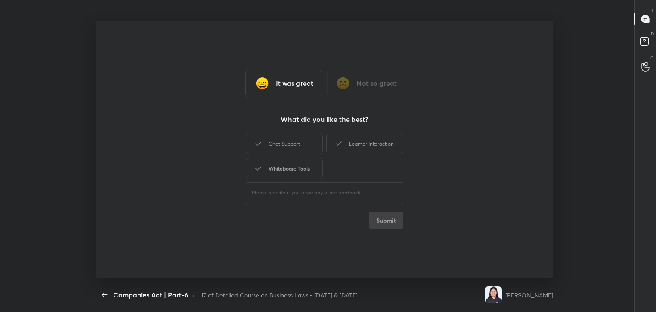
click at [285, 164] on div "Whiteboard Tools" at bounding box center [284, 168] width 77 height 21
click at [386, 222] on button "Submit" at bounding box center [386, 220] width 34 height 17
